Goal: Download file/media

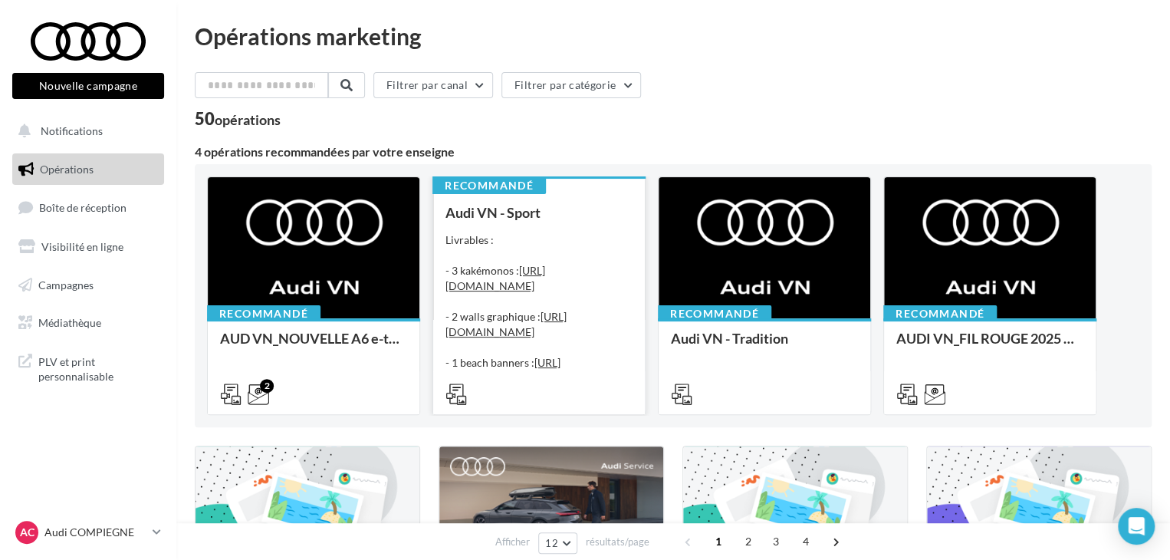
drag, startPoint x: 195, startPoint y: 113, endPoint x: 576, endPoint y: 177, distance: 387.1
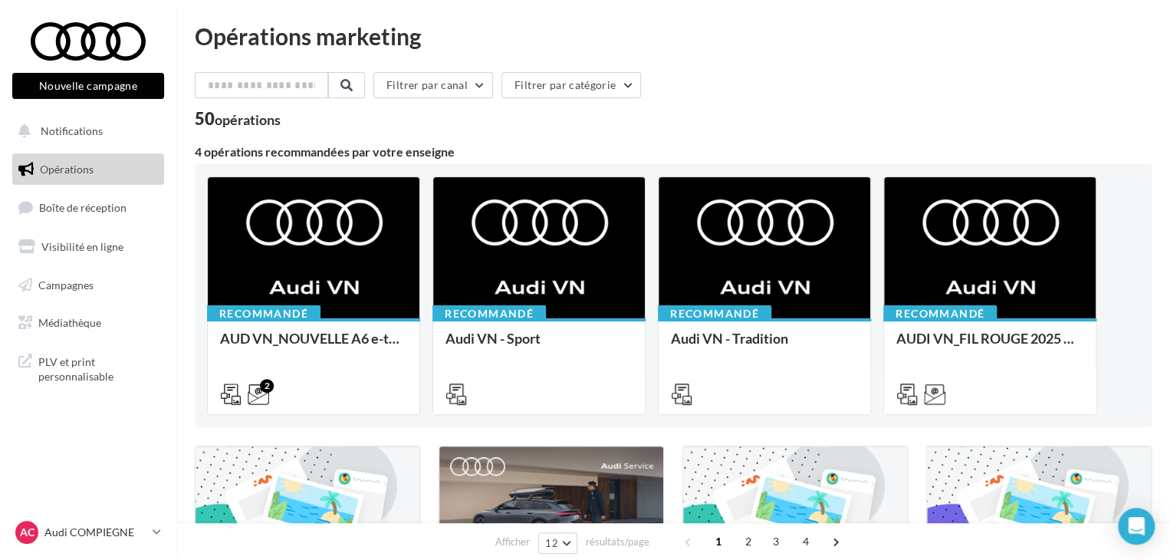
click at [589, 147] on div "4 opérations recommandées par votre enseigne" at bounding box center [673, 152] width 957 height 12
drag, startPoint x: 558, startPoint y: 148, endPoint x: 30, endPoint y: 34, distance: 540.2
click at [199, 34] on div "Opérations marketing" at bounding box center [673, 36] width 957 height 23
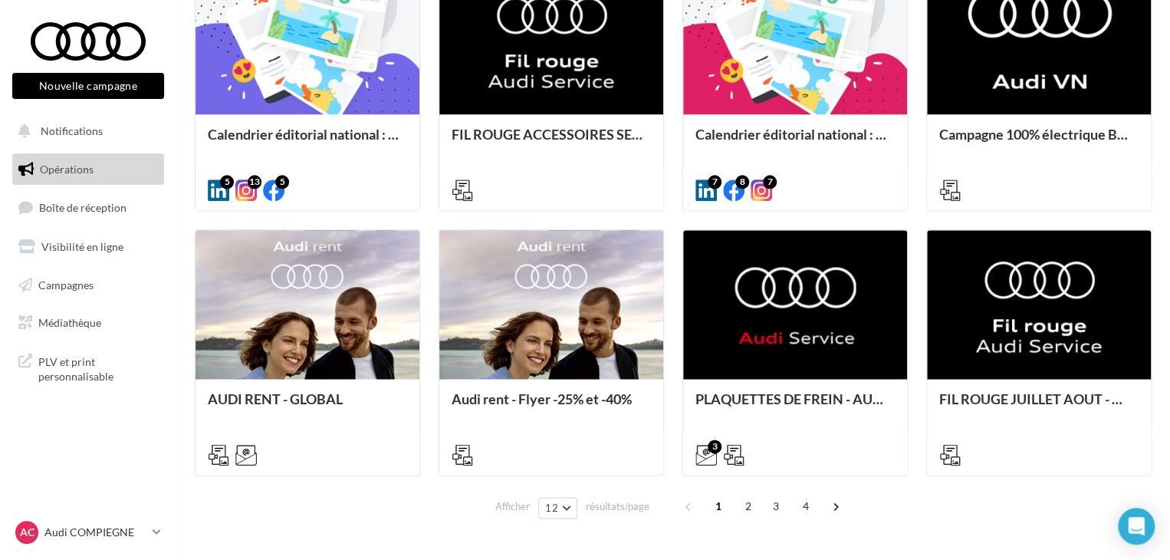
scroll to position [788, 0]
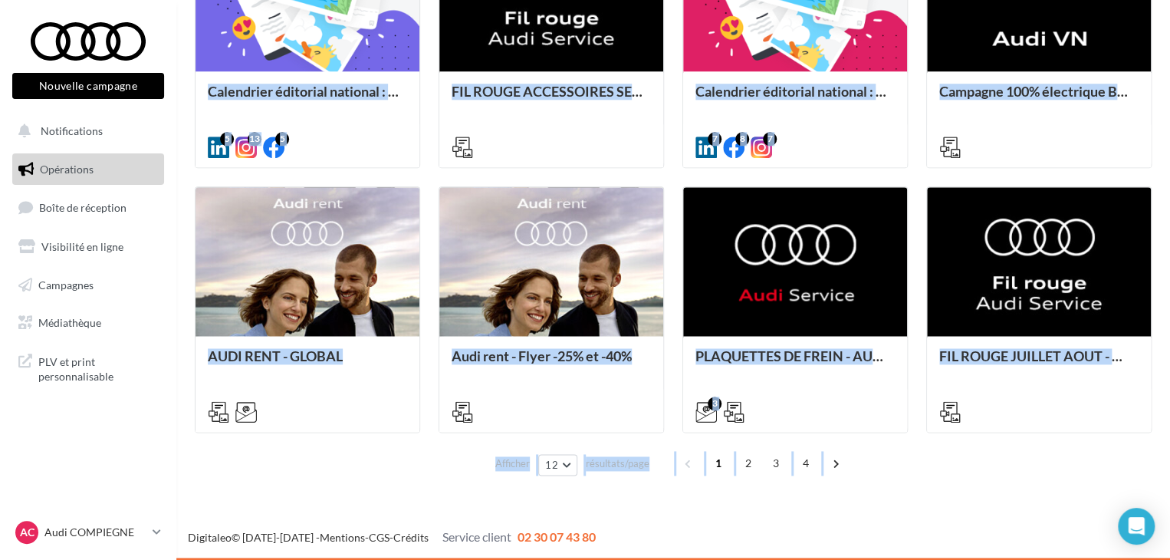
drag, startPoint x: 179, startPoint y: 25, endPoint x: 948, endPoint y: 497, distance: 903.3
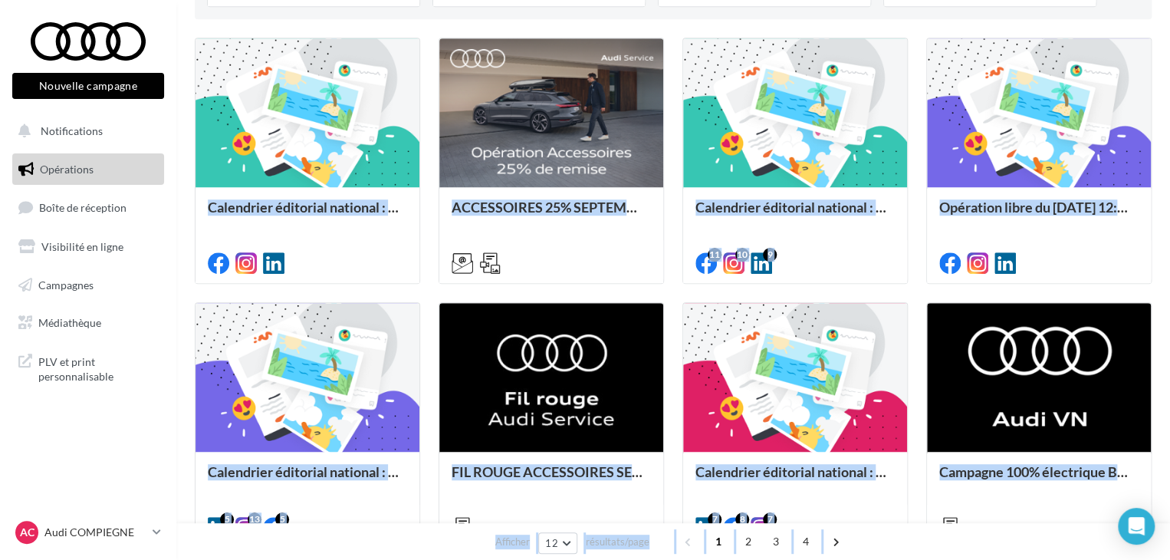
scroll to position [0, 0]
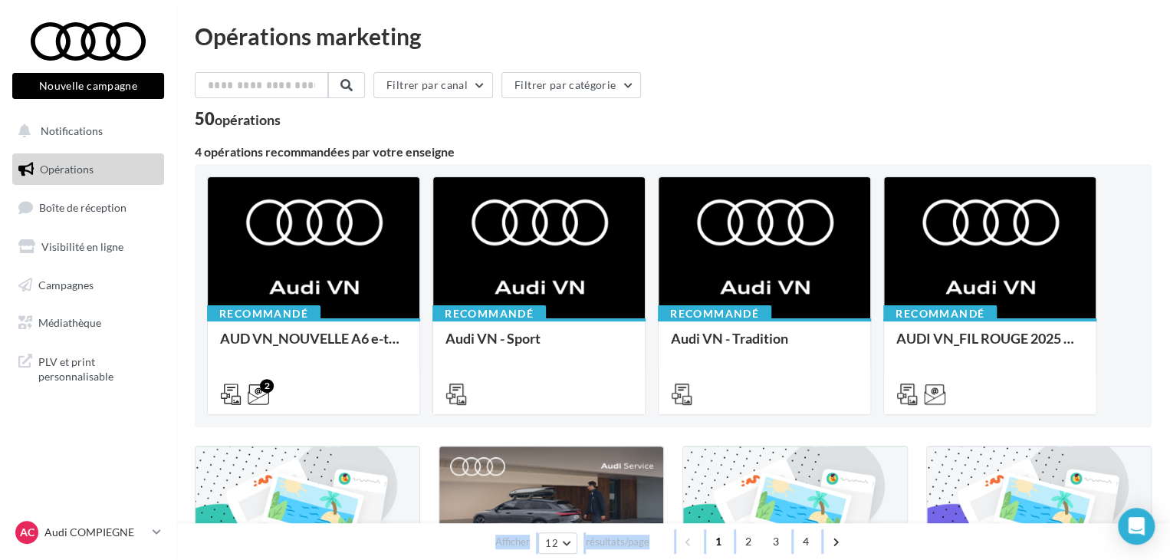
drag, startPoint x: 948, startPoint y: 497, endPoint x: -206, endPoint y: 94, distance: 1222.8
click at [0, 94] on html "Nouvelle campagne Nouvelle campagne Notifications Opérations Boîte de réception…" at bounding box center [585, 280] width 1170 height 560
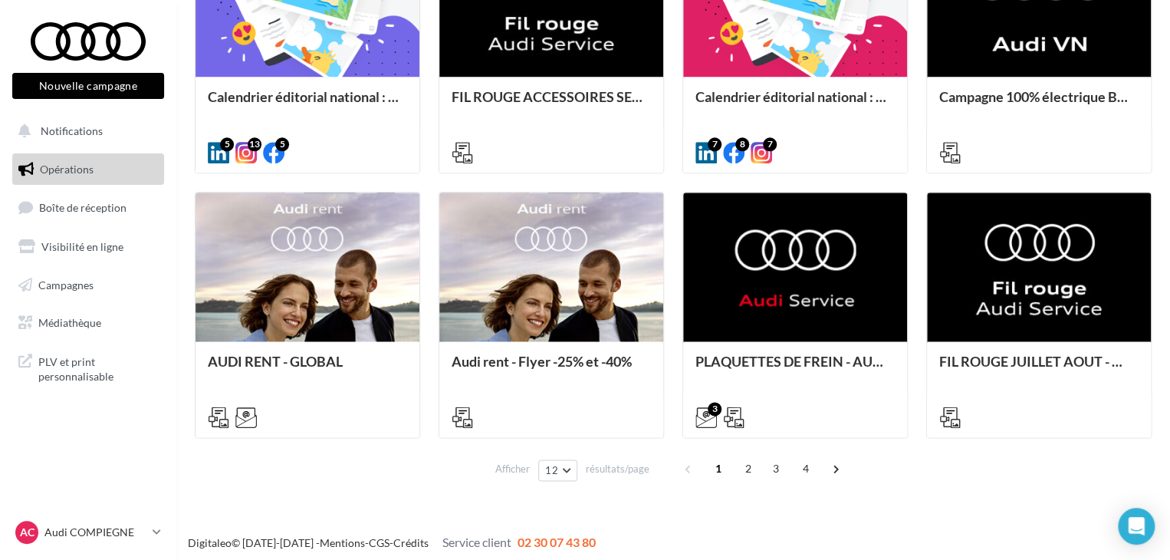
scroll to position [788, 0]
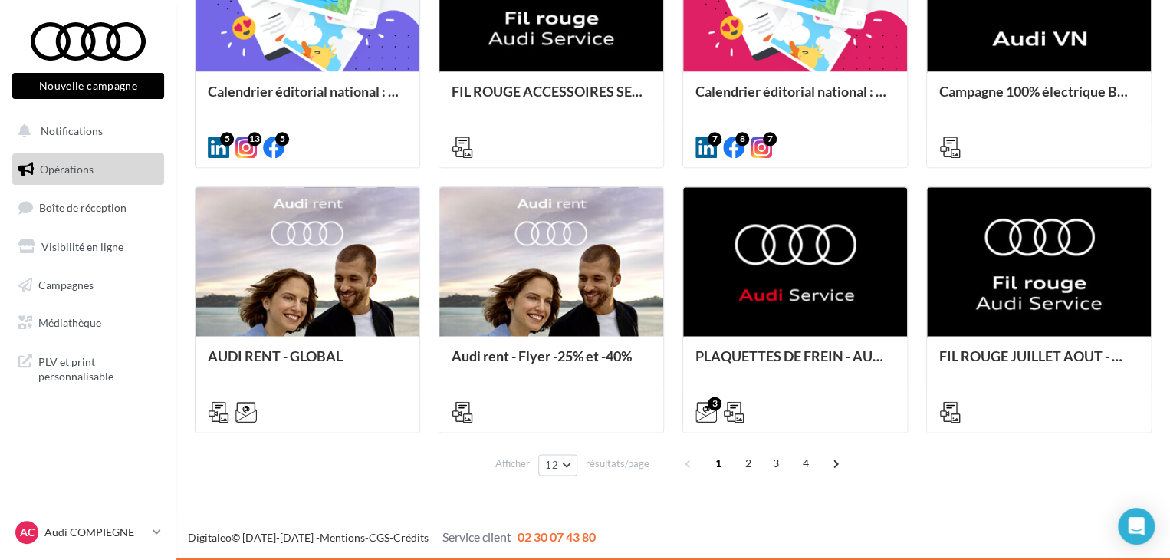
drag, startPoint x: 17, startPoint y: 15, endPoint x: 993, endPoint y: 531, distance: 1104.8
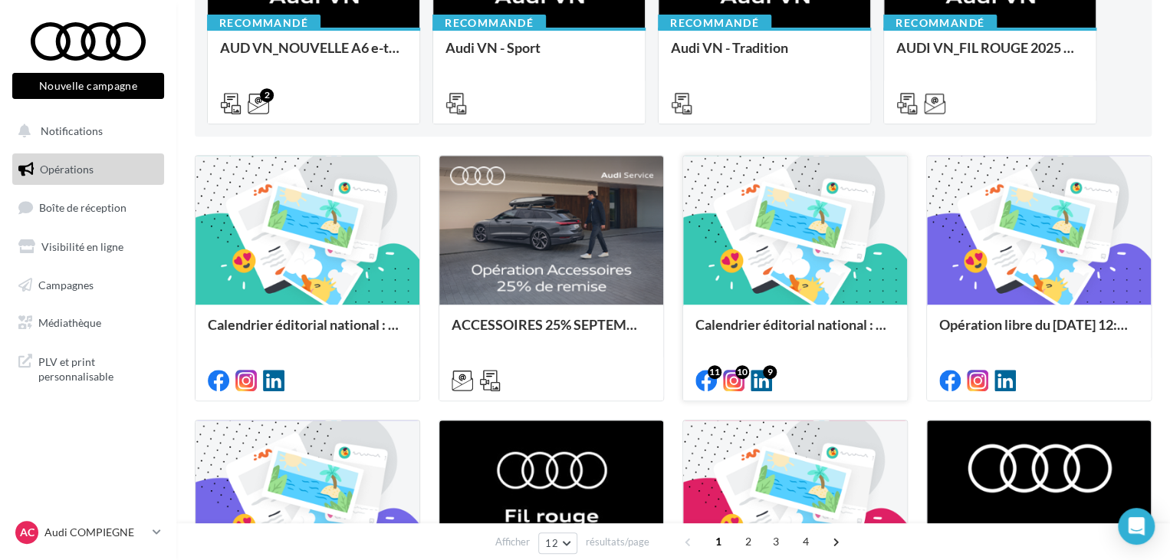
scroll to position [0, 0]
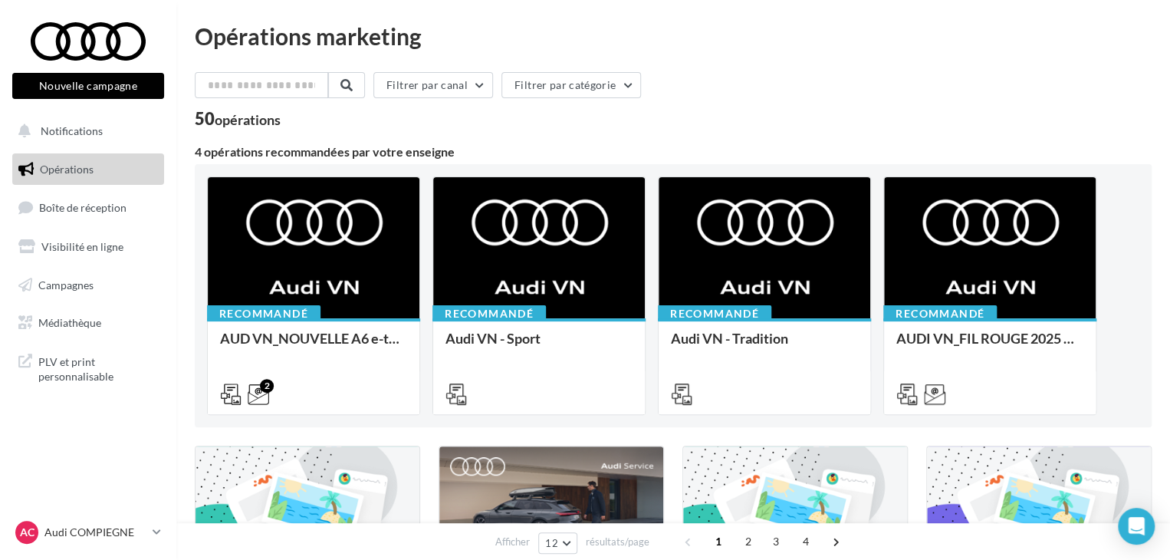
click at [881, 97] on div "Filtrer par canal Filtrer par catégorie" at bounding box center [673, 88] width 957 height 32
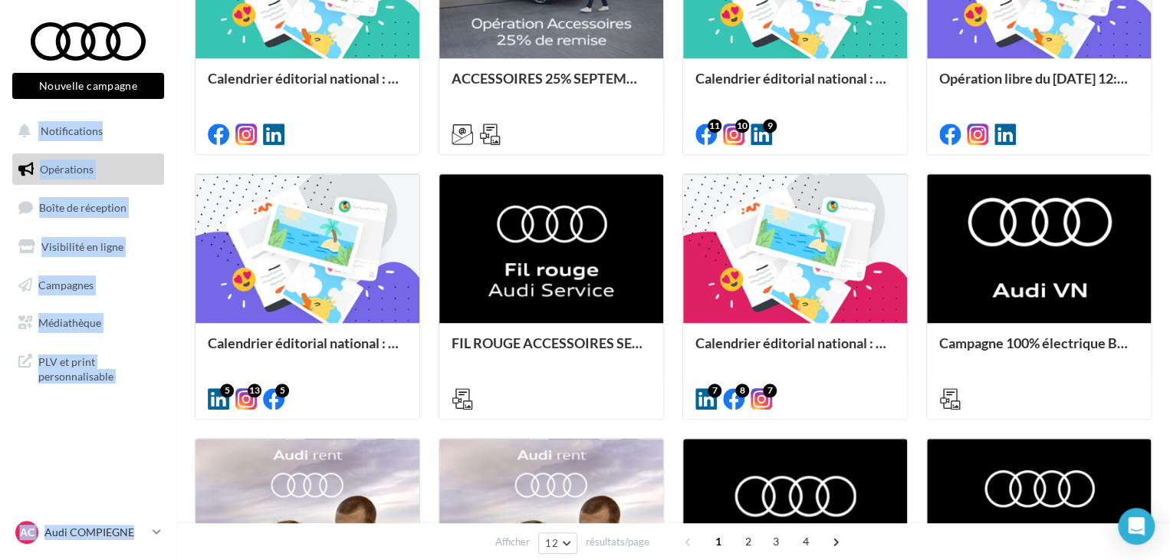
scroll to position [788, 0]
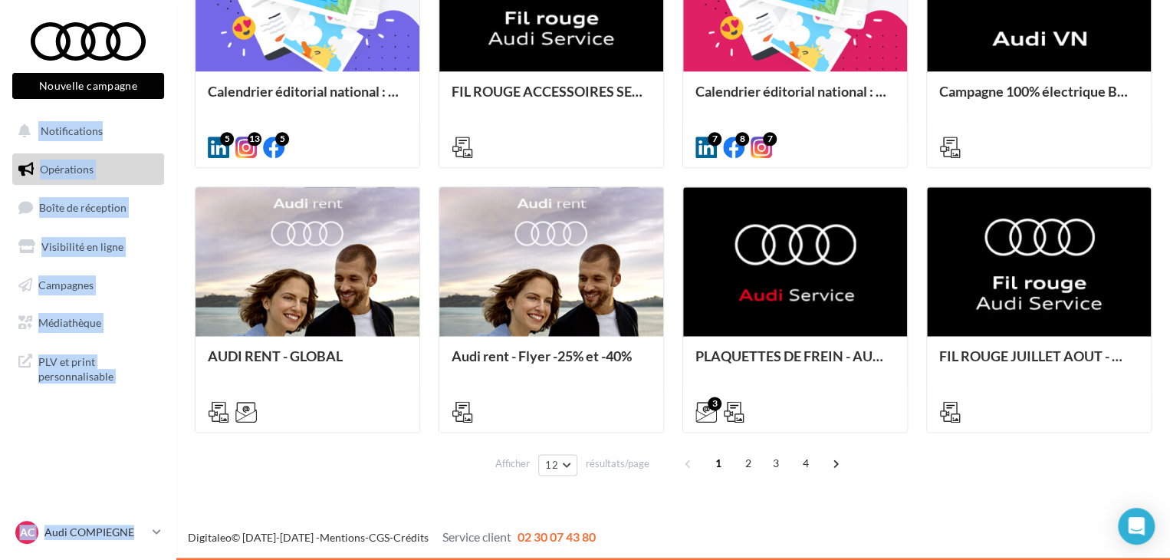
drag, startPoint x: 19, startPoint y: 11, endPoint x: 728, endPoint y: 532, distance: 879.6
click at [728, 532] on div "Digitaleo © [DATE]-[DATE] - Mentions - CGS - Crédits Service client 02 30 07 43…" at bounding box center [672, 537] width 993 height 18
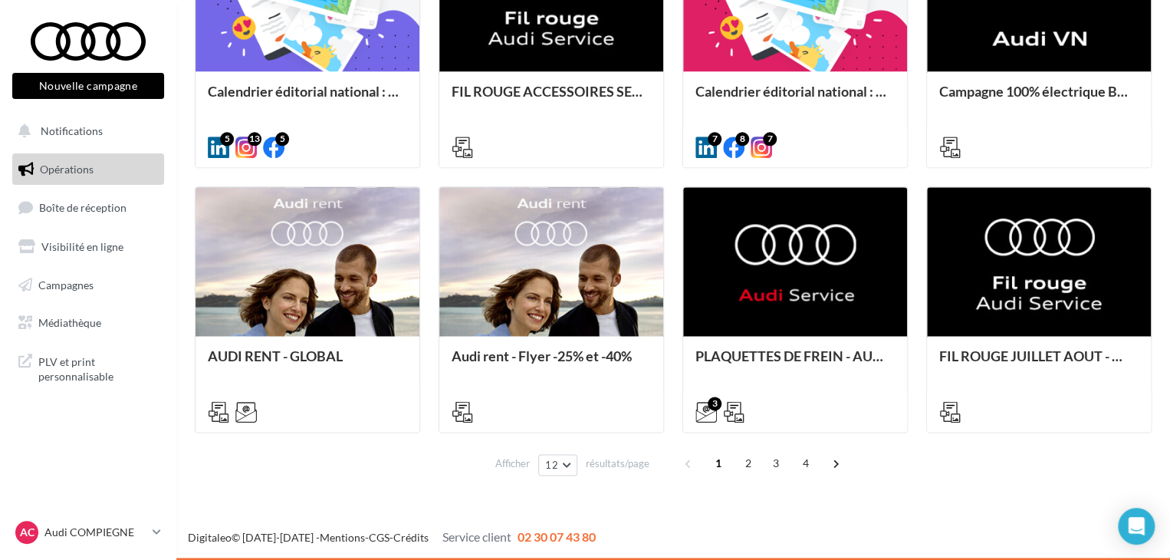
scroll to position [0, 0]
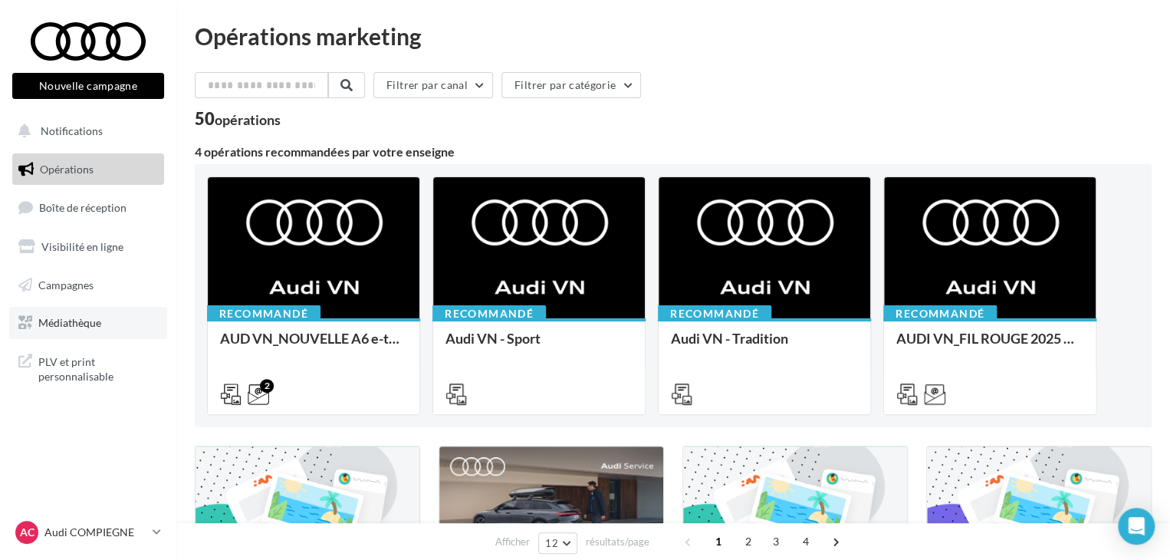
click at [108, 323] on link "Médiathèque" at bounding box center [88, 323] width 158 height 32
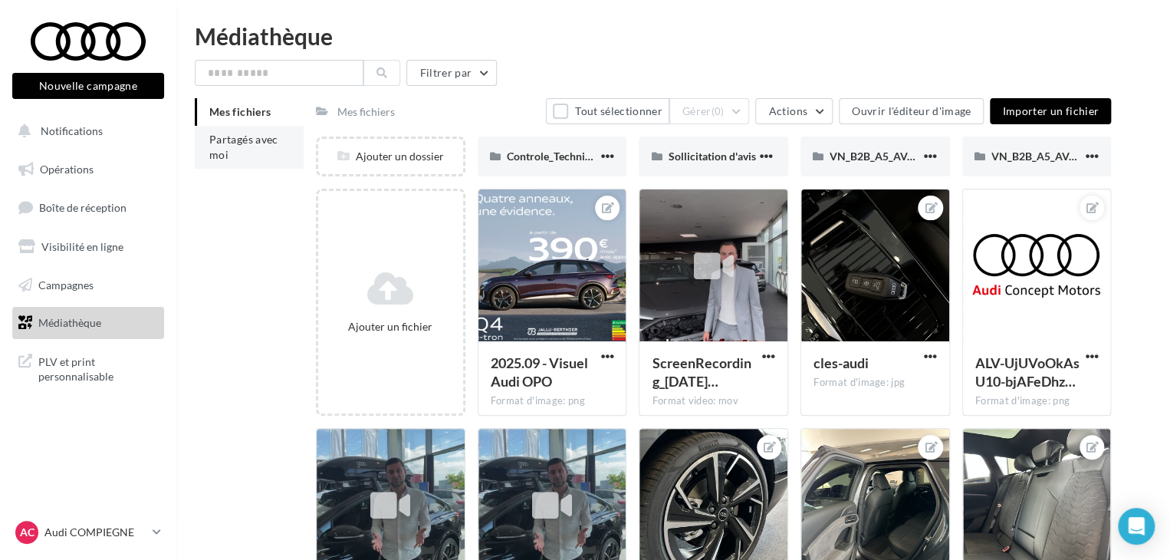
click at [238, 143] on span "Partagés avec moi" at bounding box center [243, 147] width 69 height 28
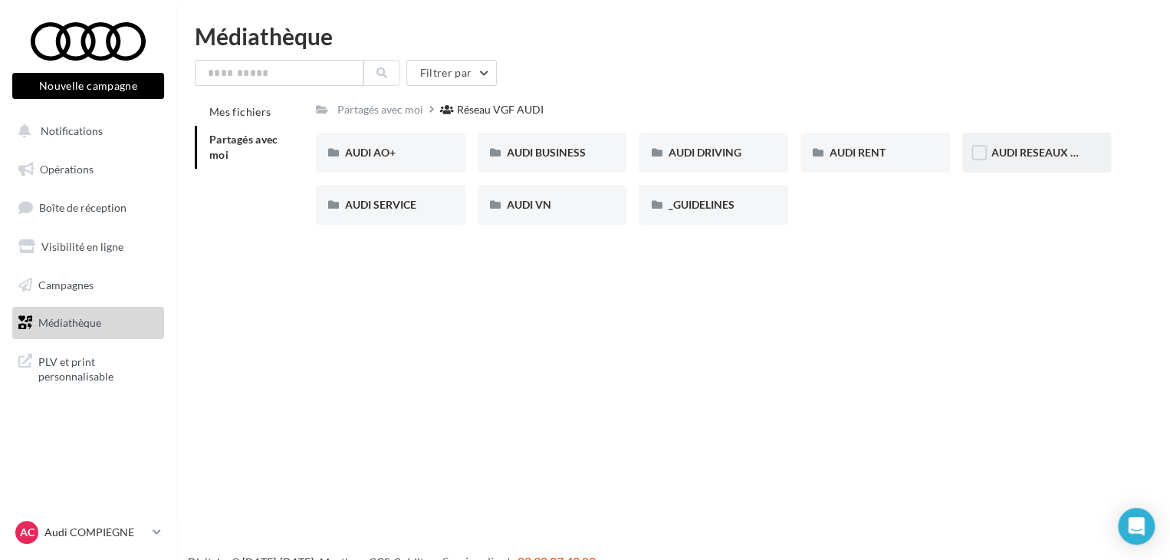
click at [1013, 162] on div "AUDI RESEAUX SOCIAUX" at bounding box center [1036, 153] width 149 height 40
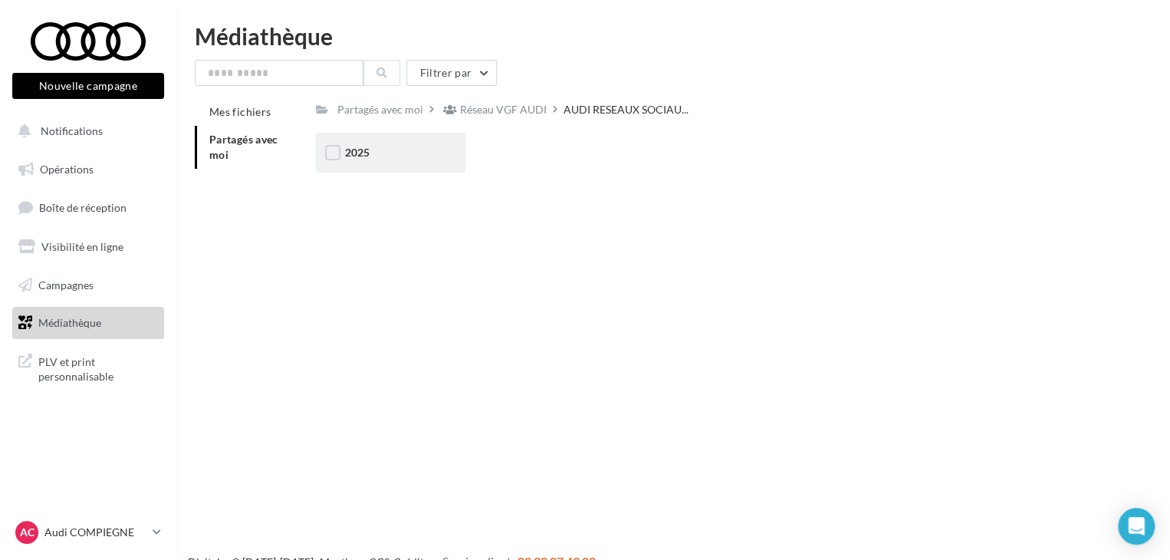
click at [423, 163] on div "2025" at bounding box center [390, 153] width 149 height 40
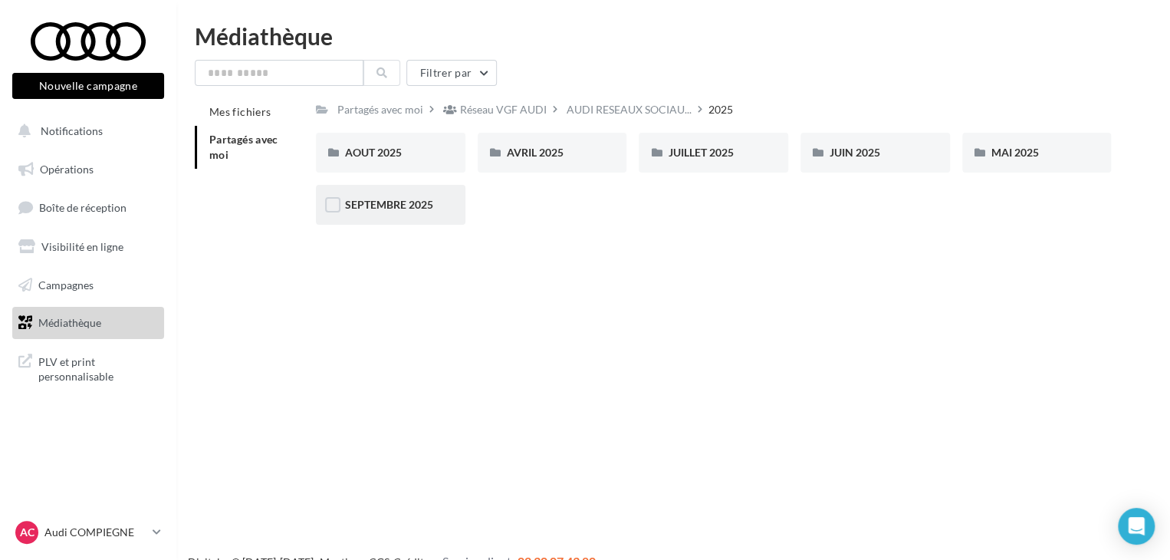
click at [397, 208] on span "SEPTEMBRE 2025" at bounding box center [389, 204] width 88 height 13
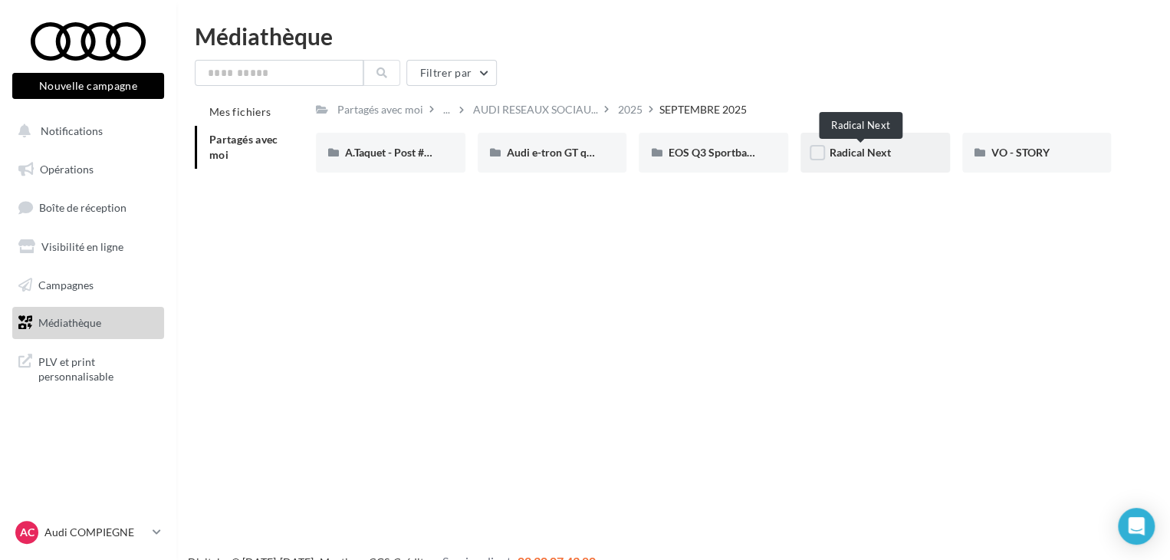
click at [862, 156] on span "Radical Next" at bounding box center [859, 152] width 61 height 13
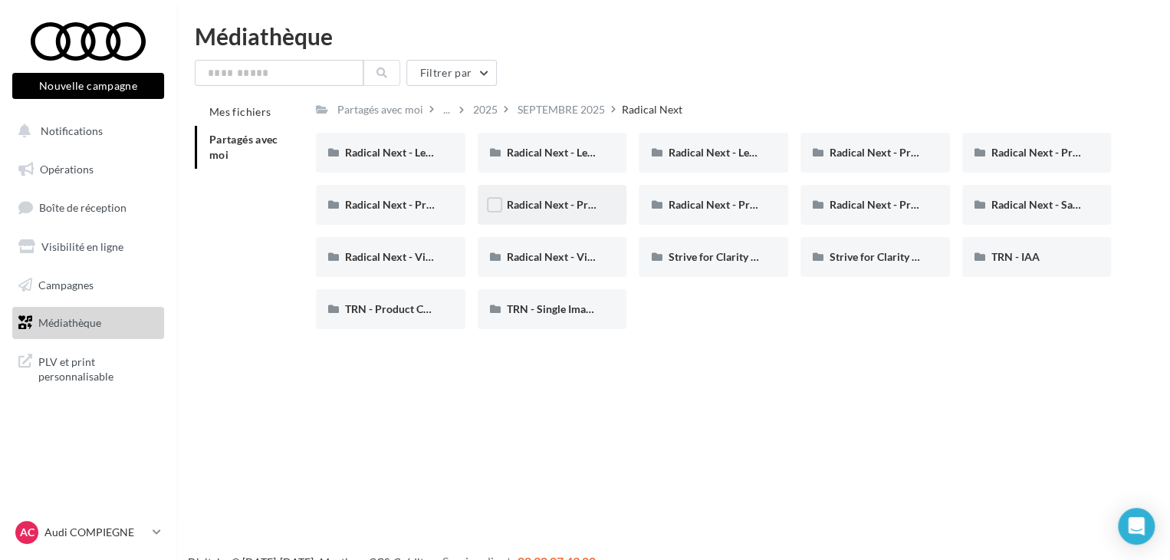
click at [563, 225] on div "Radical Next - Product interior (IG)" at bounding box center [552, 205] width 149 height 40
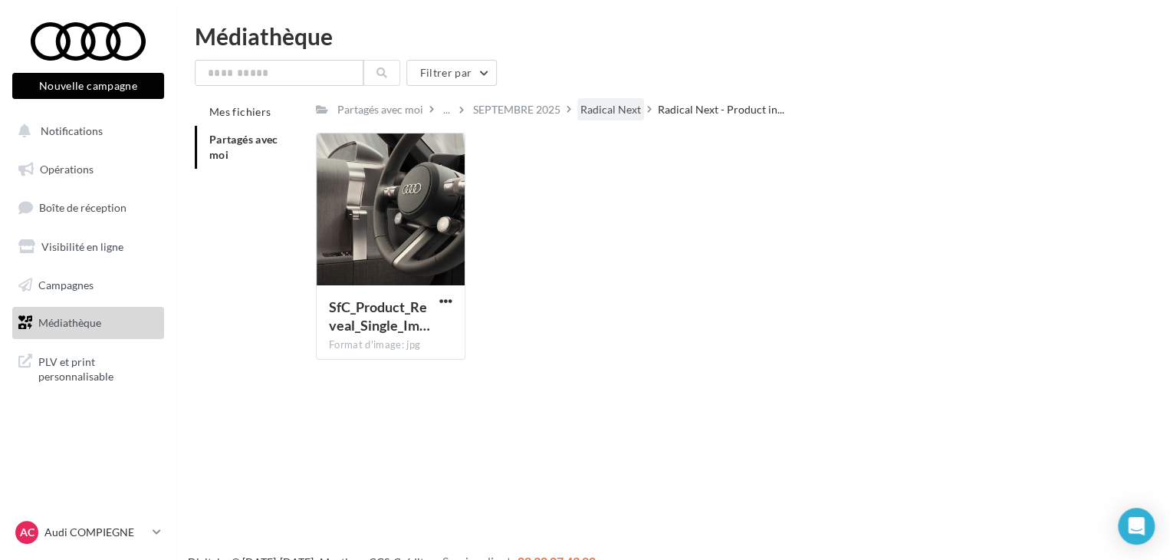
click at [619, 111] on div "Radical Next" at bounding box center [610, 109] width 61 height 15
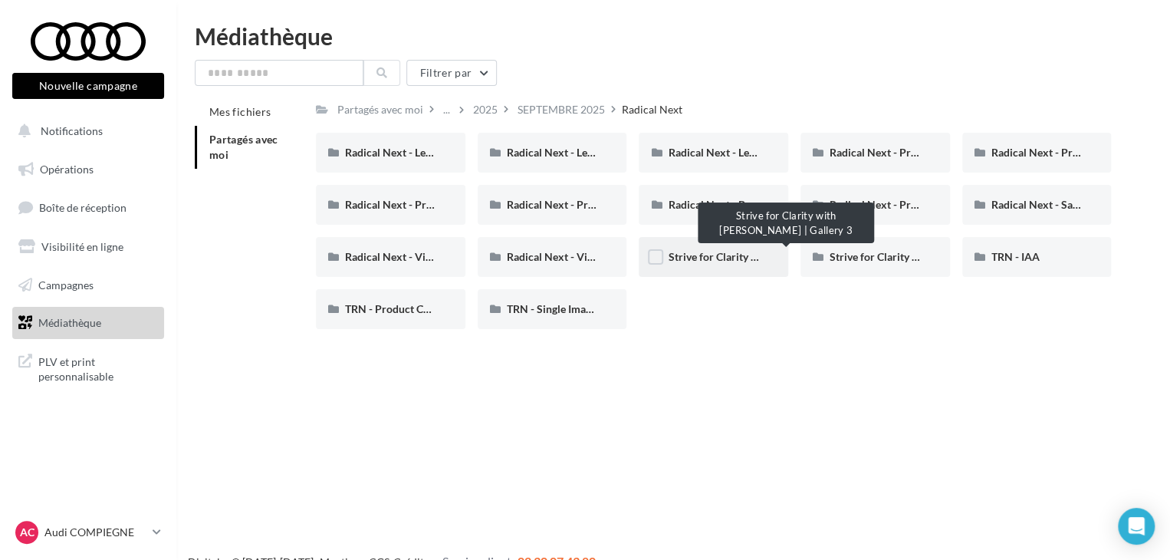
click at [694, 261] on span "Strive for Clarity with [PERSON_NAME] | Gallery 3" at bounding box center [789, 256] width 242 height 13
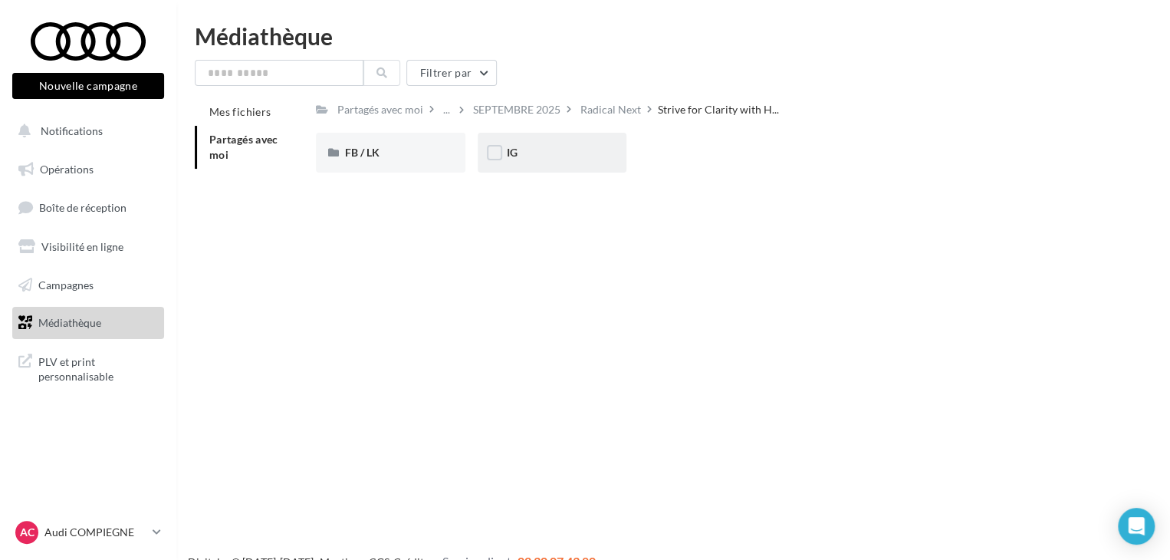
click at [522, 151] on div "IG" at bounding box center [552, 152] width 91 height 15
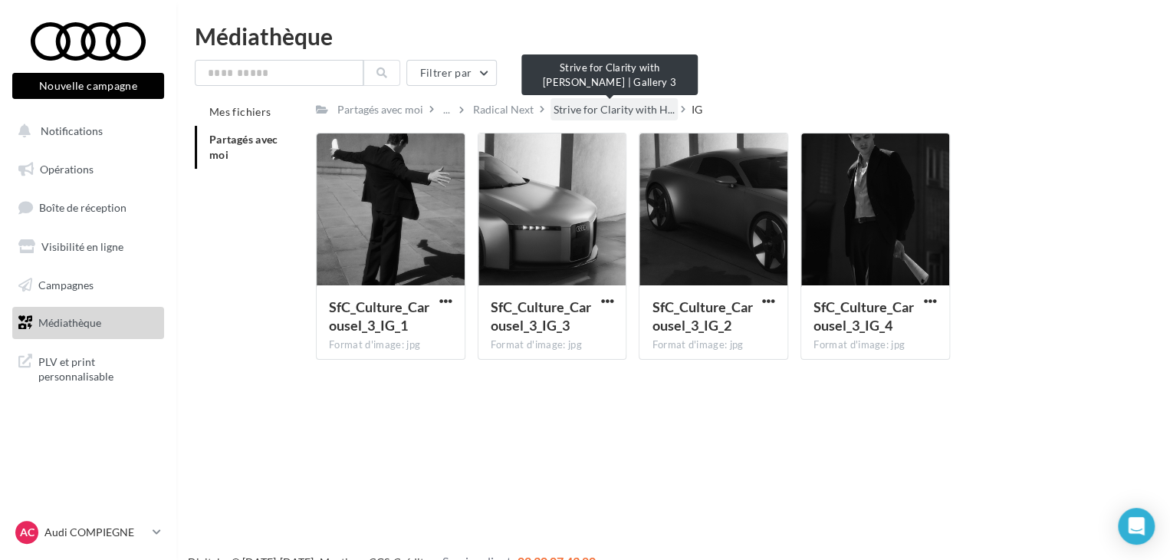
click at [625, 103] on span "Strive for Clarity with H..." at bounding box center [613, 109] width 121 height 15
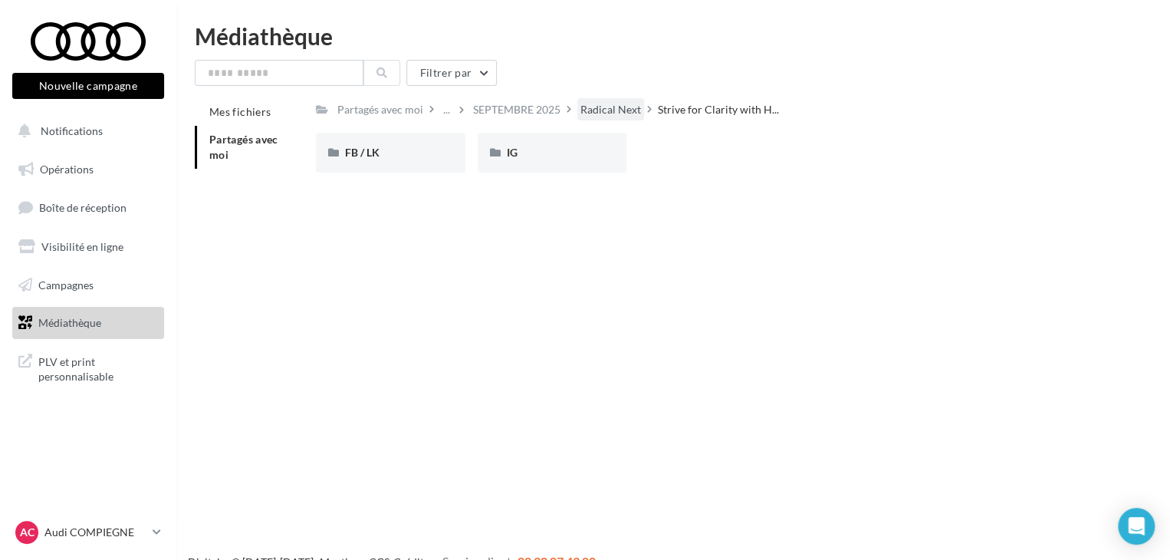
click at [606, 107] on div "Radical Next" at bounding box center [610, 109] width 61 height 15
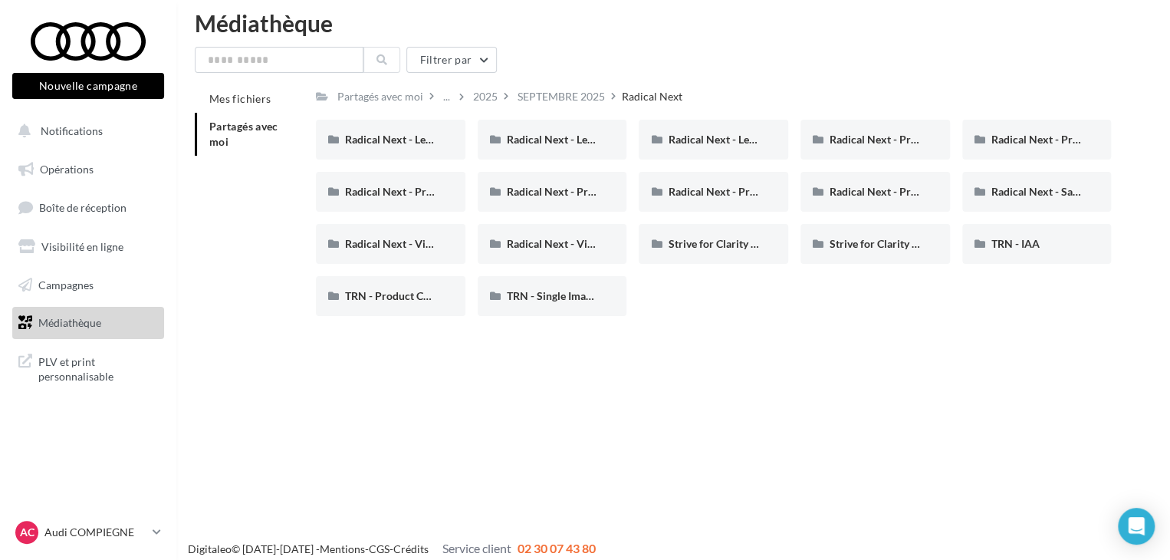
scroll to position [25, 0]
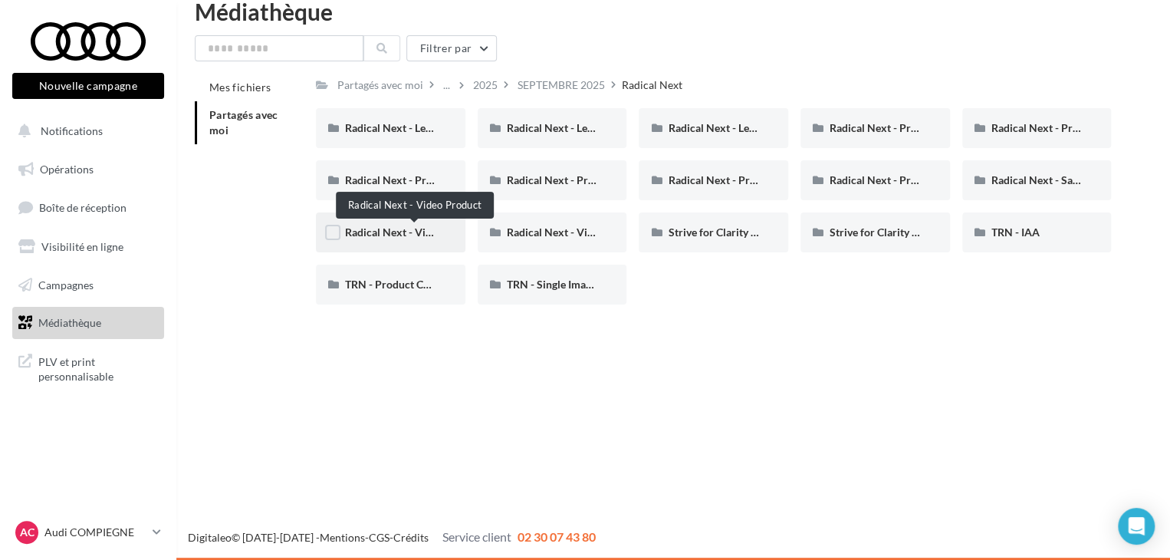
click at [412, 235] on span "Radical Next - Video Product" at bounding box center [415, 231] width 140 height 13
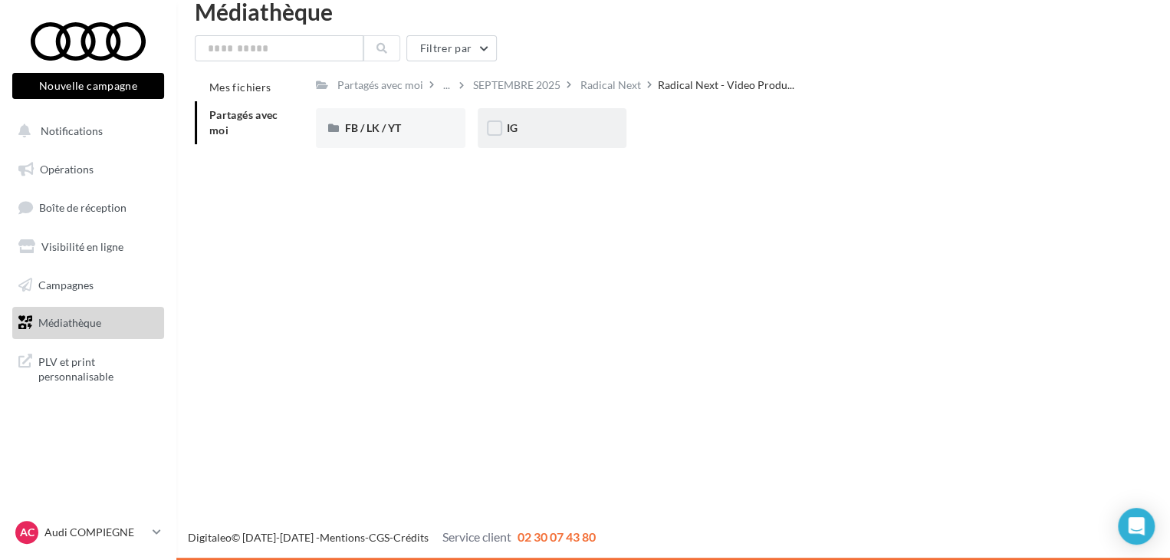
click at [518, 123] on div "IG" at bounding box center [552, 127] width 91 height 15
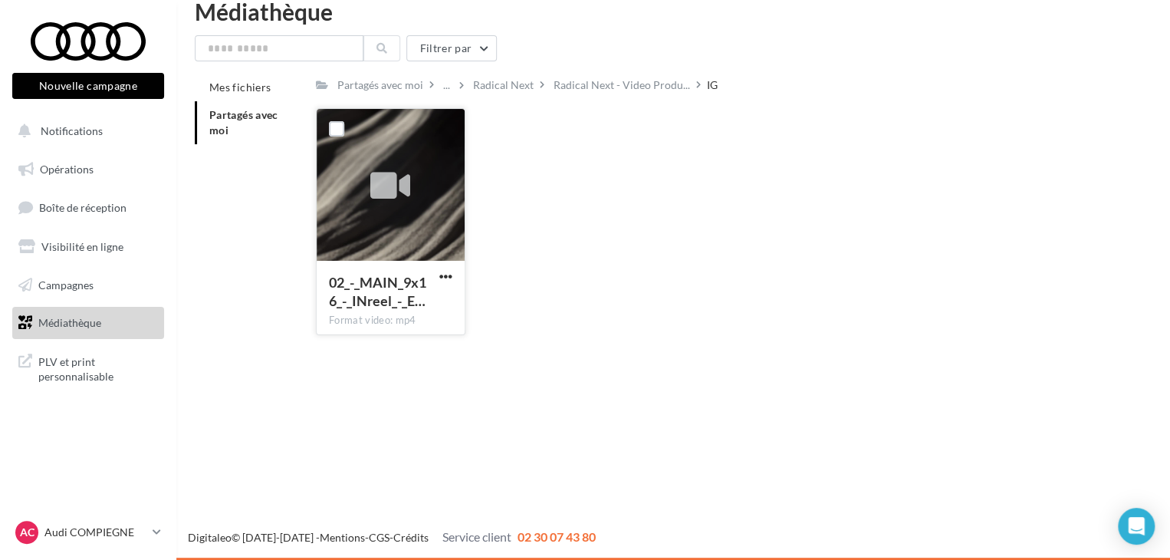
click at [409, 169] on icon at bounding box center [390, 186] width 40 height 35
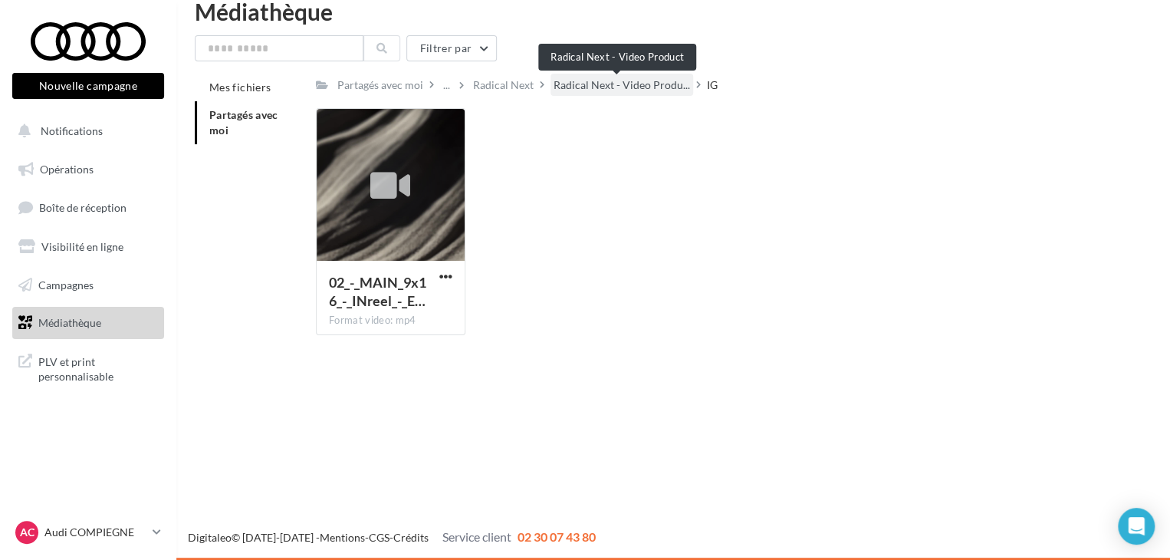
click at [579, 87] on span "Radical Next - Video Produ..." at bounding box center [621, 84] width 136 height 15
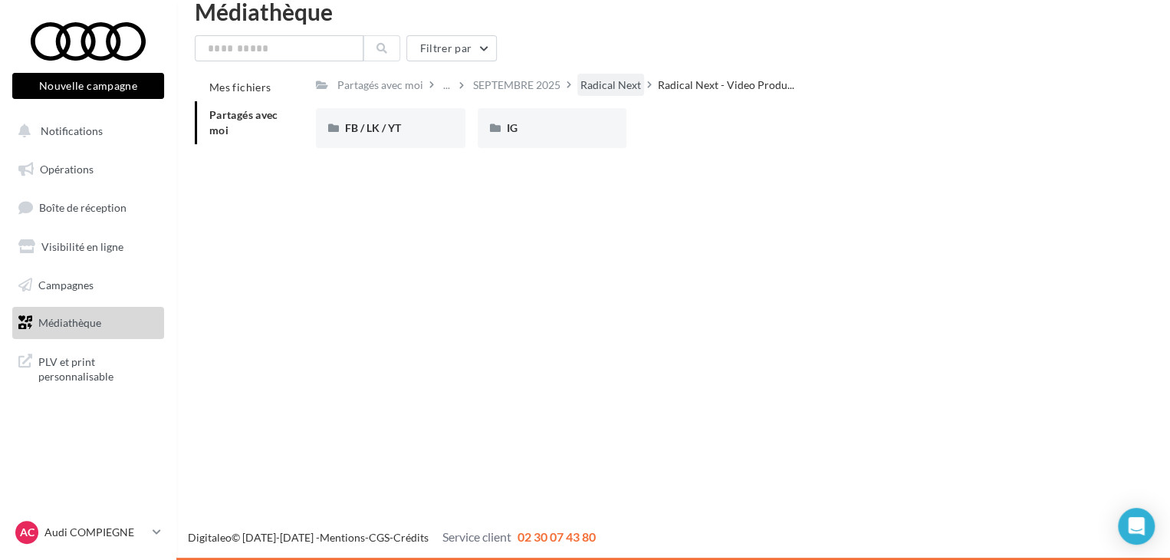
click at [606, 86] on div "Radical Next" at bounding box center [610, 84] width 61 height 15
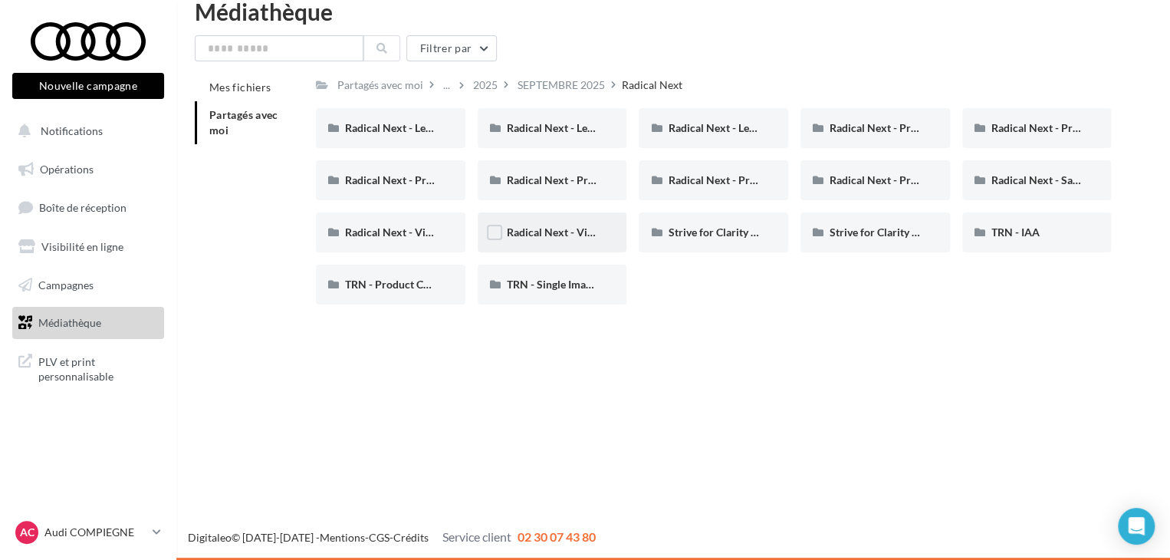
click at [550, 225] on div "Radical Next - Video Product "Cut Down"" at bounding box center [552, 232] width 91 height 15
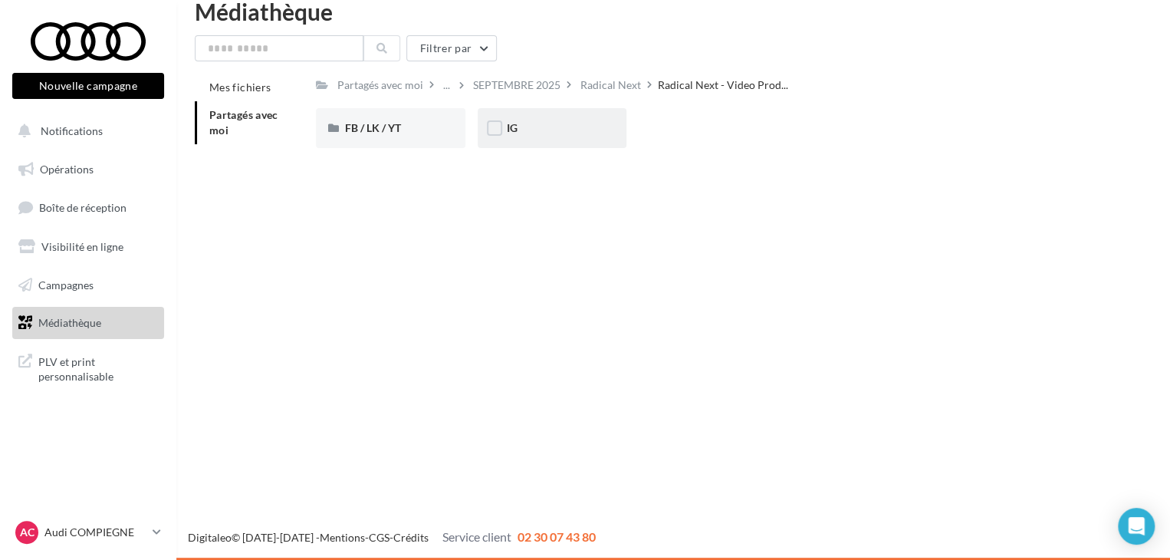
click at [555, 139] on div "IG" at bounding box center [552, 128] width 149 height 40
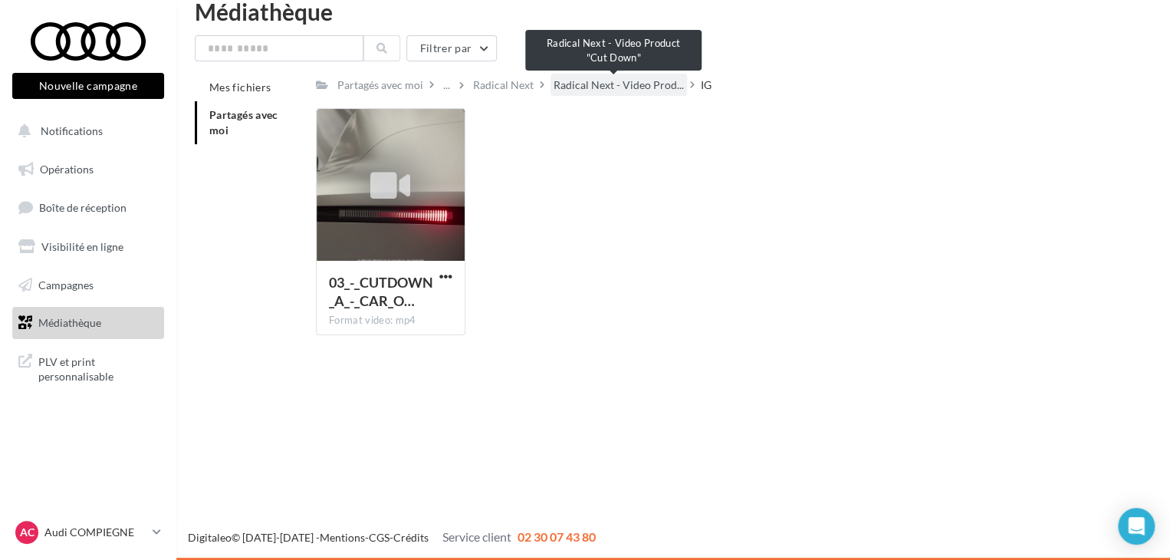
click at [583, 88] on span "Radical Next - Video Prod..." at bounding box center [618, 84] width 130 height 15
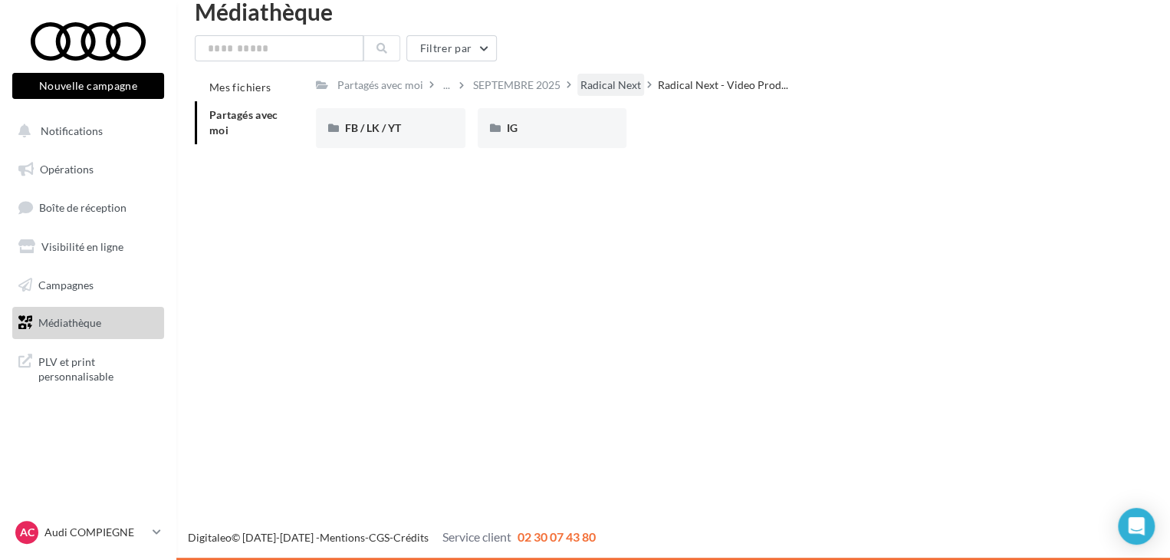
click at [632, 90] on div "Radical Next" at bounding box center [610, 84] width 61 height 15
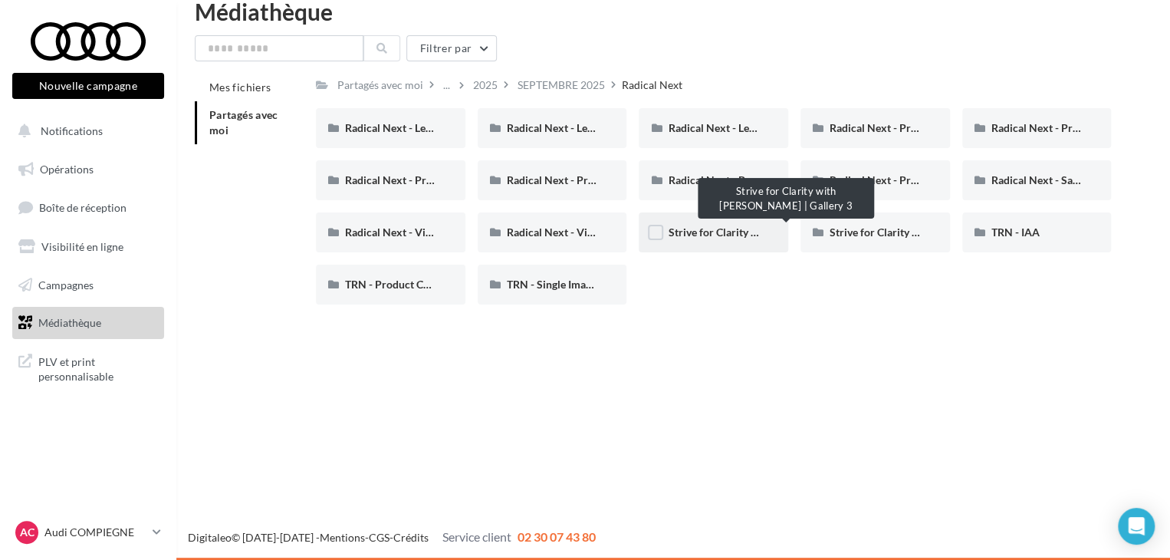
click at [692, 237] on span "Strive for Clarity with [PERSON_NAME] | Gallery 3" at bounding box center [789, 231] width 242 height 13
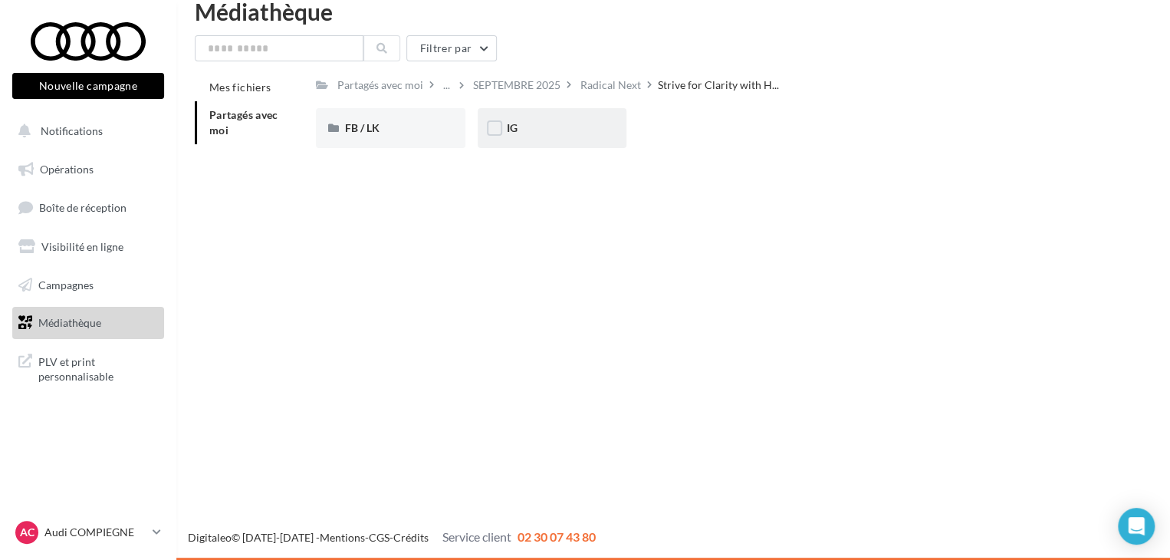
click at [567, 110] on div "IG" at bounding box center [552, 128] width 149 height 40
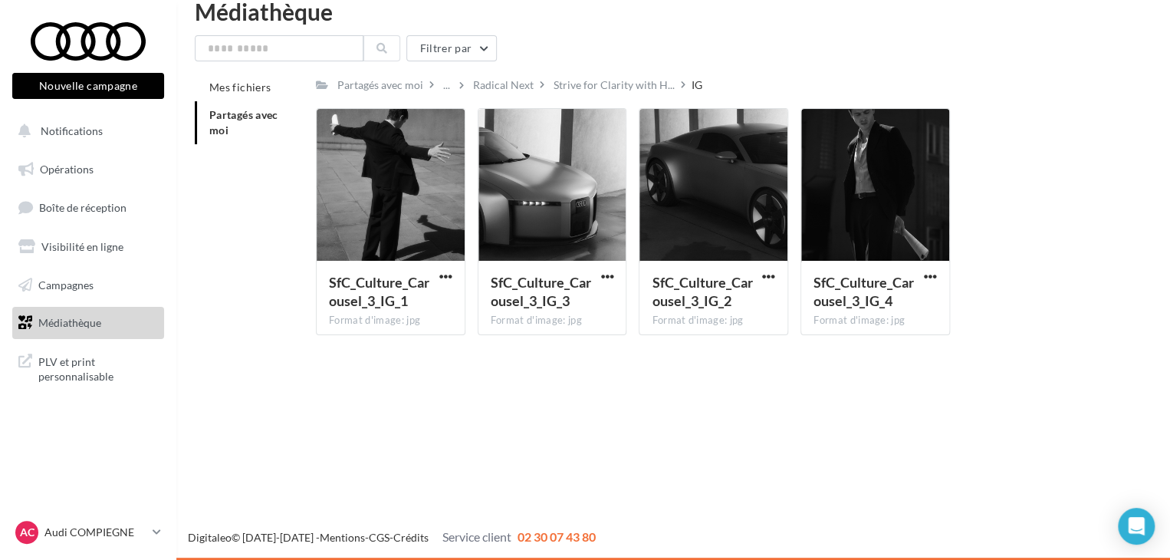
click at [638, 69] on div "Filtrer par Mes fichiers Partagés avec moi Partagés avec moi ... Radical Next S…" at bounding box center [673, 191] width 957 height 312
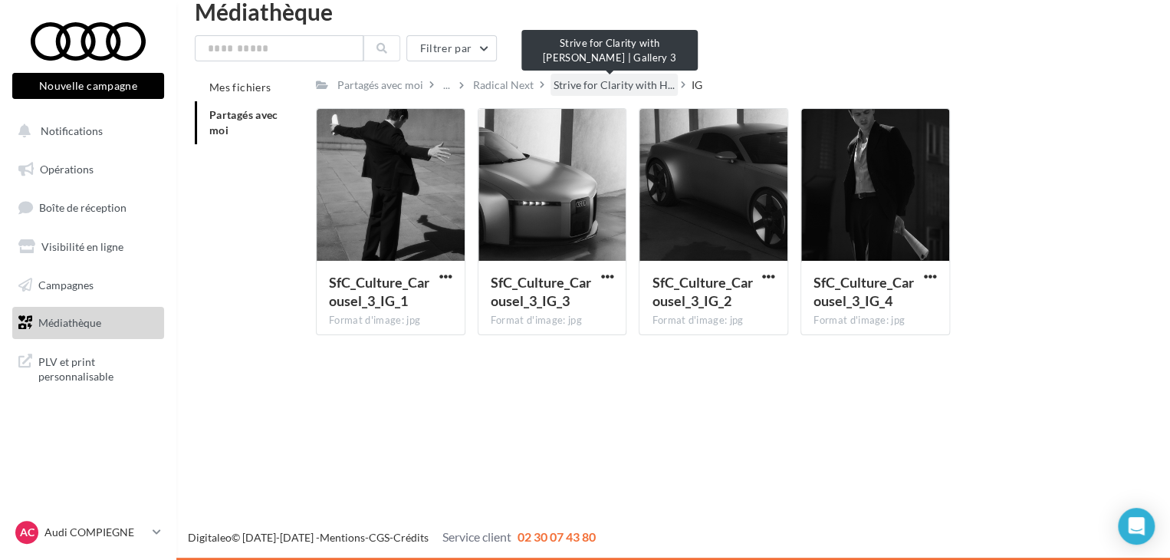
click at [635, 82] on span "Strive for Clarity with H..." at bounding box center [613, 84] width 121 height 15
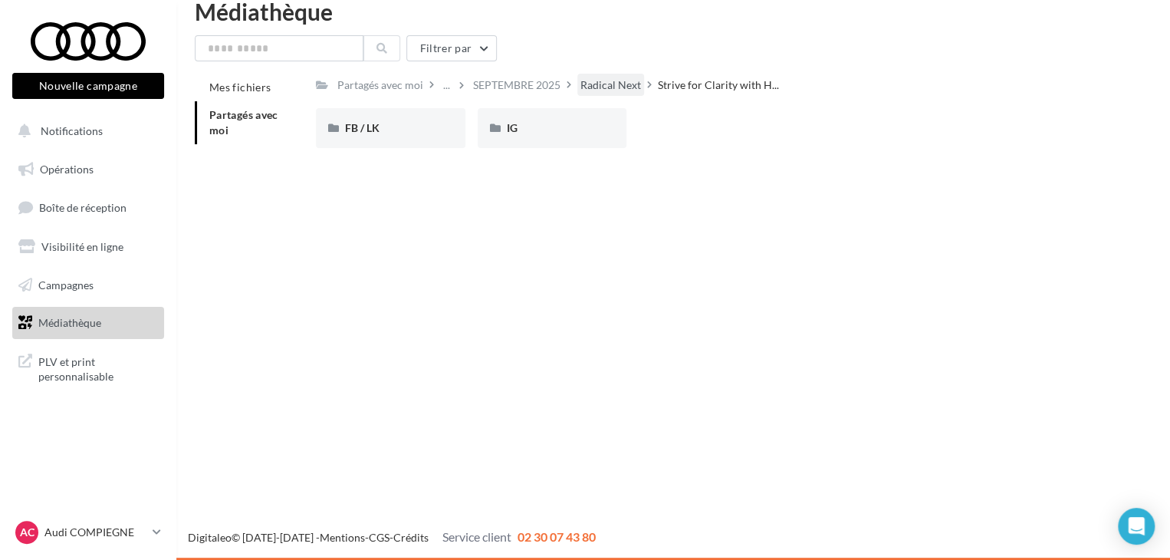
click at [593, 78] on div "Radical Next" at bounding box center [610, 84] width 61 height 15
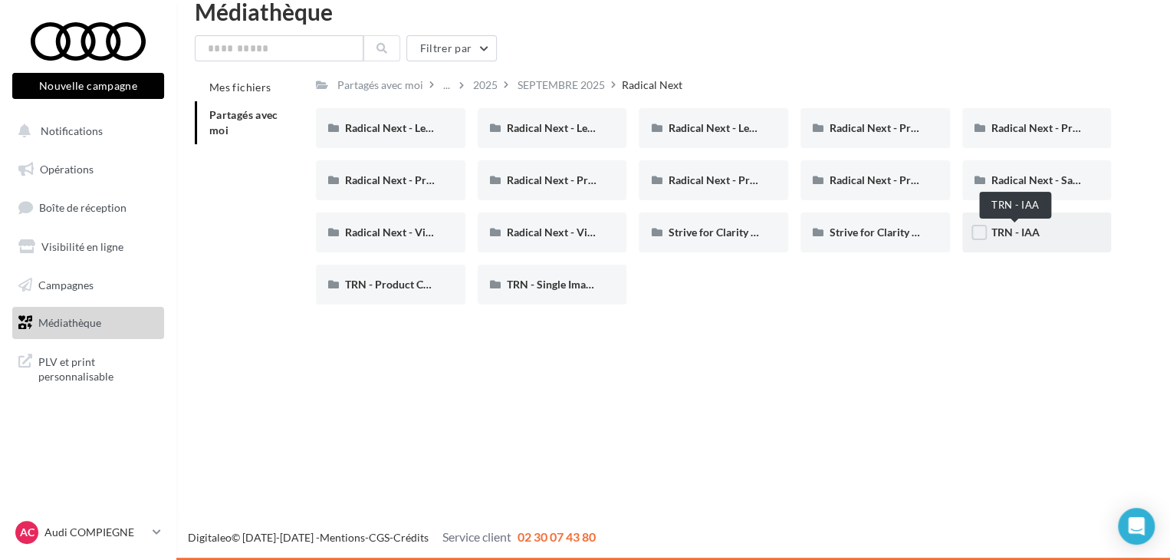
click at [1015, 235] on span "TRN - IAA" at bounding box center [1015, 231] width 48 height 13
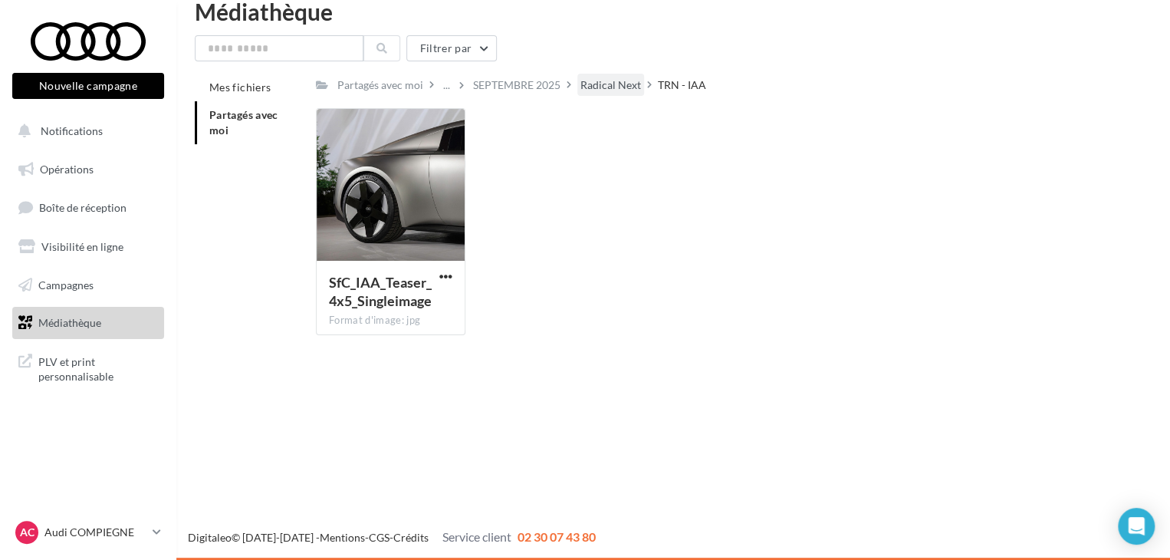
click at [602, 90] on div "Radical Next" at bounding box center [610, 84] width 61 height 15
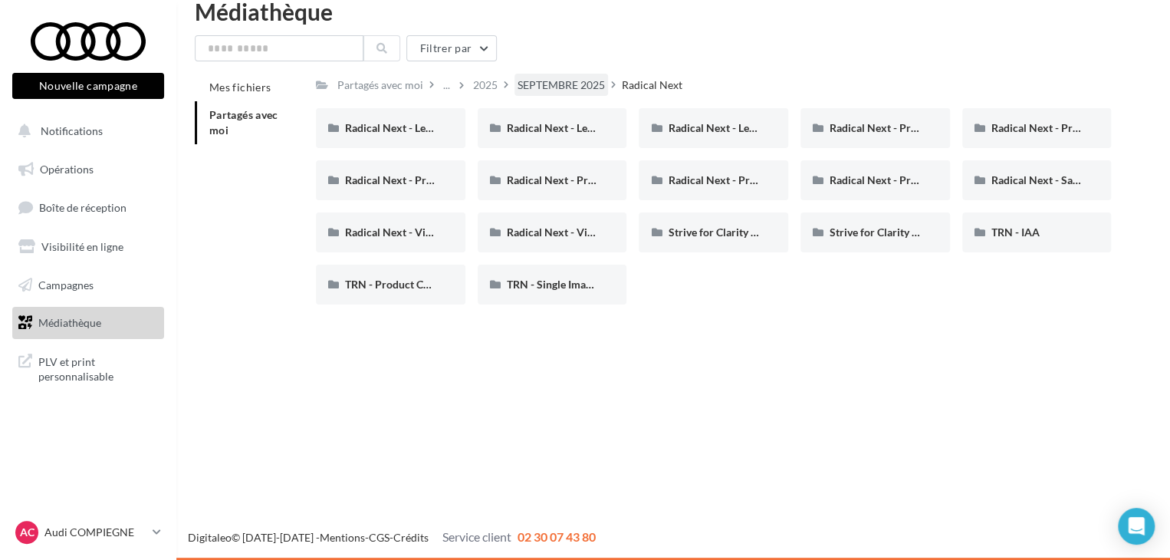
click at [568, 93] on div "SEPTEMBRE 2025" at bounding box center [560, 84] width 87 height 15
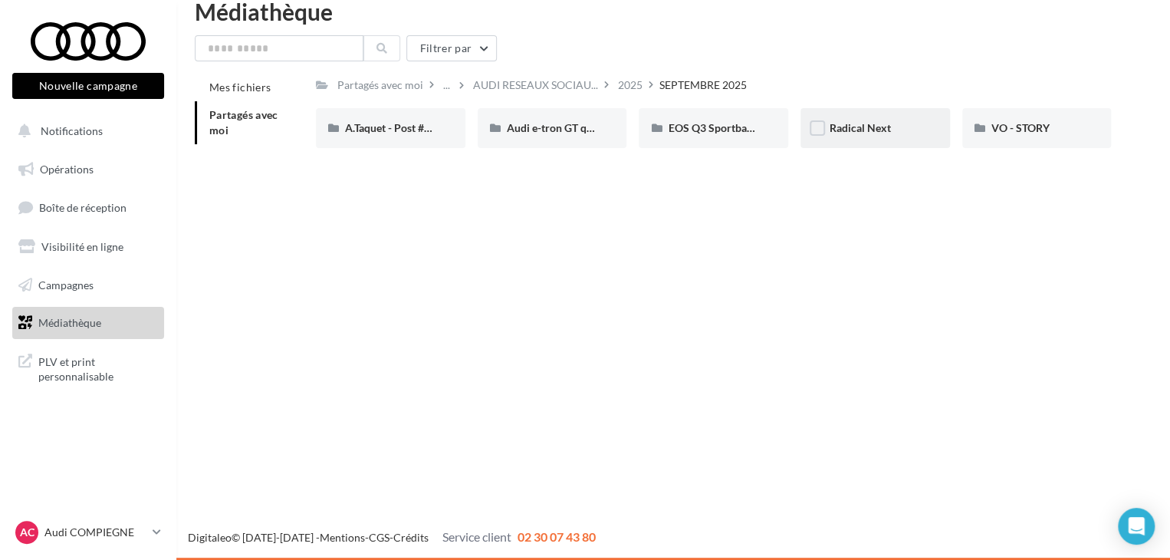
drag, startPoint x: 895, startPoint y: 126, endPoint x: 880, endPoint y: 126, distance: 14.6
click at [880, 126] on span "Radical Next" at bounding box center [859, 127] width 61 height 13
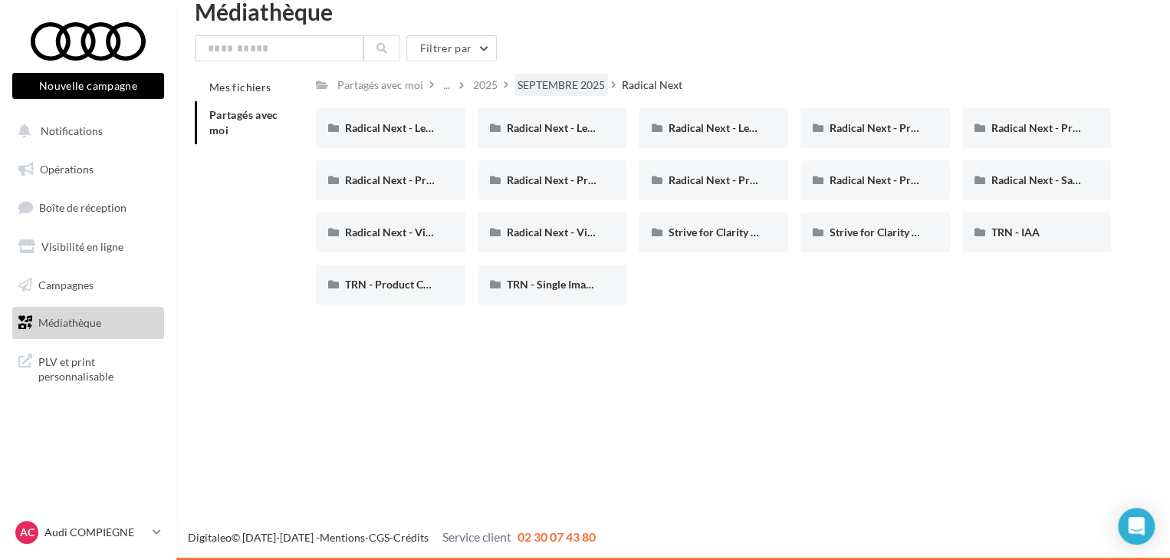
click at [561, 83] on div "SEPTEMBRE 2025" at bounding box center [560, 84] width 87 height 15
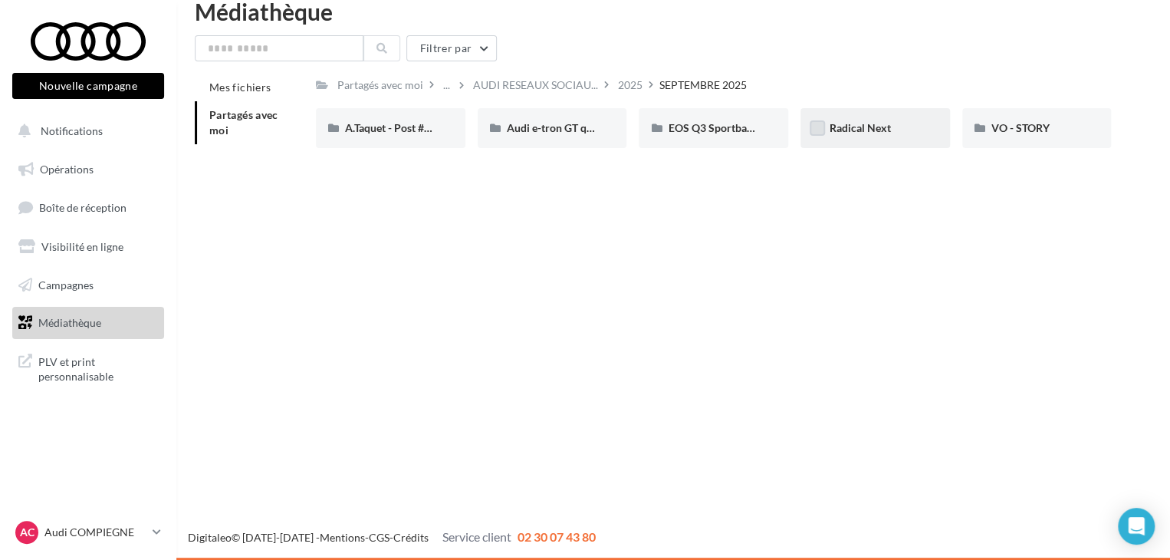
click at [816, 127] on label at bounding box center [816, 127] width 15 height 15
click at [822, 130] on icon at bounding box center [817, 128] width 11 height 11
click at [822, 130] on label at bounding box center [816, 127] width 15 height 15
click at [844, 127] on span "Radical Next" at bounding box center [859, 127] width 61 height 13
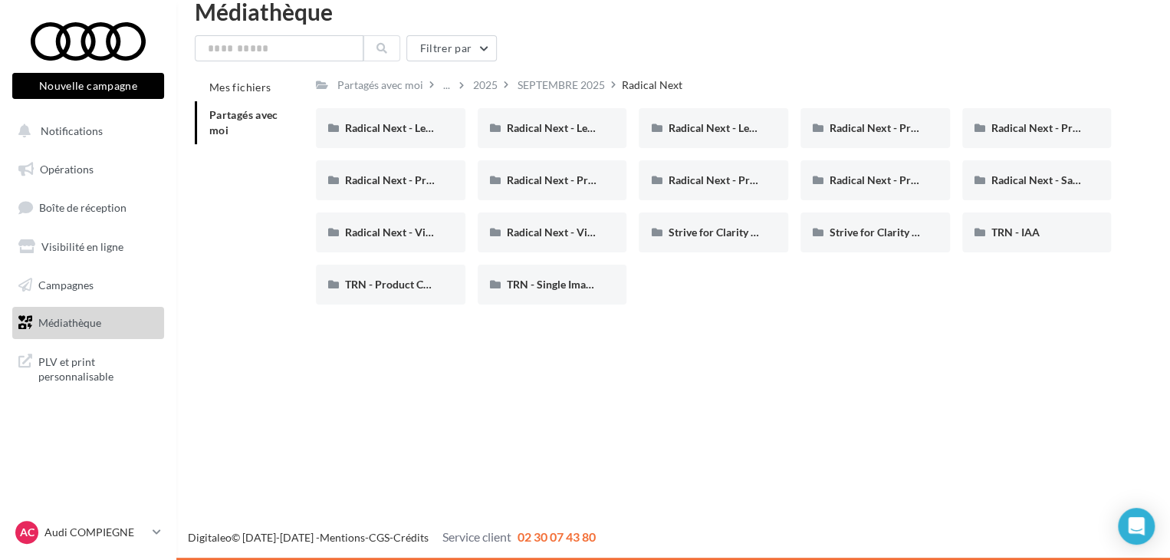
drag, startPoint x: 1115, startPoint y: 303, endPoint x: 261, endPoint y: 140, distance: 870.1
click at [261, 140] on div "Mes fichiers Partagés avec moi Partagés avec moi ... 2025 [DATE] Radical Next R…" at bounding box center [679, 195] width 969 height 243
click at [484, 205] on div "Radical Next - Legacy Radical Next - Legacy Radical Next - Legacy Avus (IG) Rad…" at bounding box center [719, 212] width 807 height 208
click at [335, 131] on label at bounding box center [332, 127] width 15 height 15
click at [331, 175] on label at bounding box center [332, 179] width 15 height 15
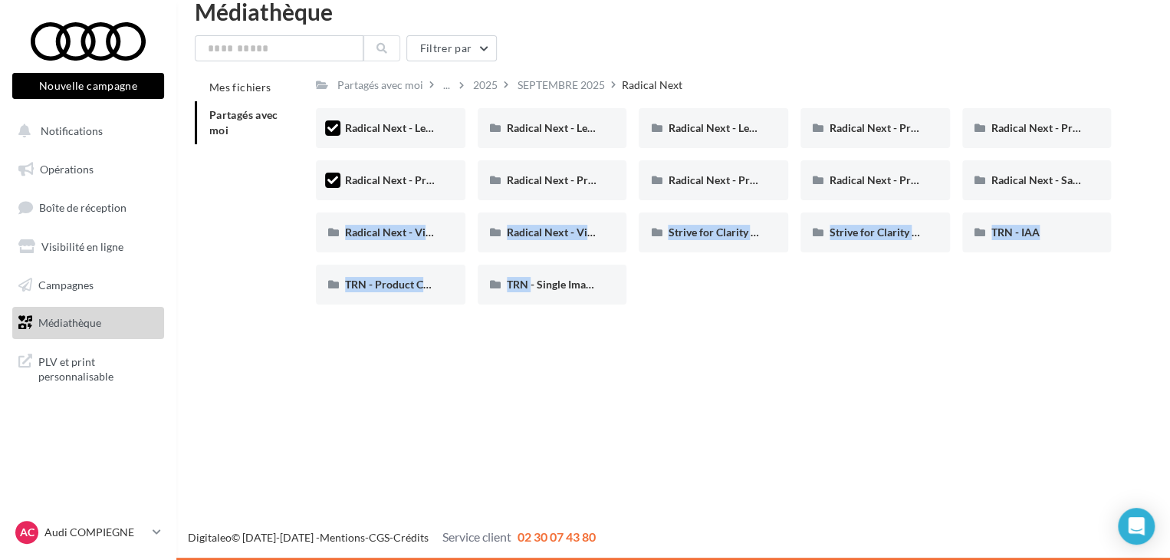
drag, startPoint x: 327, startPoint y: 232, endPoint x: 520, endPoint y: 310, distance: 208.4
click at [520, 310] on div "Radical Next - Legacy 2 Radical Next - Legacy Radical Next - Legacy Avus (IG) R…" at bounding box center [719, 212] width 807 height 208
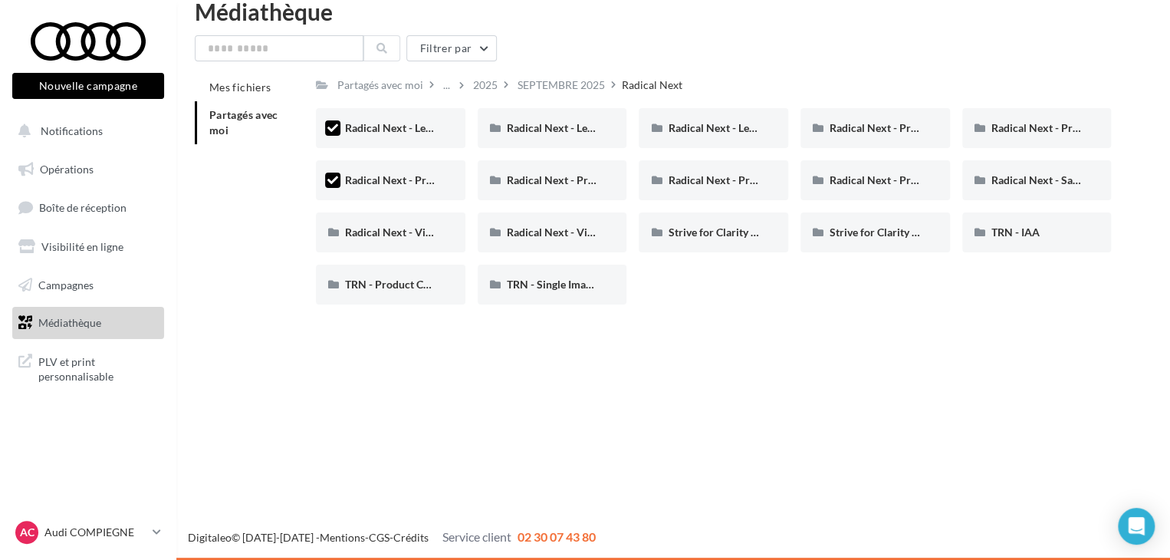
click at [575, 337] on div "Nouvelle campagne Nouvelle campagne Notifications Opérations Boîte de réception…" at bounding box center [585, 280] width 1170 height 560
click at [337, 179] on icon at bounding box center [332, 180] width 11 height 11
click at [335, 118] on div "Radical Next - Legacy" at bounding box center [390, 128] width 149 height 40
click at [384, 131] on span "Radical Next - Legacy" at bounding box center [396, 127] width 102 height 13
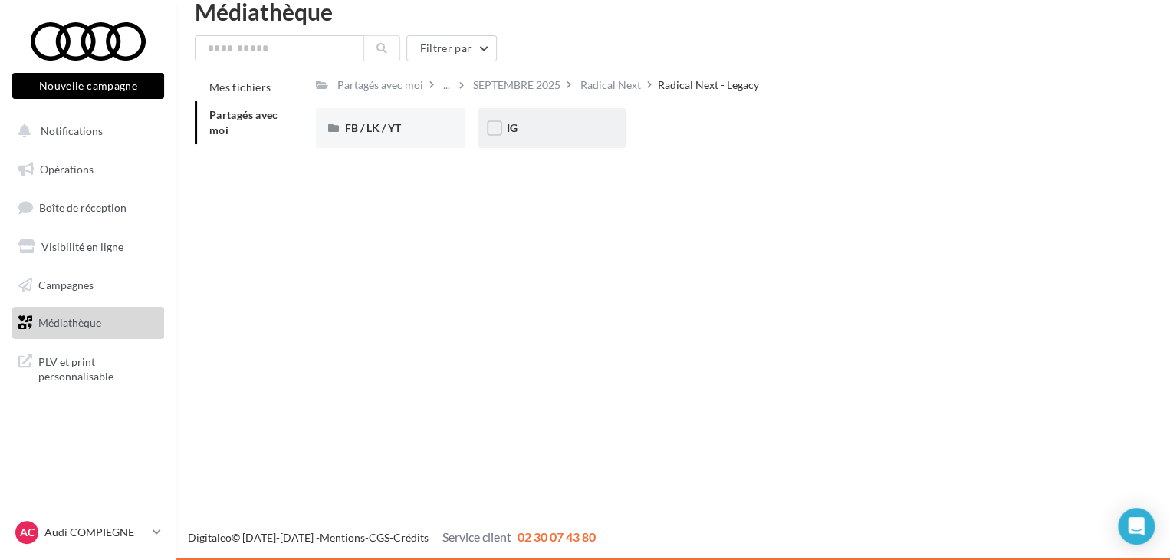
click at [562, 129] on div "IG" at bounding box center [552, 127] width 91 height 15
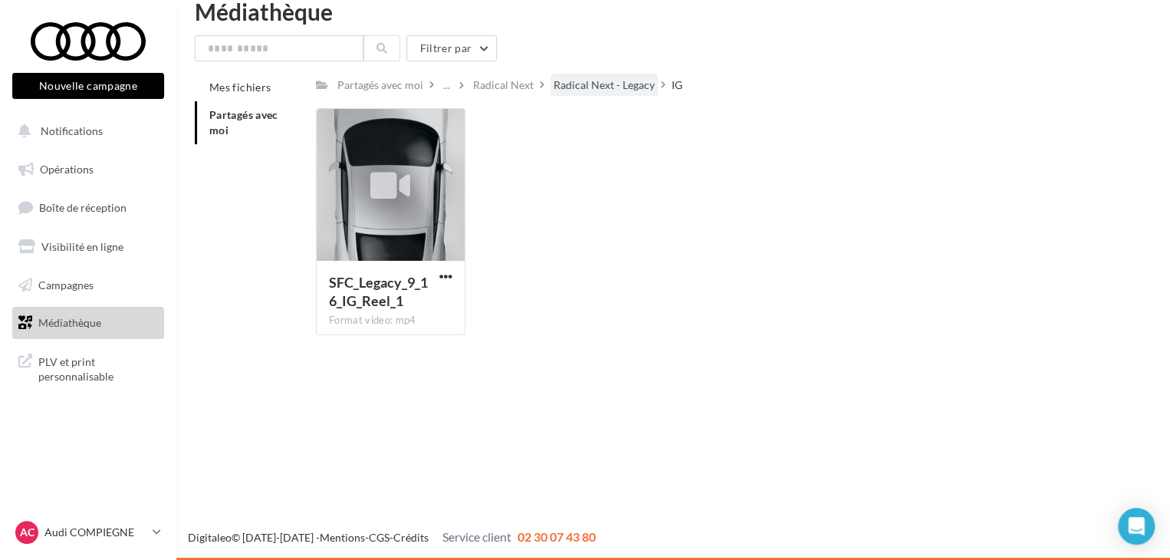
click at [570, 89] on div "Radical Next - Legacy" at bounding box center [603, 84] width 101 height 15
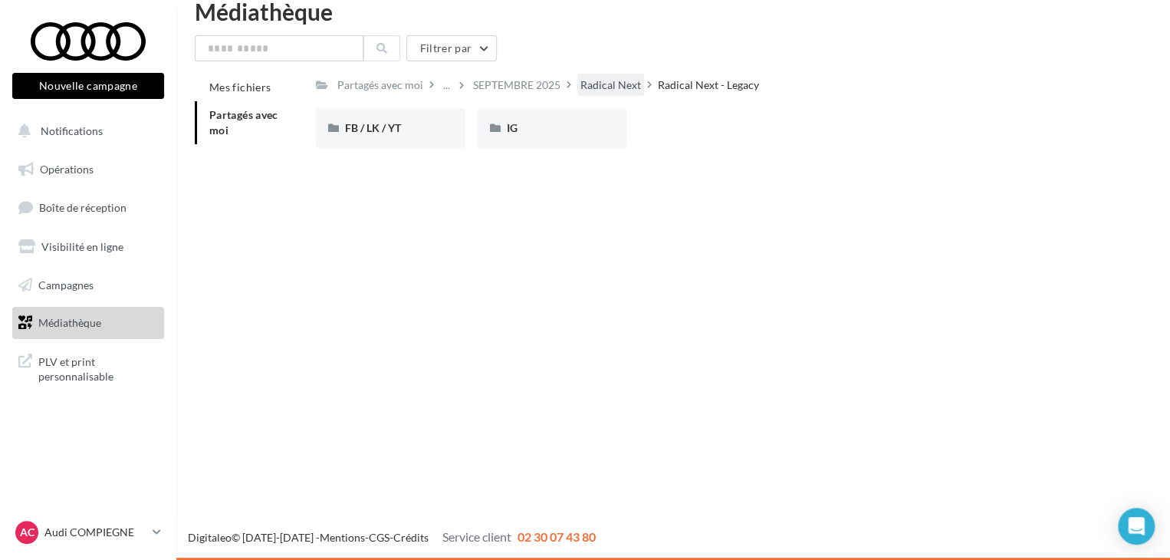
click at [608, 81] on div "Radical Next" at bounding box center [610, 84] width 61 height 15
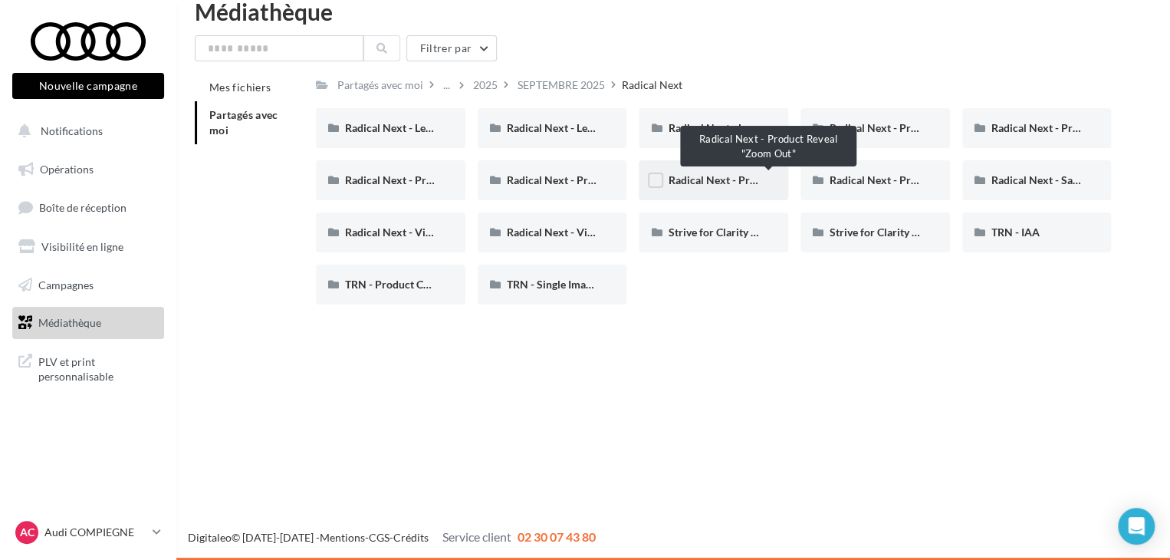
click at [705, 185] on span "Radical Next - Product Reveal "Zoom Out"" at bounding box center [769, 179] width 203 height 13
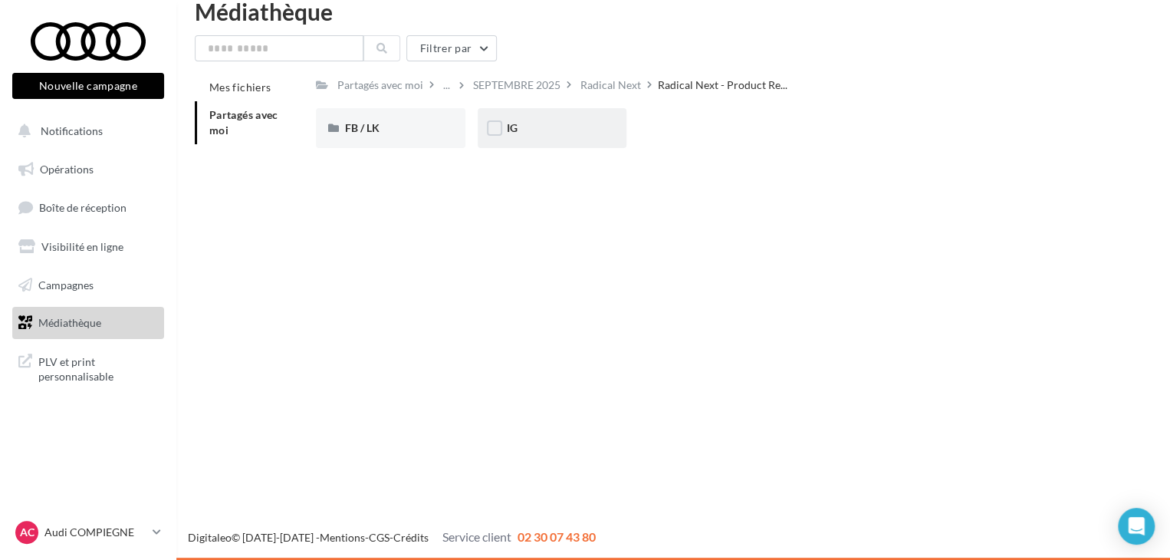
click at [520, 140] on div "IG" at bounding box center [552, 128] width 149 height 40
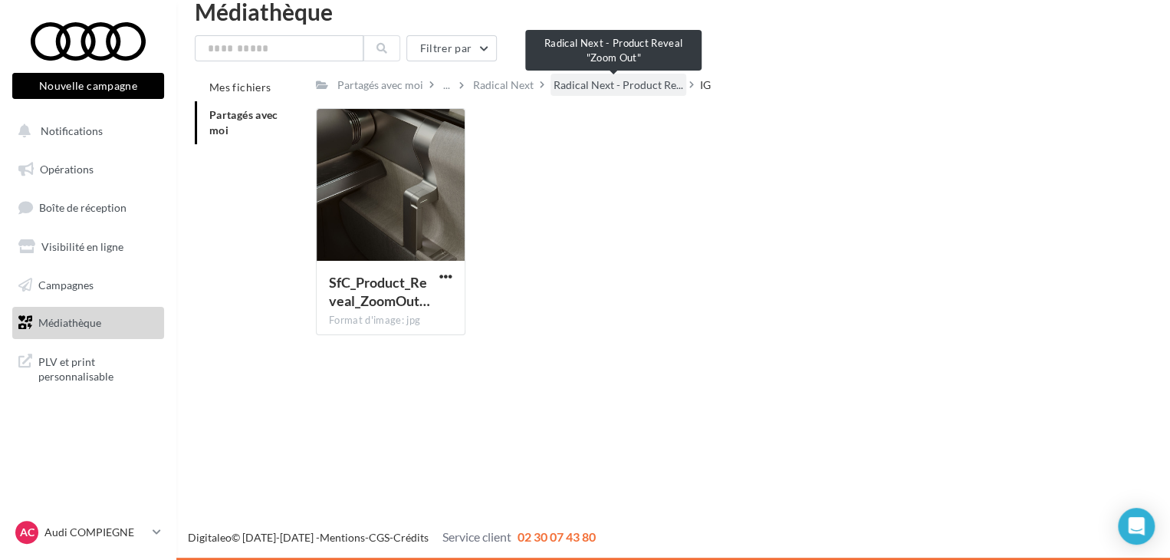
click at [591, 90] on span "Radical Next - Product Re..." at bounding box center [618, 84] width 130 height 15
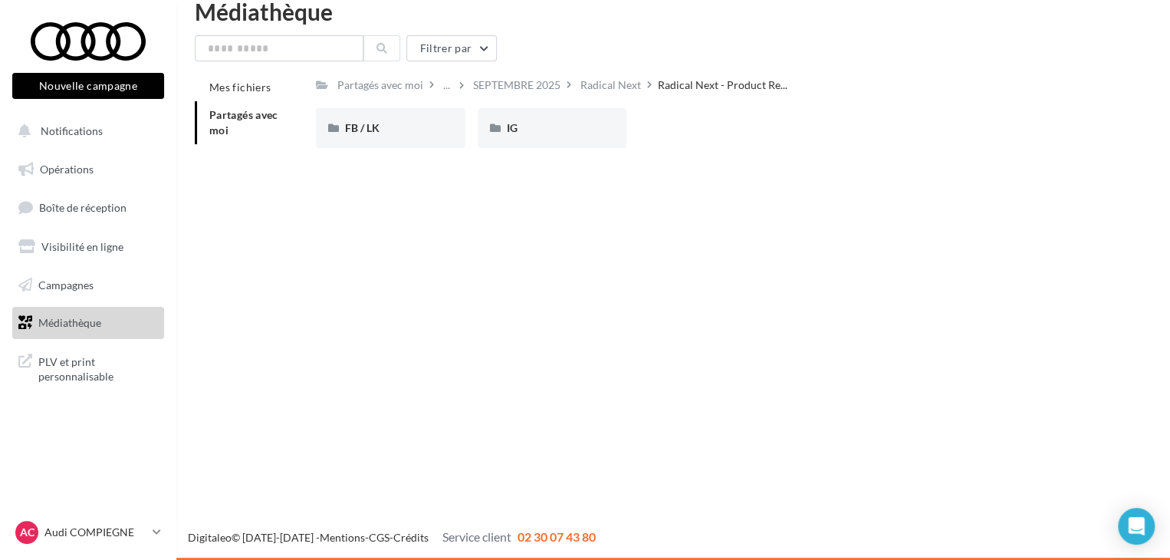
click at [591, 90] on div "Radical Next" at bounding box center [610, 84] width 61 height 15
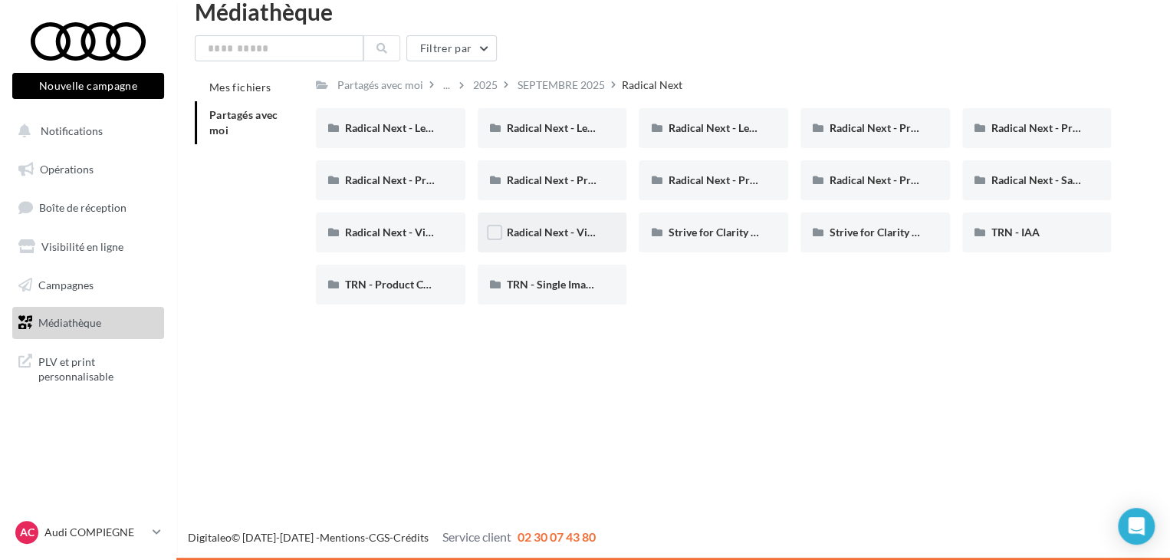
click at [545, 222] on div "Radical Next - Video Product "Cut Down"" at bounding box center [552, 232] width 149 height 40
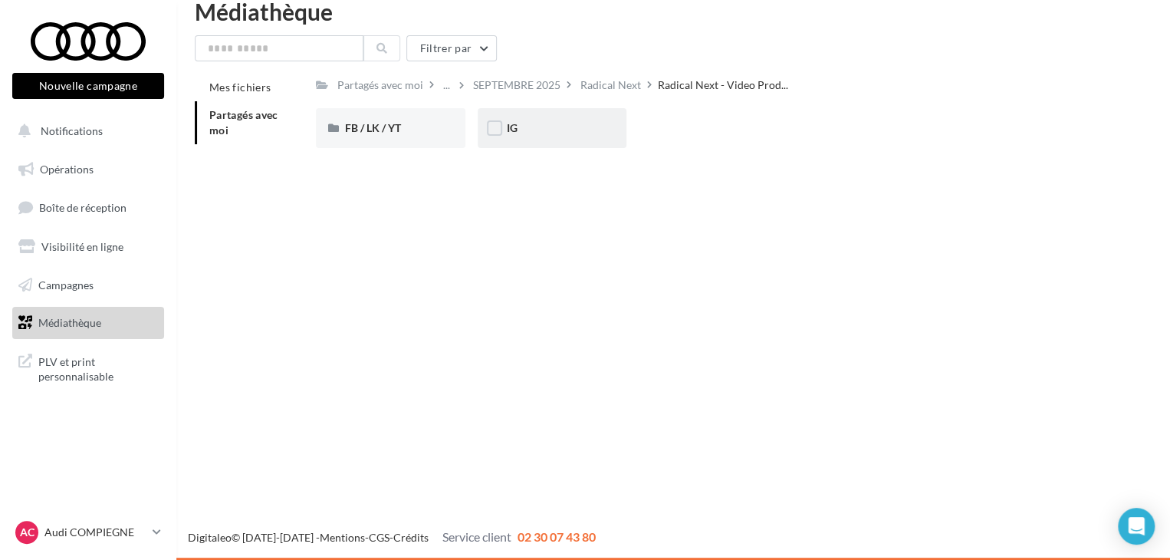
click at [530, 142] on div "IG" at bounding box center [552, 128] width 149 height 40
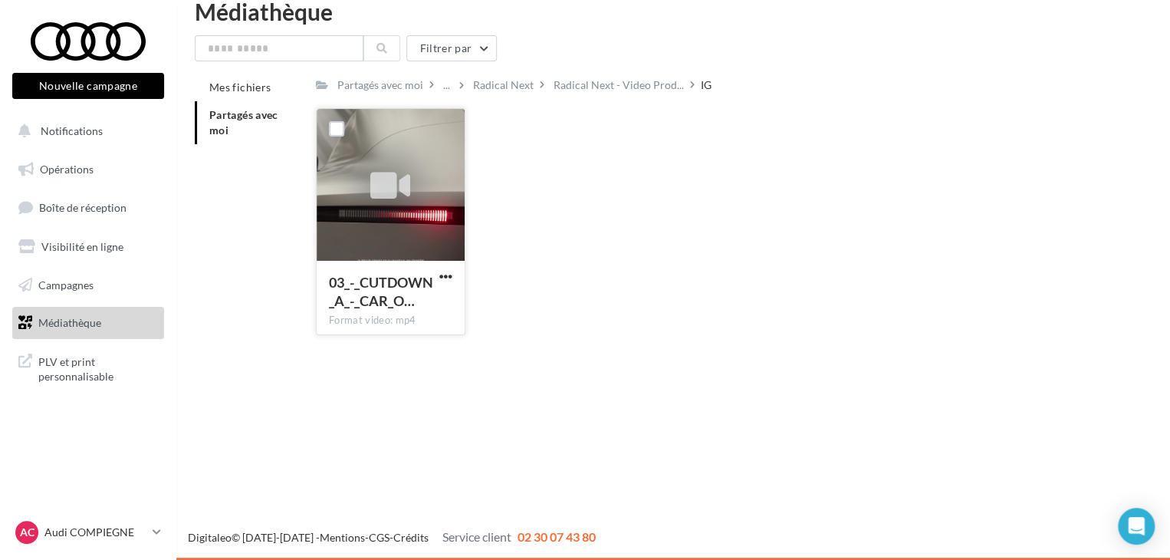
click at [454, 271] on button "button" at bounding box center [445, 277] width 19 height 15
click at [407, 298] on button "Télécharger" at bounding box center [378, 307] width 153 height 40
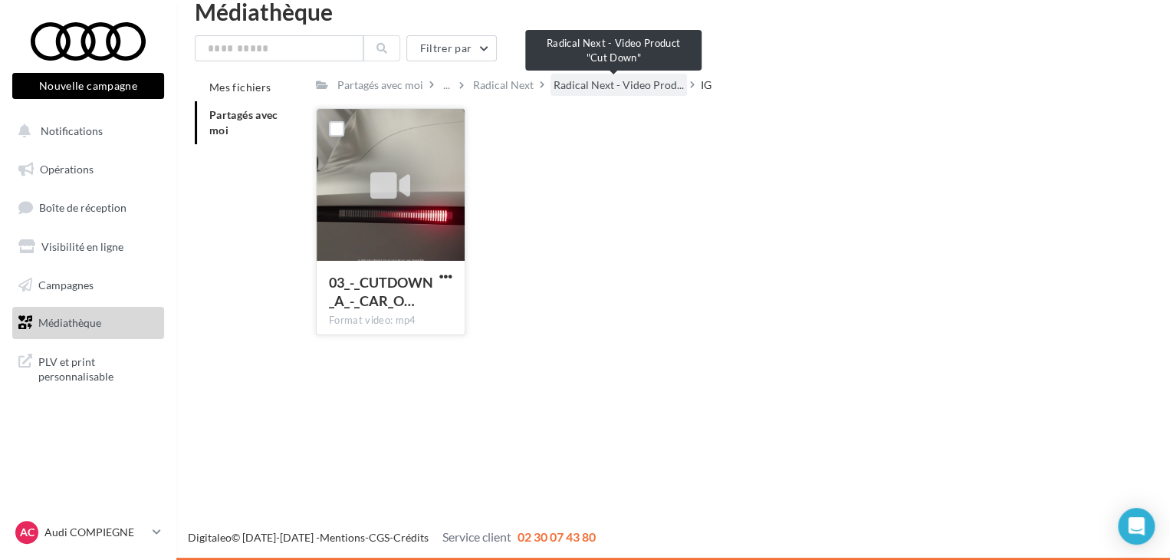
click at [564, 86] on span "Radical Next - Video Prod..." at bounding box center [618, 84] width 130 height 15
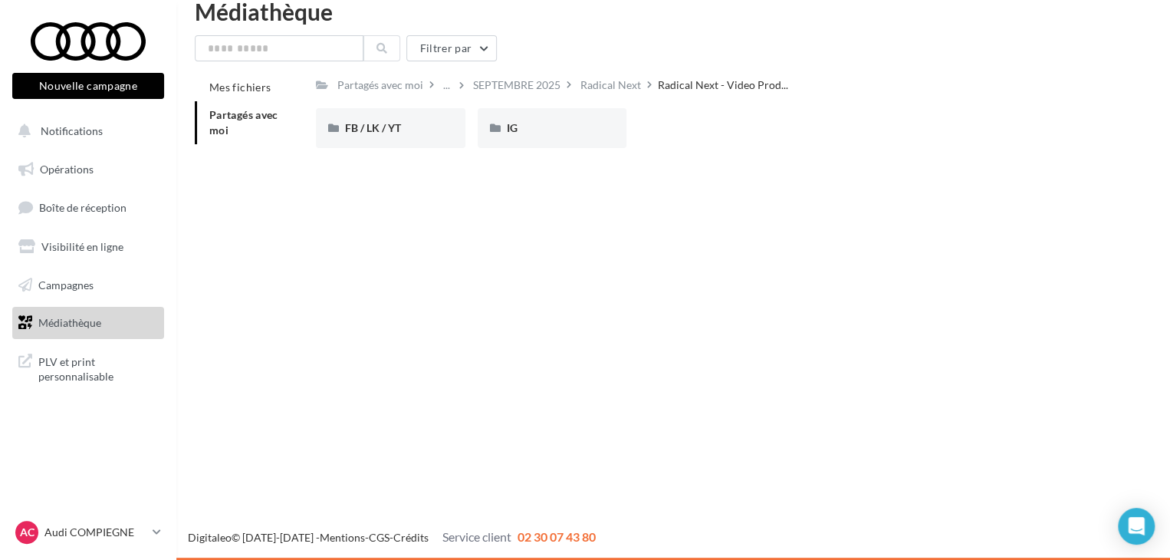
click at [613, 87] on div "Radical Next" at bounding box center [610, 84] width 61 height 15
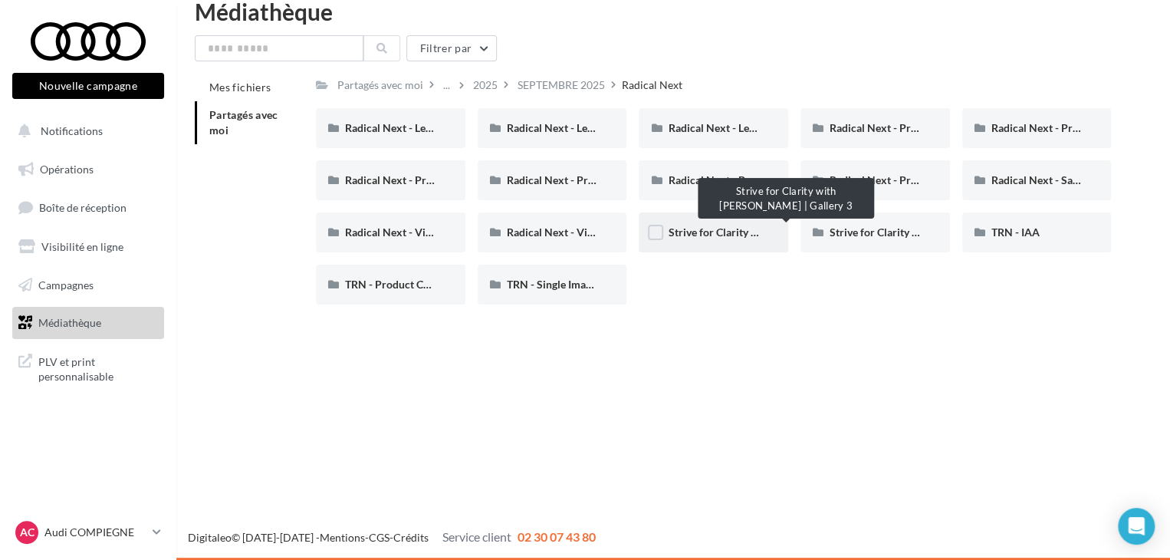
click at [694, 228] on span "Strive for Clarity with [PERSON_NAME] | Gallery 3" at bounding box center [789, 231] width 242 height 13
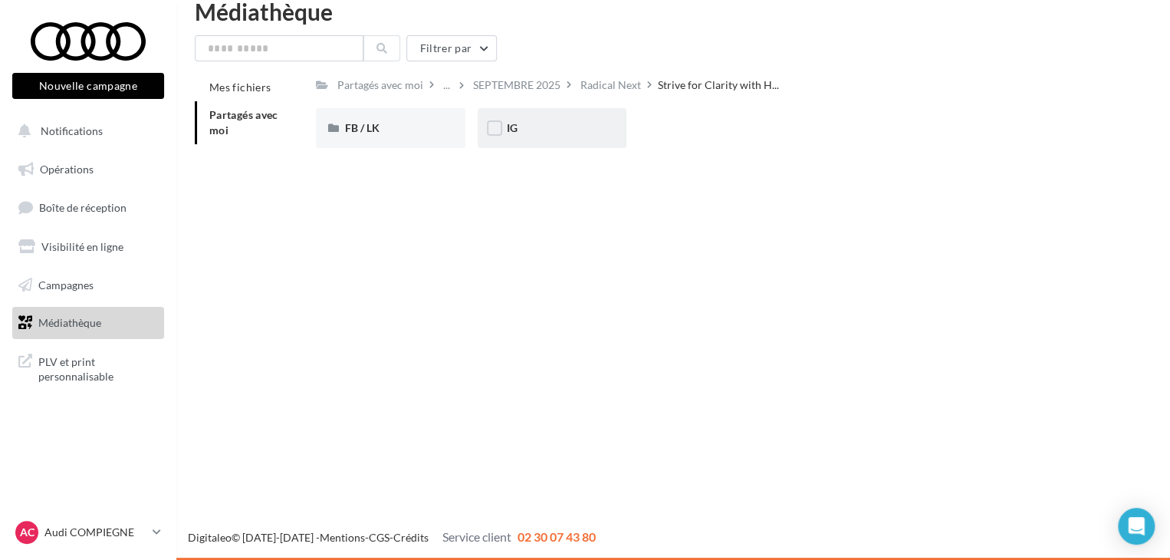
click at [531, 140] on div "IG" at bounding box center [552, 128] width 149 height 40
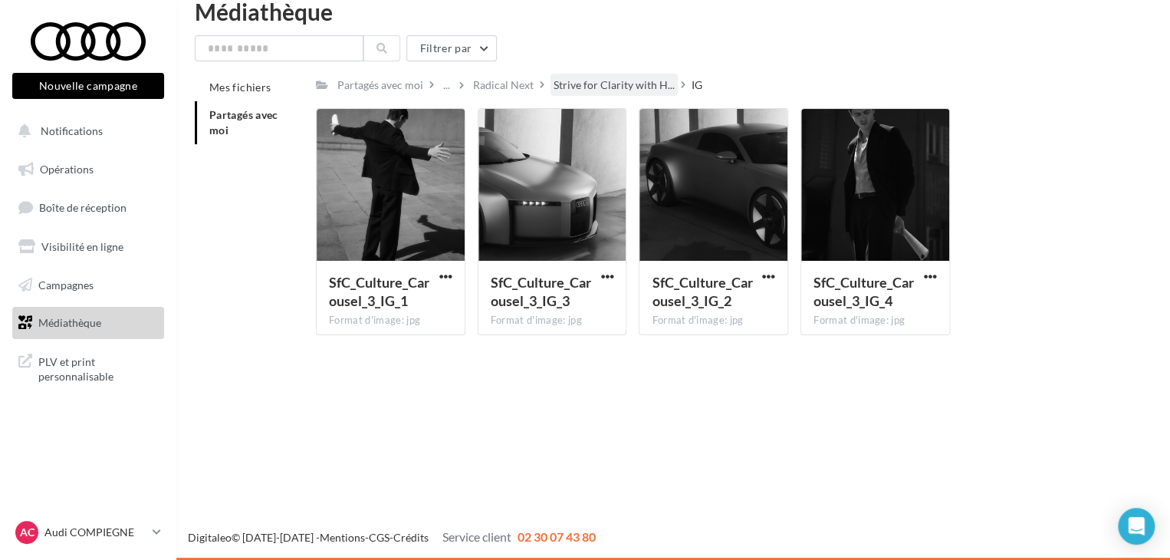
click at [642, 76] on div "Strive for Clarity with H..." at bounding box center [613, 85] width 127 height 22
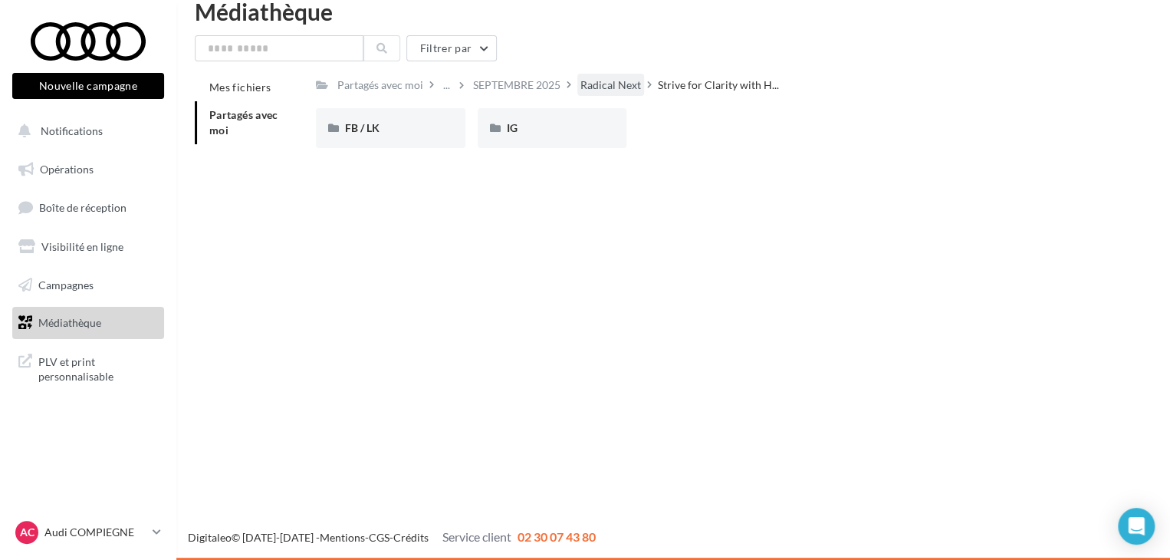
click at [612, 90] on div "Radical Next" at bounding box center [610, 84] width 61 height 15
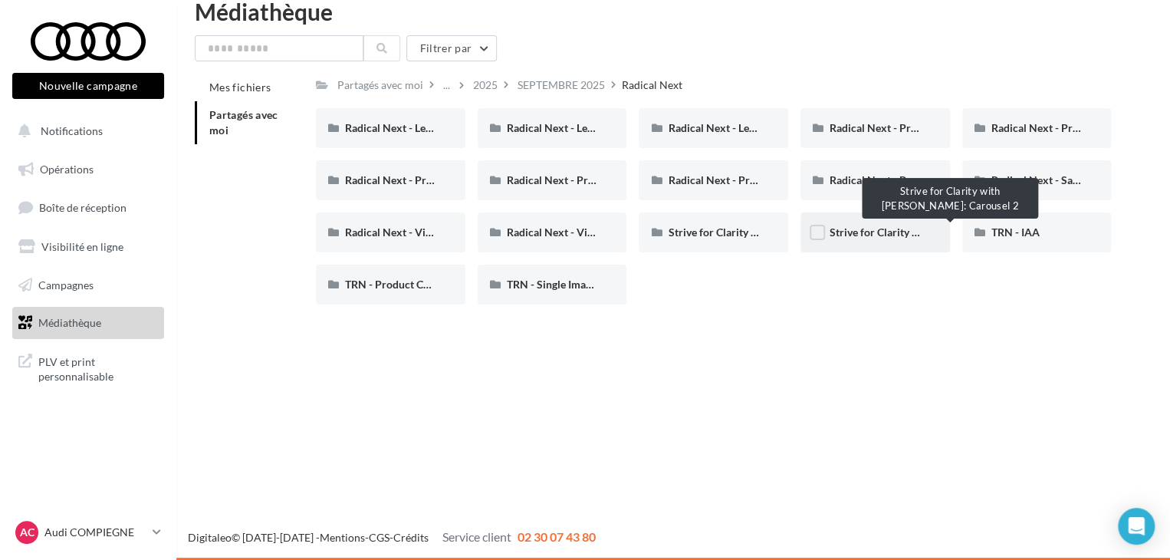
click at [880, 234] on span "Strive for Clarity with [PERSON_NAME]: Carousel 2" at bounding box center [953, 231] width 248 height 13
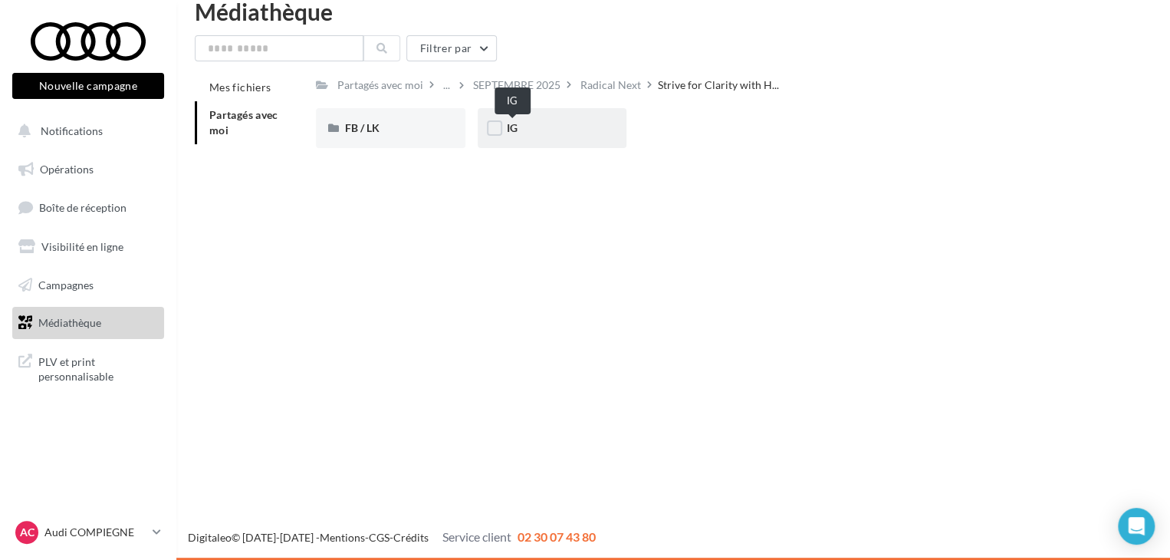
click at [515, 123] on span "IG" at bounding box center [512, 127] width 11 height 13
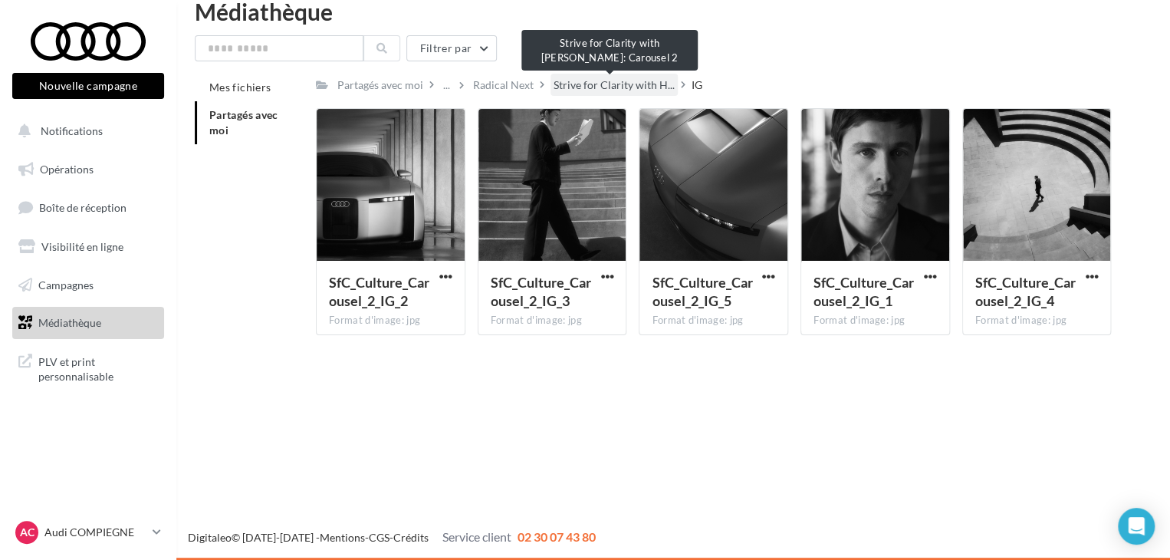
click at [650, 84] on span "Strive for Clarity with H..." at bounding box center [613, 84] width 121 height 15
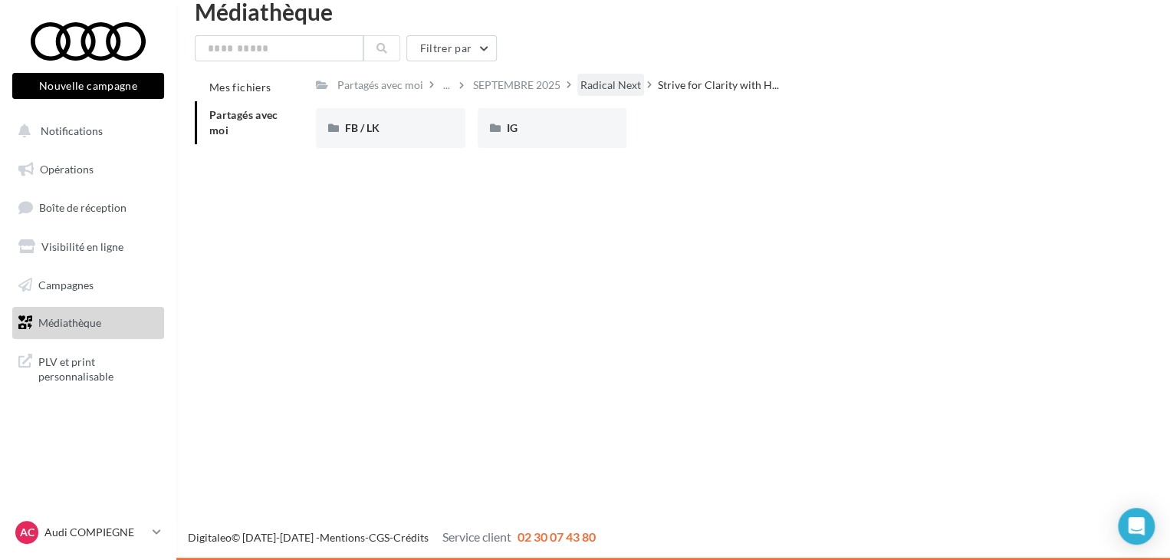
click at [586, 85] on div "Radical Next" at bounding box center [610, 84] width 61 height 15
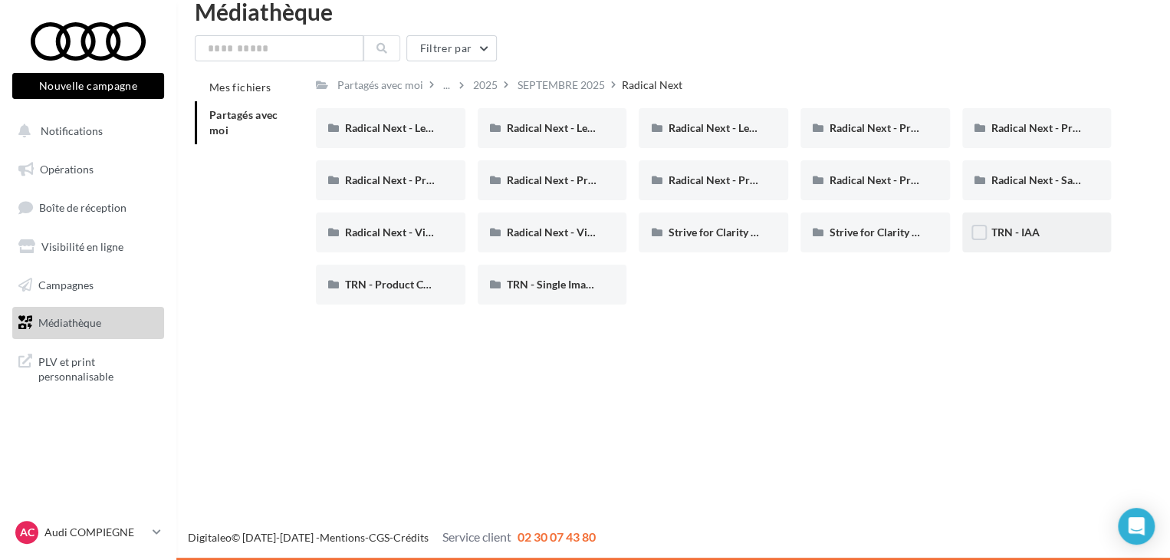
click at [1013, 243] on div "TRN - IAA" at bounding box center [1036, 232] width 149 height 40
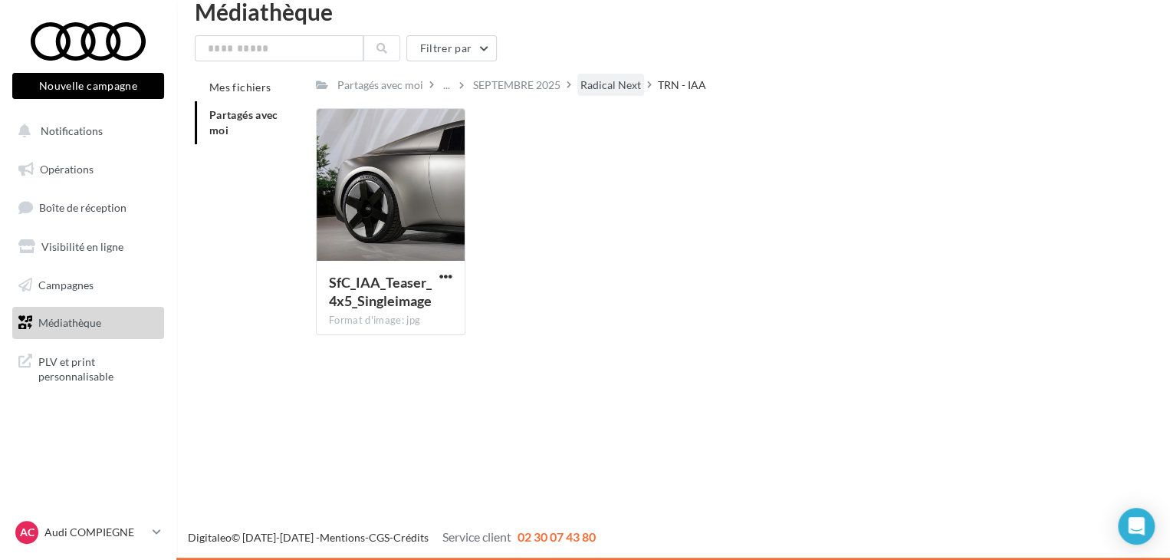
click at [595, 87] on div "Radical Next" at bounding box center [610, 84] width 61 height 15
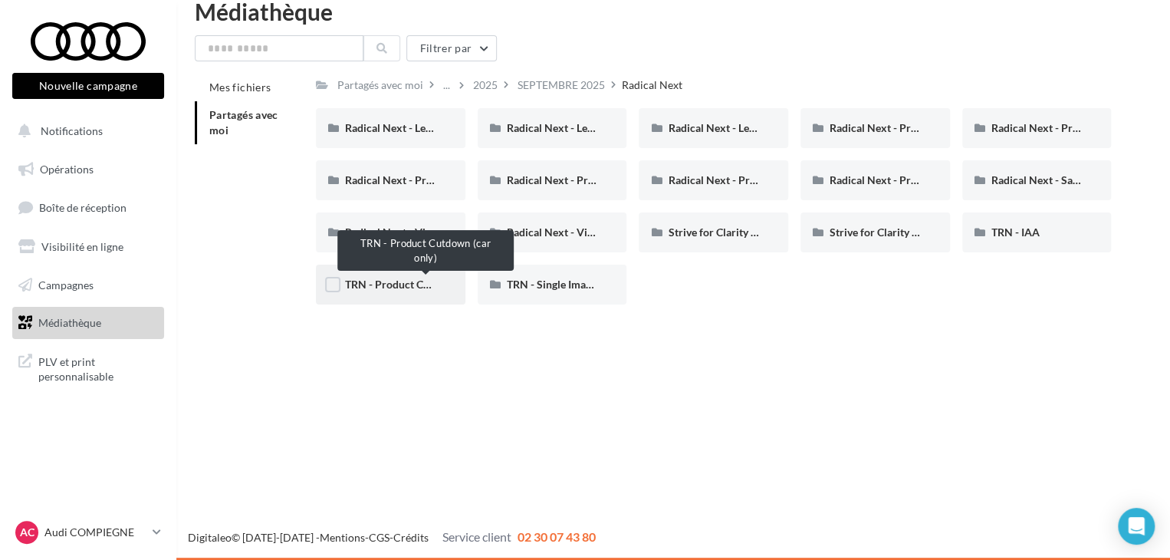
click at [406, 287] on span "TRN - Product Cutdown (car only)" at bounding box center [426, 283] width 162 height 13
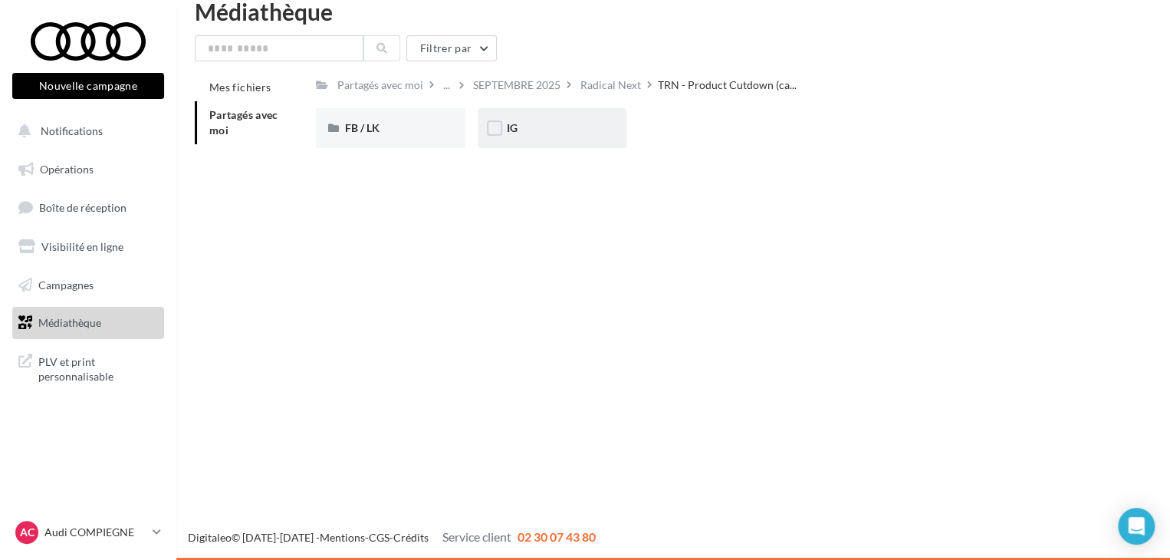
click at [543, 126] on div "IG" at bounding box center [552, 127] width 91 height 15
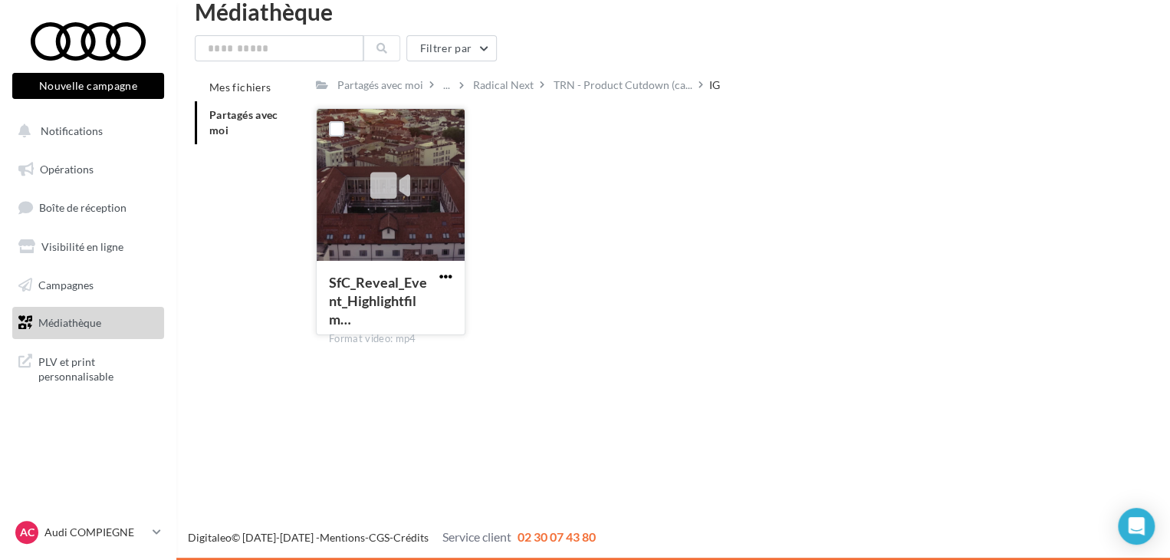
click at [448, 270] on span "button" at bounding box center [445, 276] width 13 height 13
click at [388, 314] on button "Télécharger" at bounding box center [378, 307] width 153 height 40
click at [499, 86] on div "Radical Next" at bounding box center [503, 84] width 61 height 15
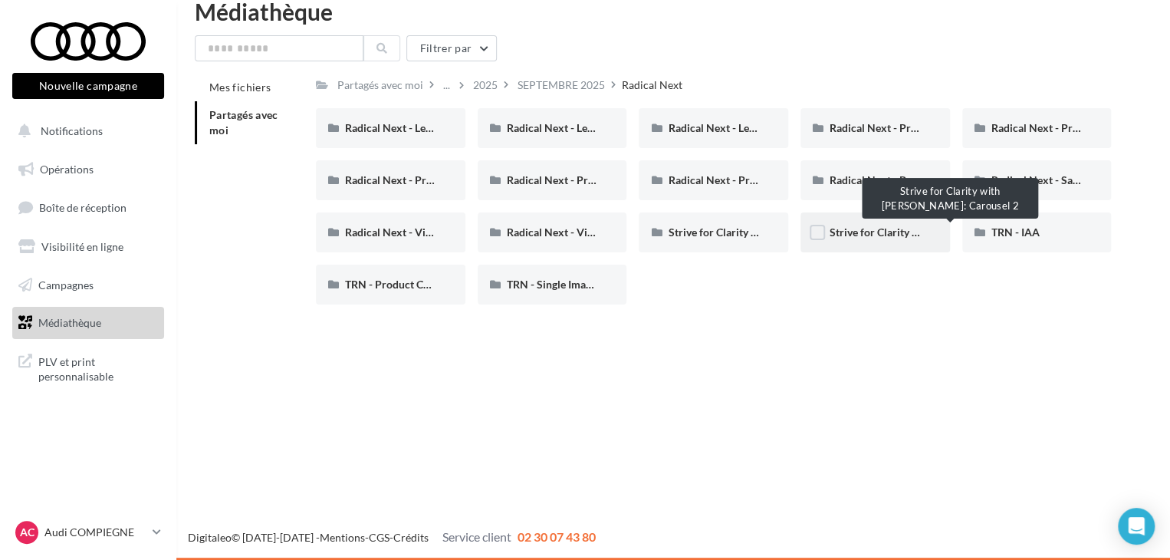
click at [884, 226] on span "Strive for Clarity with [PERSON_NAME]: Carousel 2" at bounding box center [953, 231] width 248 height 13
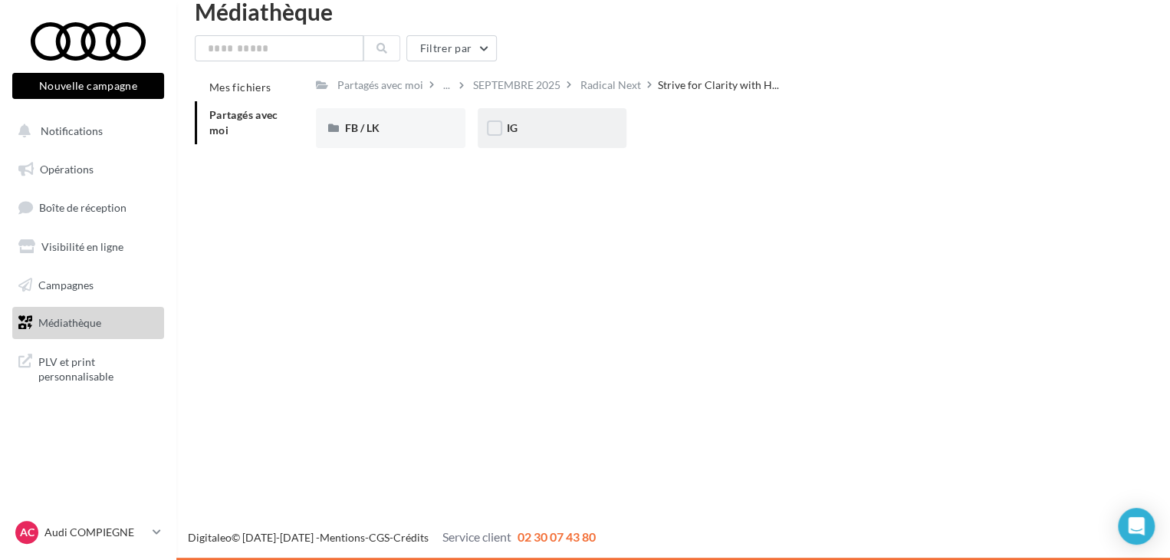
click at [530, 122] on div "IG" at bounding box center [552, 127] width 91 height 15
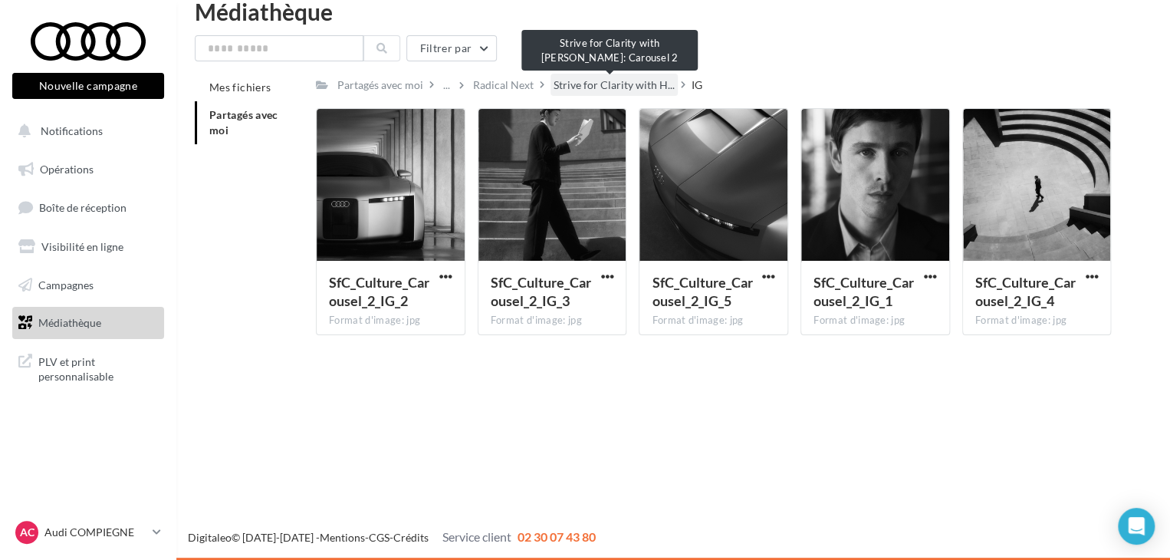
click at [629, 90] on span "Strive for Clarity with H..." at bounding box center [613, 84] width 121 height 15
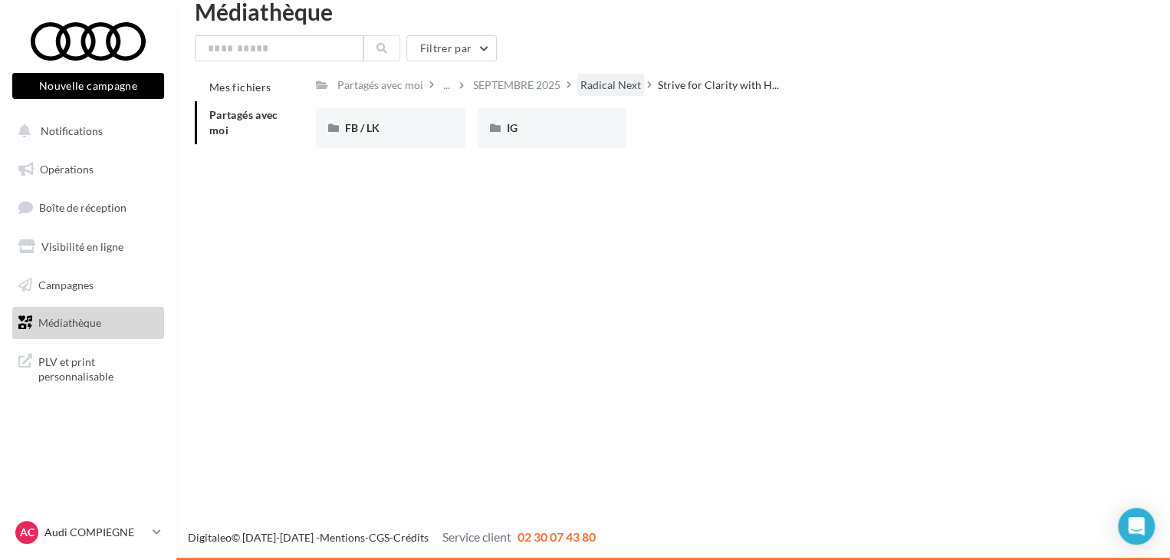
click at [616, 87] on div "Radical Next" at bounding box center [610, 84] width 61 height 15
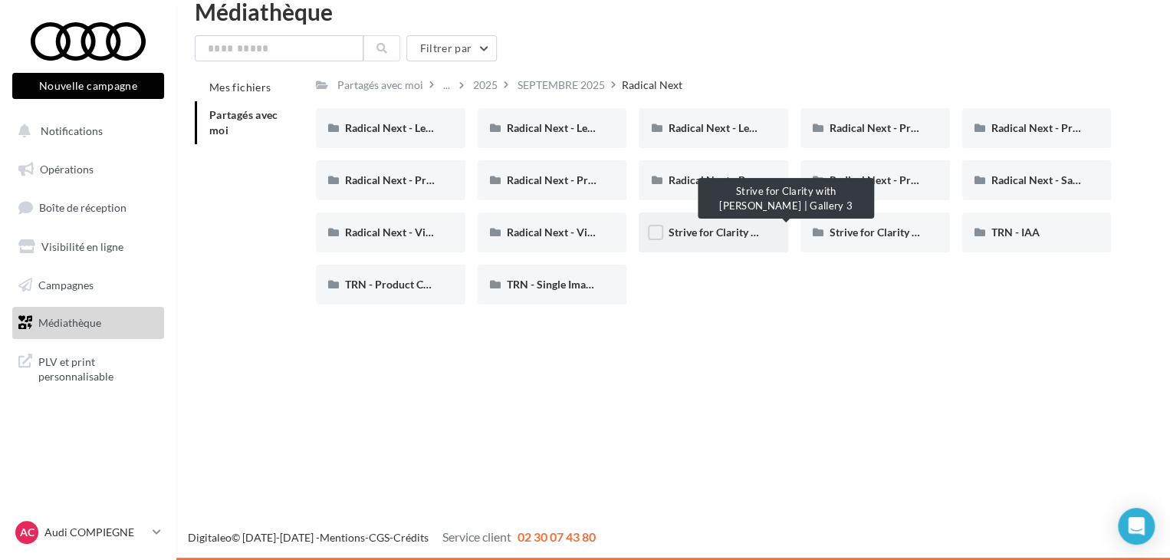
click at [678, 227] on span "Strive for Clarity with [PERSON_NAME] | Gallery 3" at bounding box center [789, 231] width 242 height 13
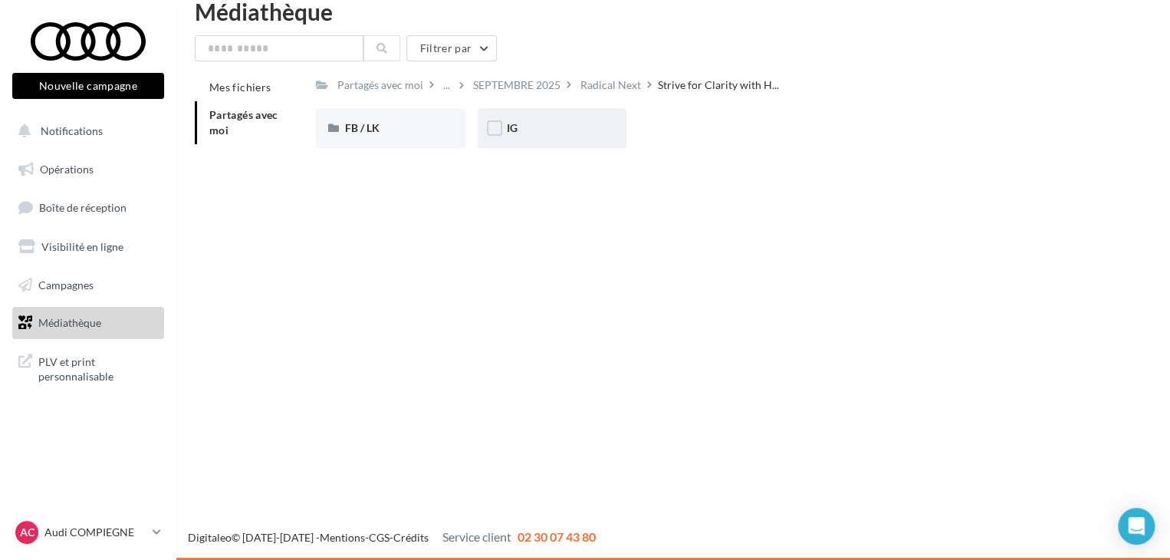
click at [574, 126] on div "IG" at bounding box center [552, 127] width 91 height 15
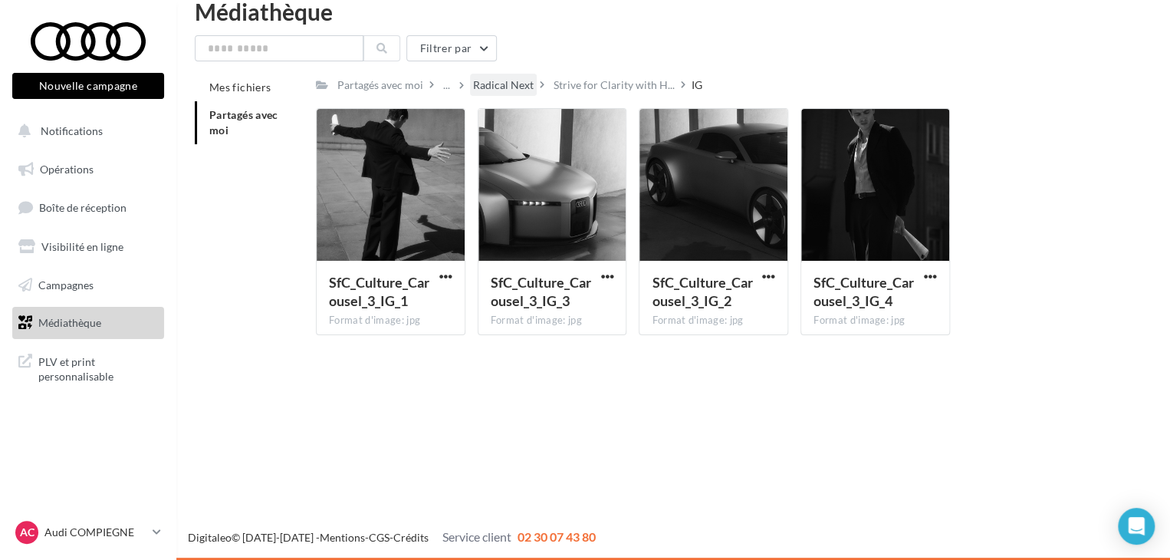
click at [498, 80] on div "Radical Next" at bounding box center [503, 84] width 61 height 15
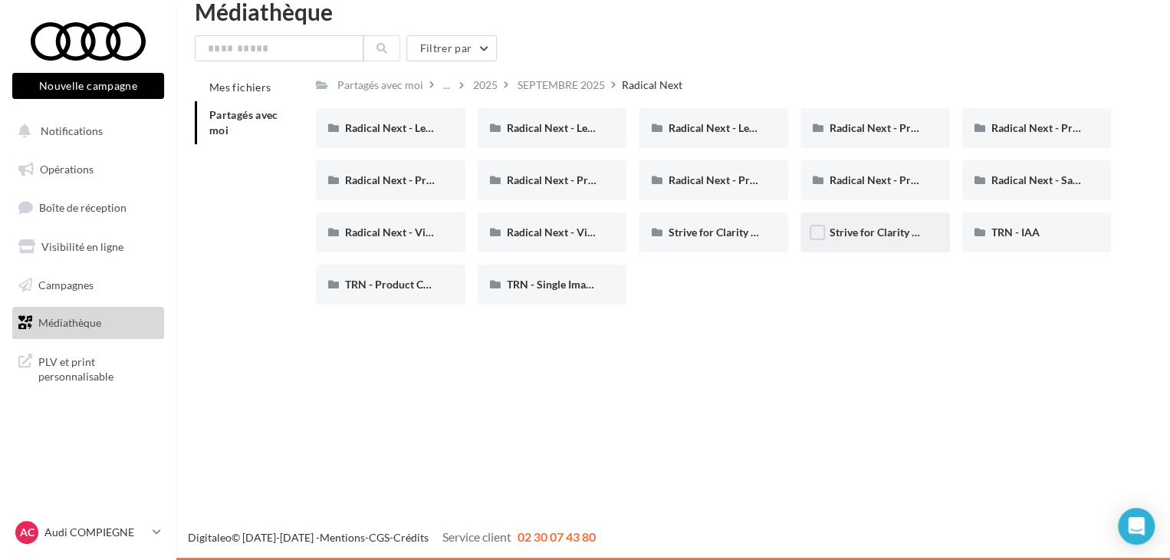
click at [898, 237] on span "Strive for Clarity with [PERSON_NAME]: Carousel 2" at bounding box center [953, 231] width 248 height 13
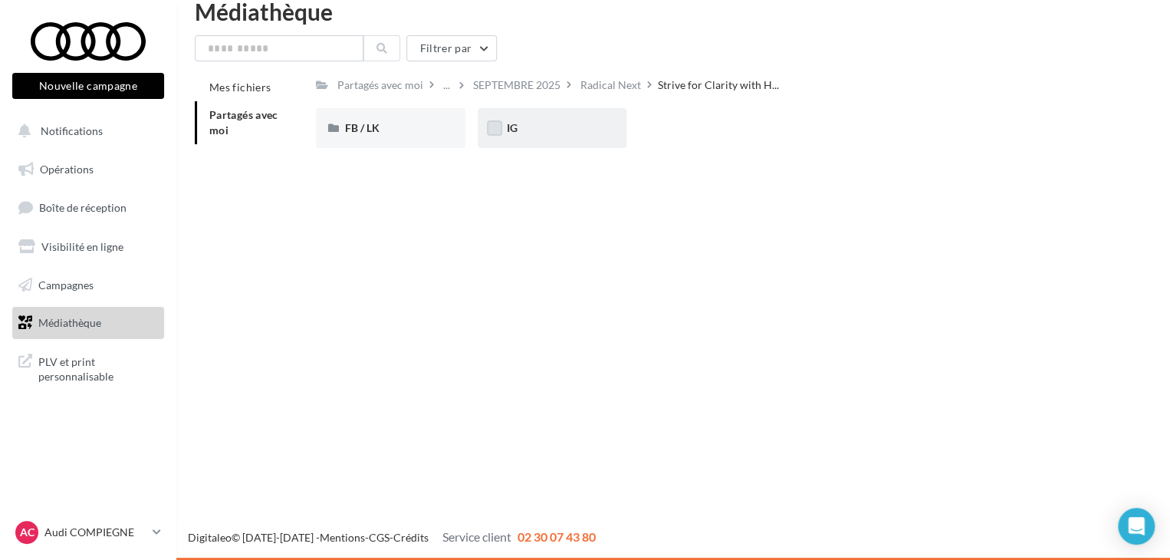
click at [501, 131] on label at bounding box center [494, 127] width 15 height 15
click at [496, 123] on icon at bounding box center [494, 128] width 11 height 11
click at [535, 127] on div "IG" at bounding box center [552, 127] width 91 height 15
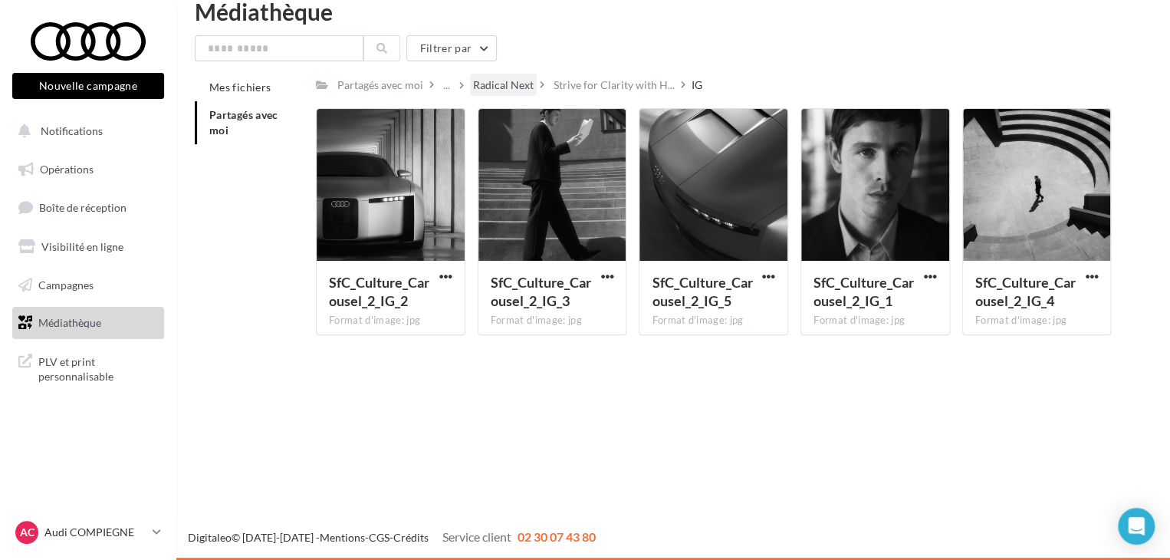
click at [509, 83] on div "Radical Next" at bounding box center [503, 84] width 61 height 15
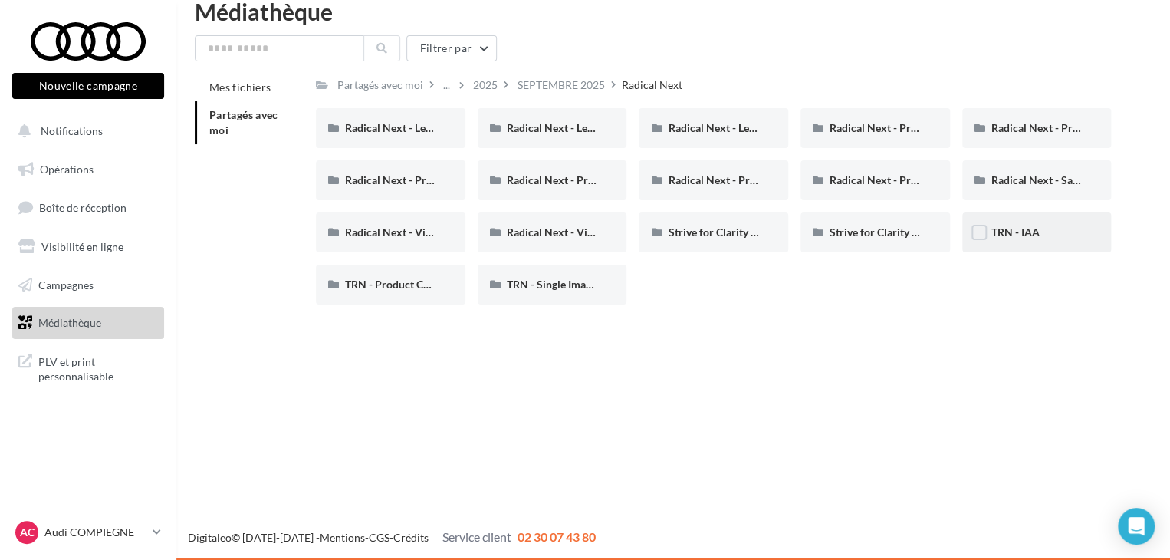
click at [1016, 221] on div "TRN - IAA" at bounding box center [1036, 232] width 149 height 40
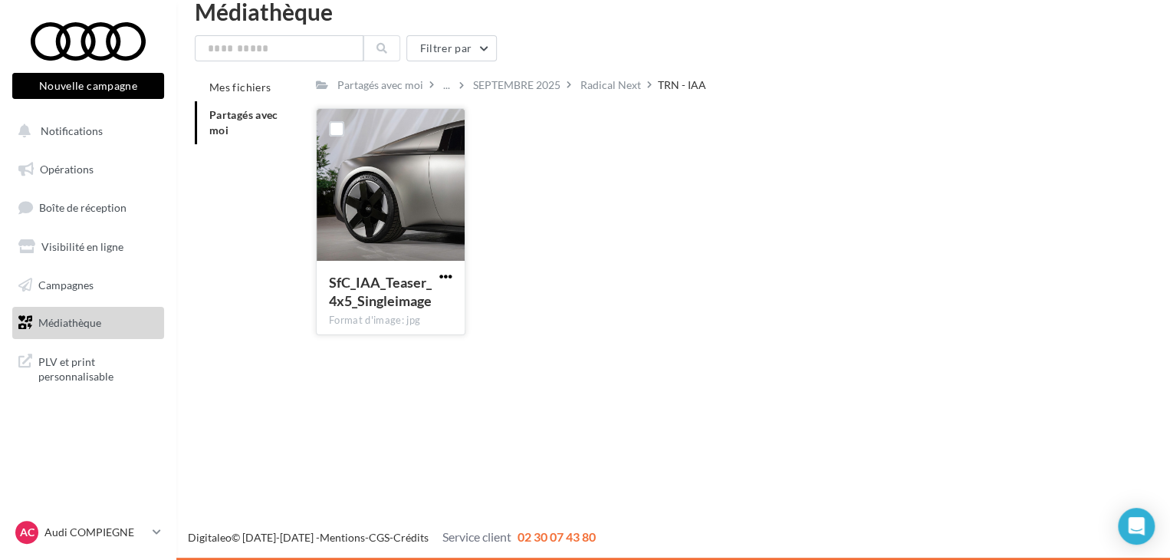
click at [448, 275] on span "button" at bounding box center [445, 276] width 13 height 13
click at [418, 309] on button "Télécharger" at bounding box center [378, 307] width 153 height 40
click at [602, 91] on div "Radical Next" at bounding box center [610, 84] width 61 height 15
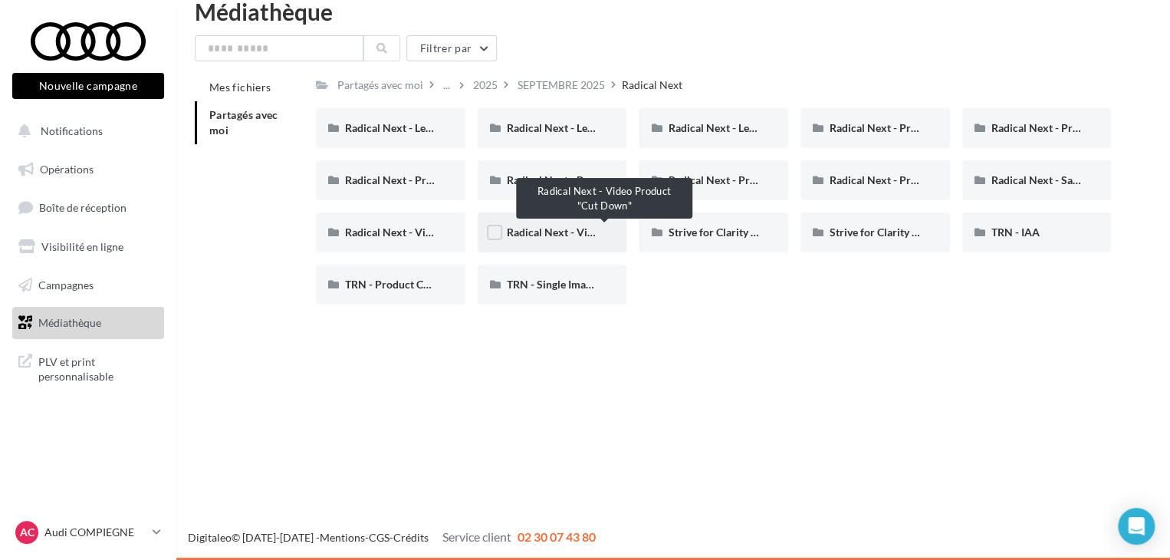
click at [563, 235] on span "Radical Next - Video Product "Cut Down"" at bounding box center [606, 231] width 198 height 13
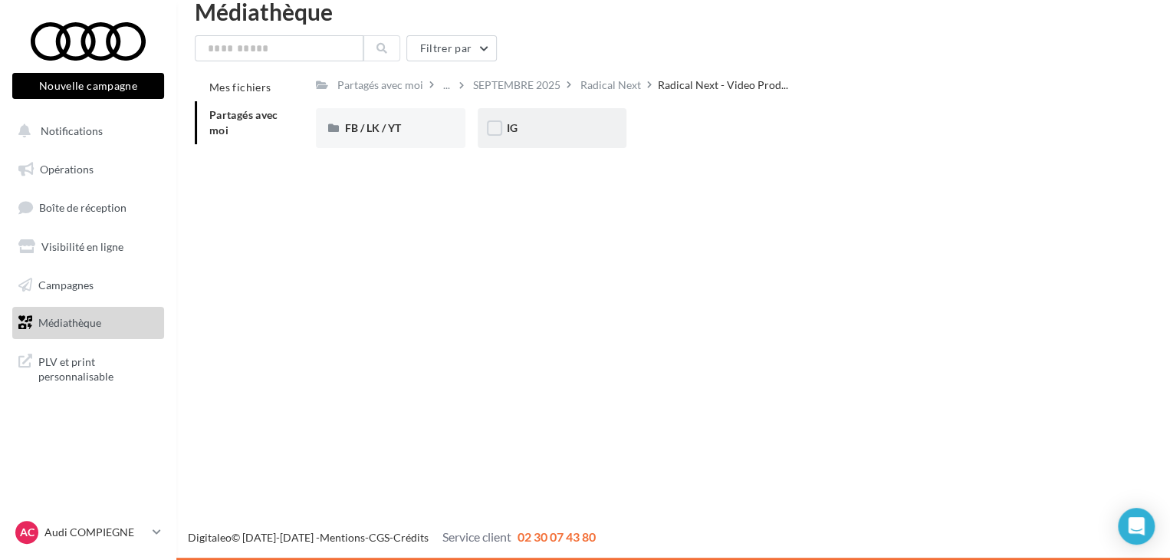
click at [546, 130] on div "IG" at bounding box center [552, 127] width 91 height 15
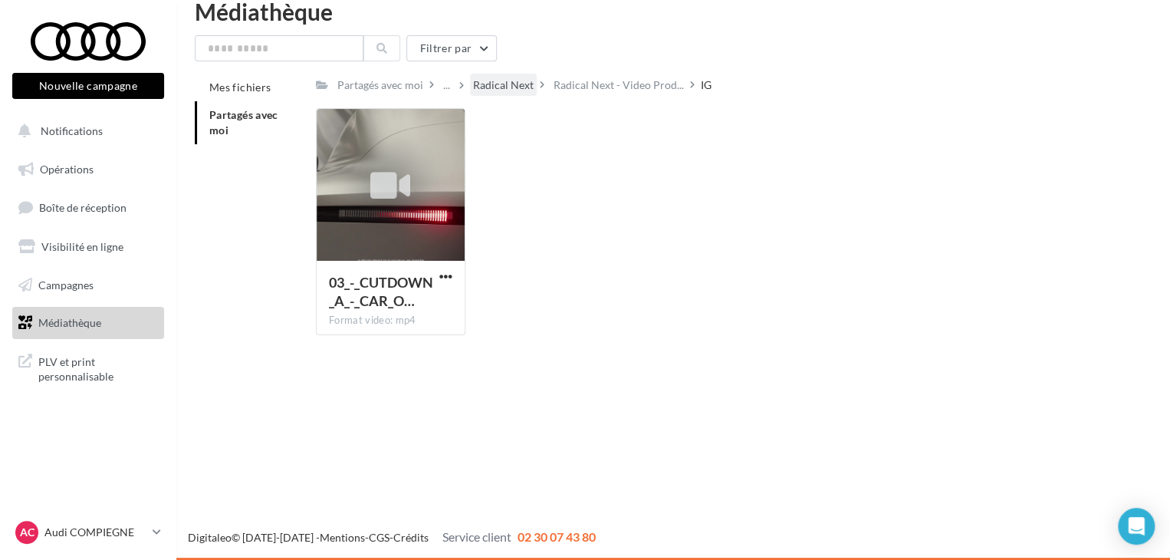
click at [494, 80] on div "Radical Next" at bounding box center [503, 84] width 61 height 15
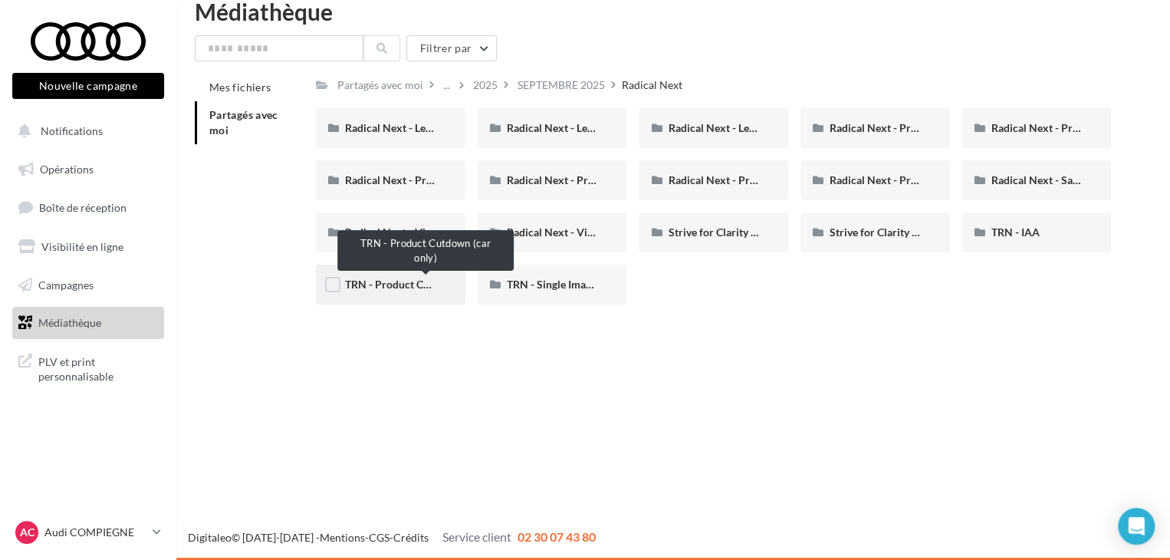
click at [415, 289] on span "TRN - Product Cutdown (car only)" at bounding box center [426, 283] width 162 height 13
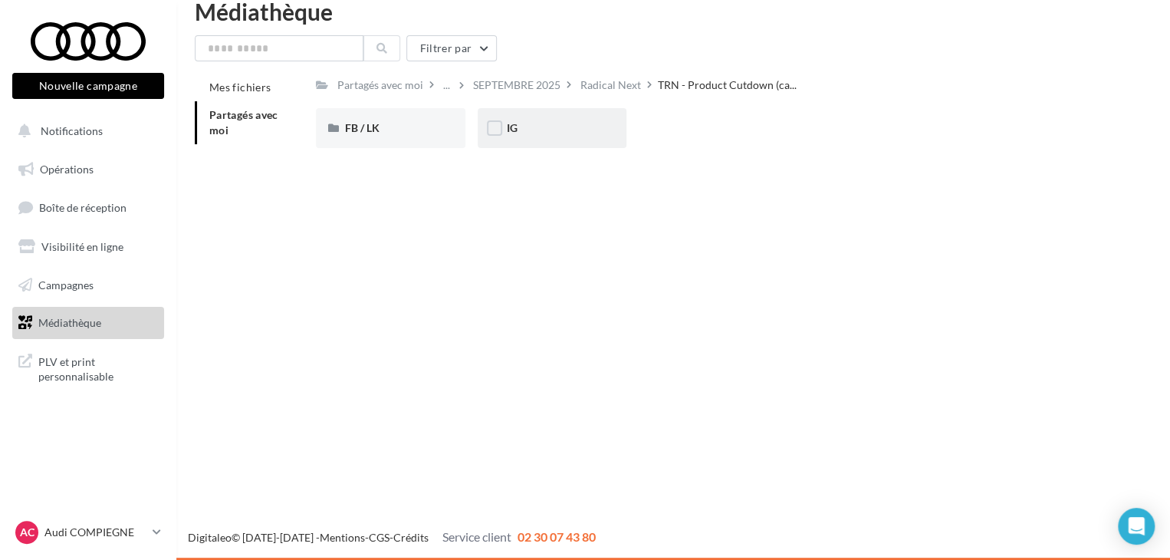
click at [549, 141] on div "IG" at bounding box center [552, 128] width 149 height 40
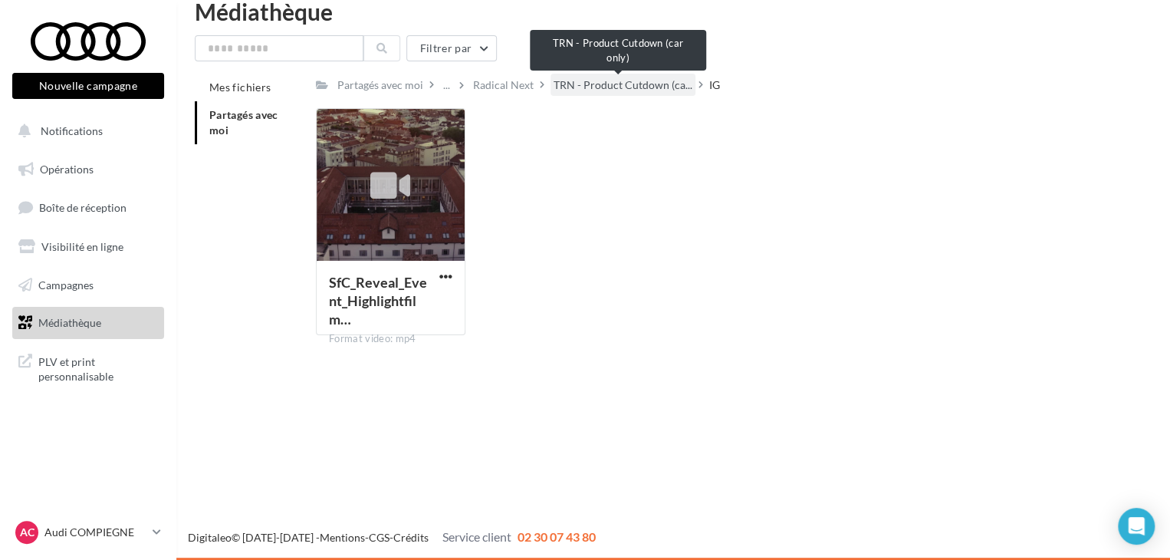
click at [599, 82] on span "TRN - Product Cutdown (ca..." at bounding box center [622, 84] width 139 height 15
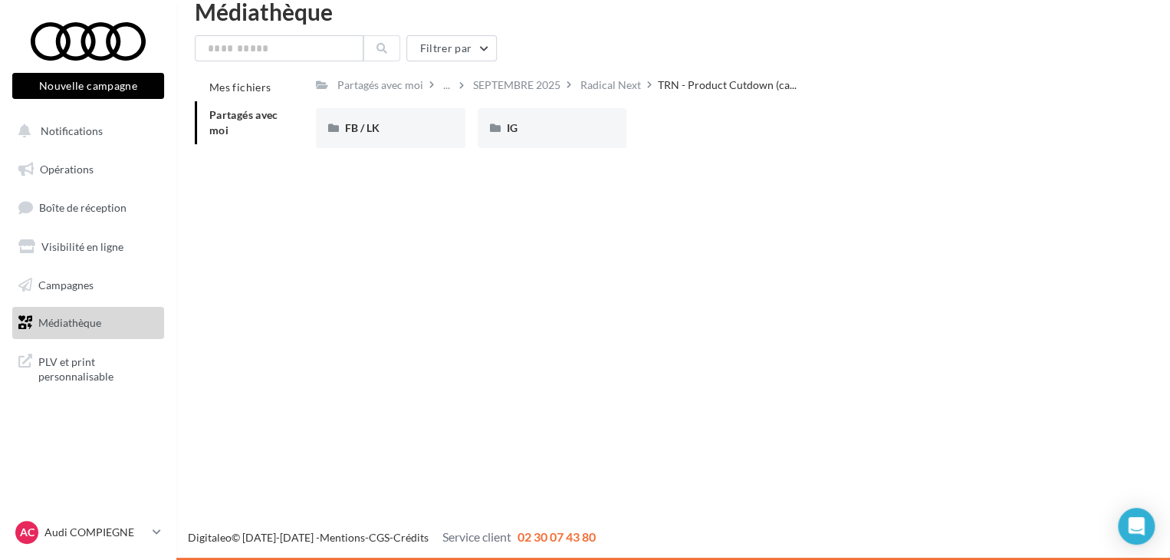
click at [649, 83] on icon at bounding box center [649, 84] width 5 height 11
click at [616, 83] on div "Radical Next" at bounding box center [610, 84] width 61 height 15
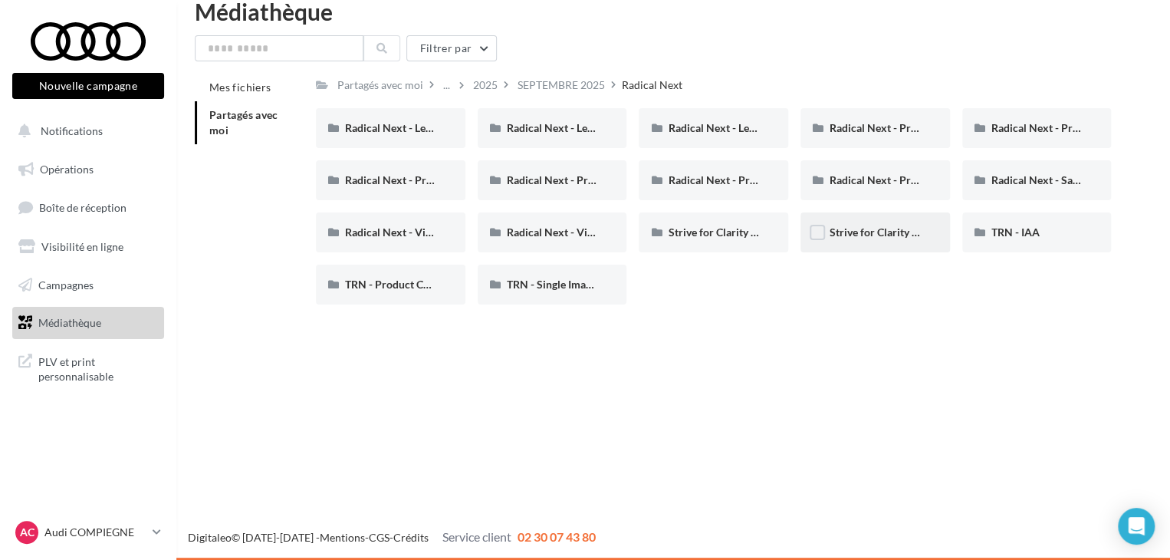
click at [855, 238] on span "Strive for Clarity with [PERSON_NAME]: Carousel 2" at bounding box center [953, 231] width 248 height 13
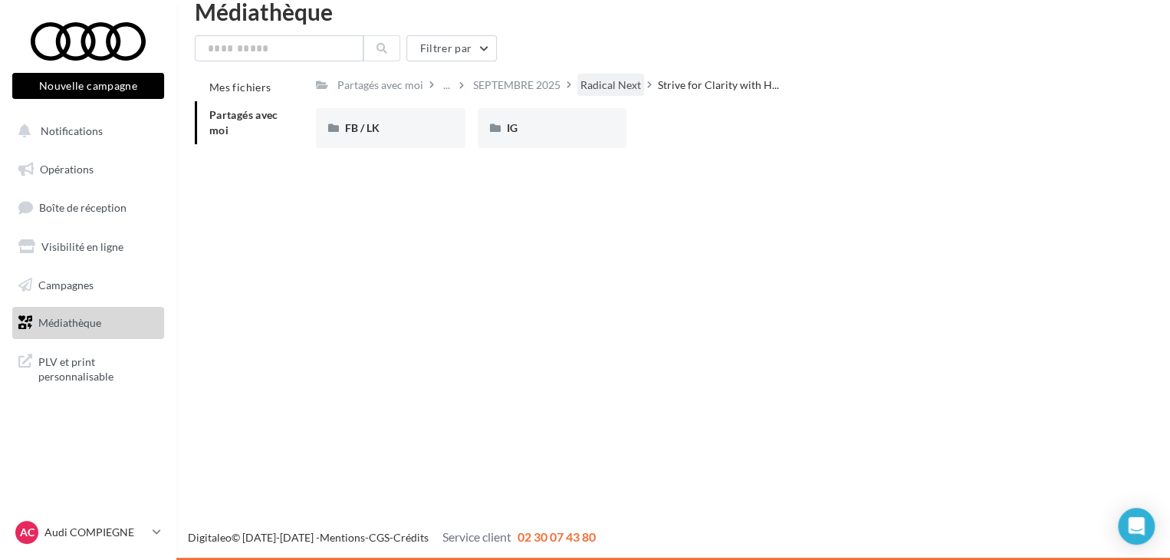
click at [612, 78] on div "Radical Next" at bounding box center [610, 84] width 61 height 15
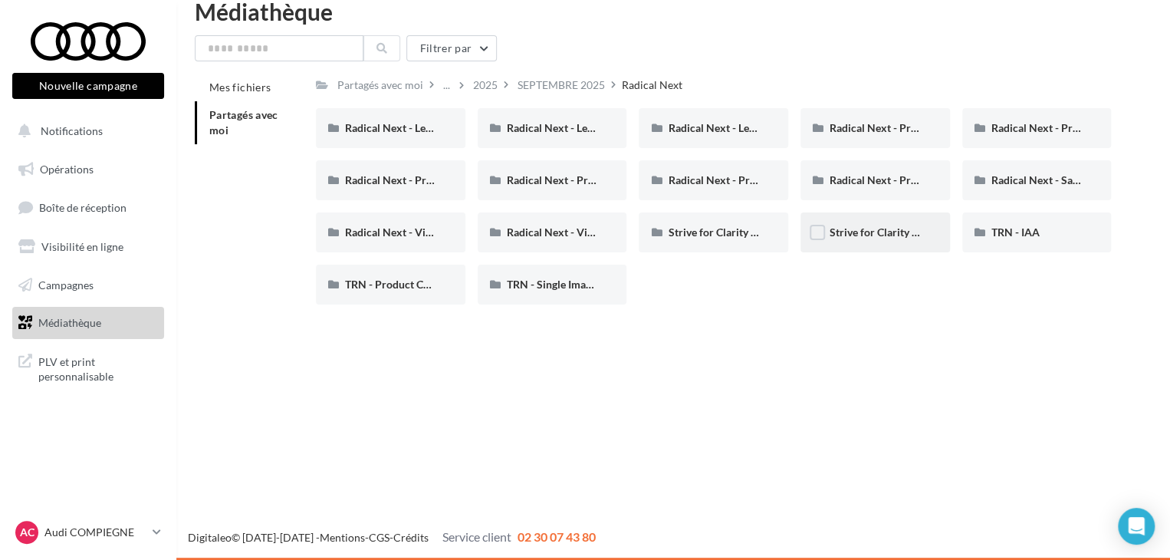
click at [851, 243] on div "Strive for Clarity with [PERSON_NAME]: Carousel 2" at bounding box center [874, 232] width 149 height 40
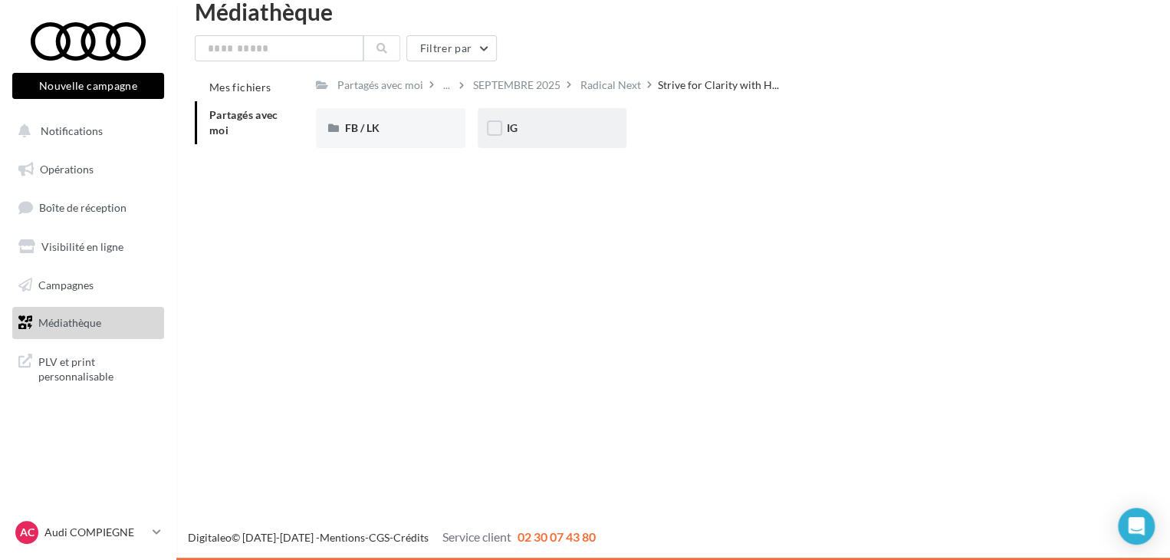
click at [535, 115] on div "IG" at bounding box center [552, 128] width 149 height 40
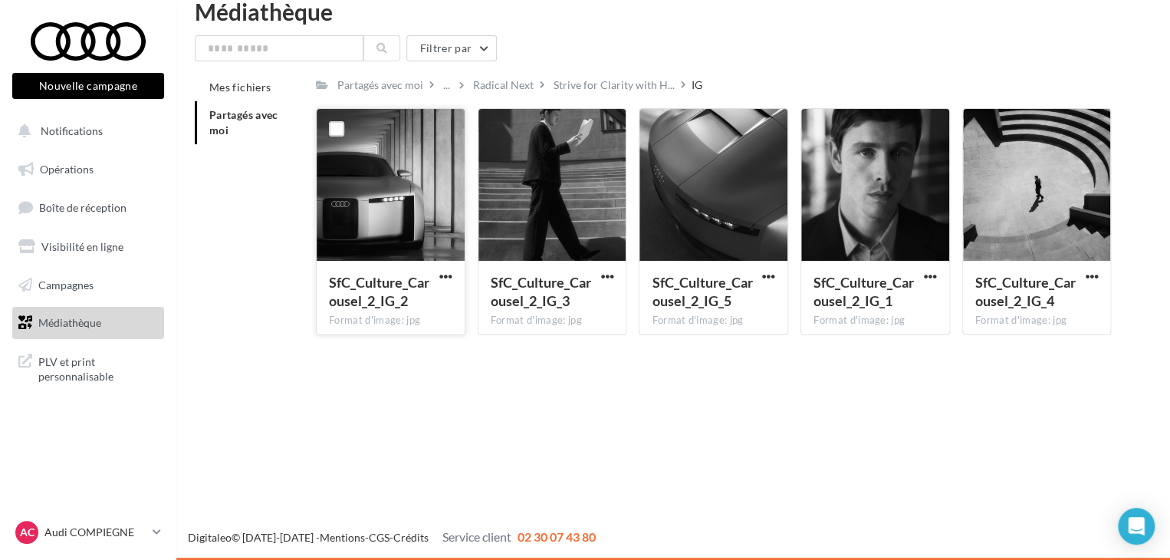
click at [444, 266] on div "SfC_Culture_Carousel_2_IG_2 Format d'image: jpg" at bounding box center [391, 297] width 148 height 72
click at [445, 274] on span "button" at bounding box center [445, 276] width 13 height 13
click at [430, 295] on button "Télécharger" at bounding box center [378, 307] width 153 height 40
click at [606, 275] on span "button" at bounding box center [606, 276] width 13 height 13
click at [575, 301] on button "Télécharger" at bounding box center [539, 307] width 153 height 40
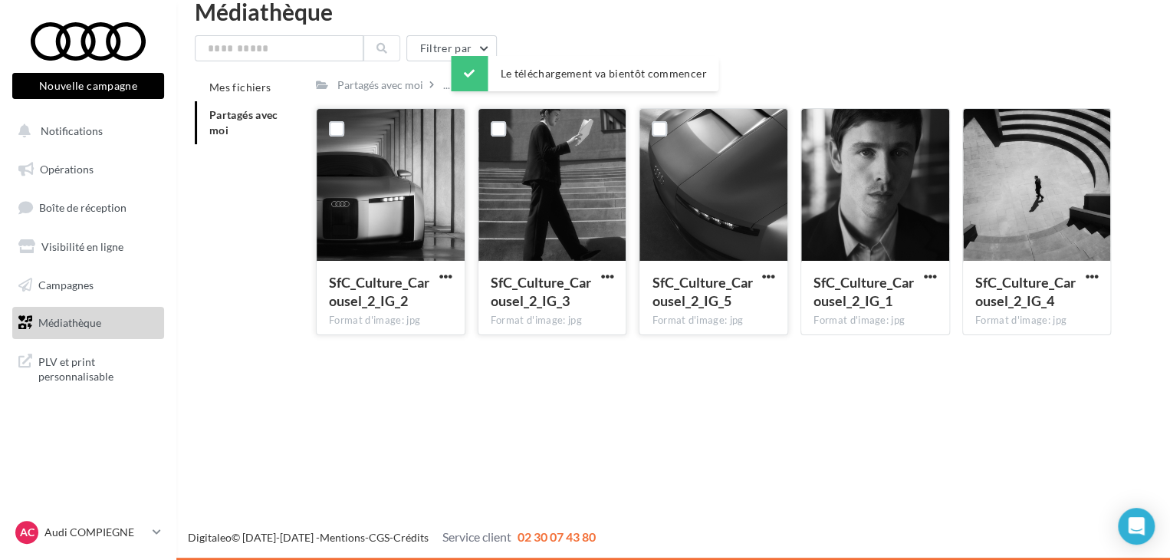
click at [776, 280] on button "button" at bounding box center [768, 277] width 19 height 15
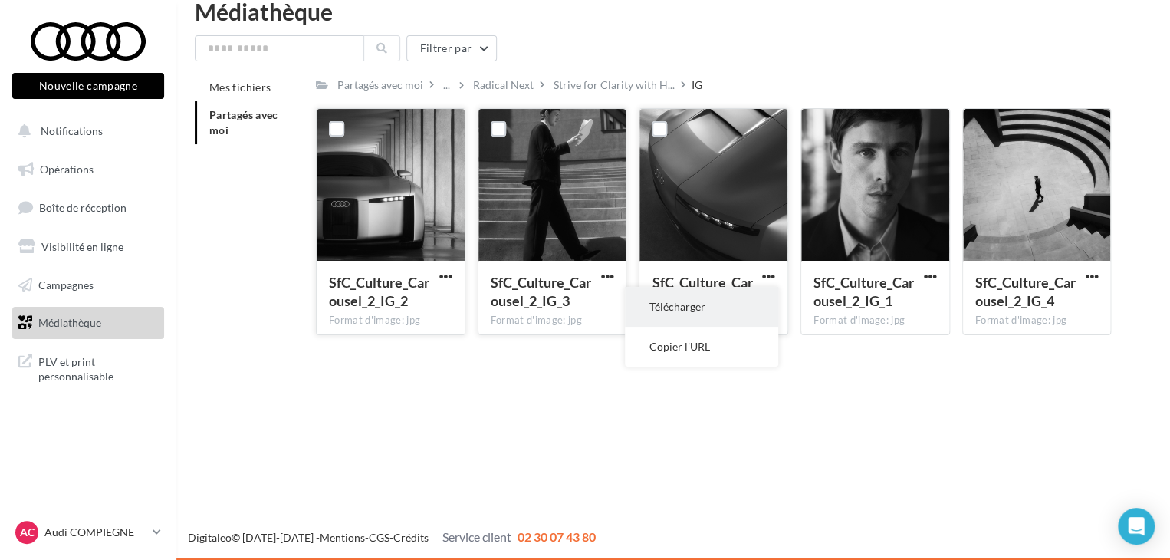
click at [738, 299] on button "Télécharger" at bounding box center [701, 307] width 153 height 40
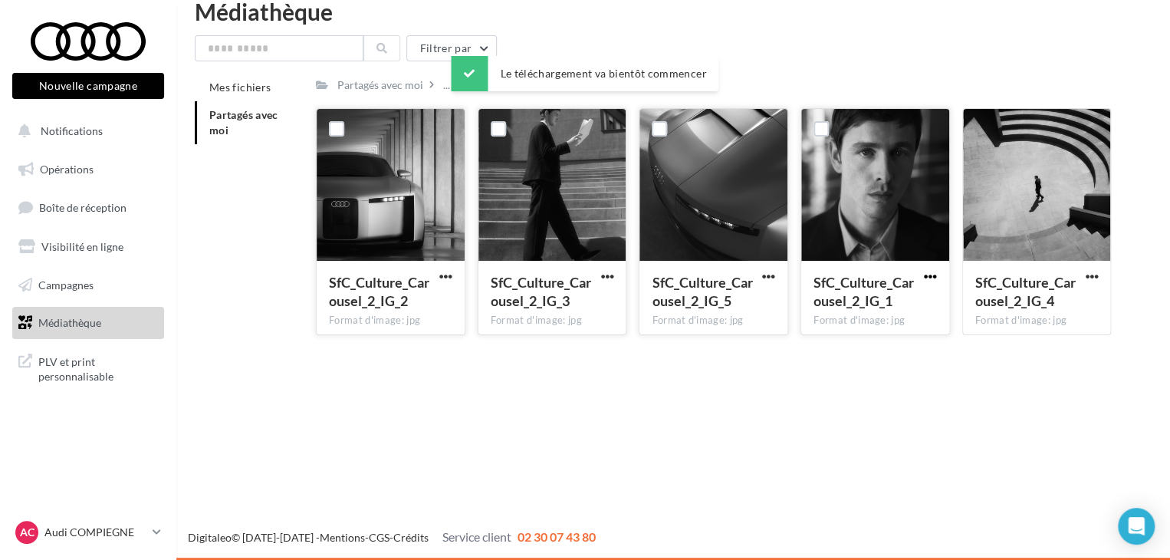
click at [931, 281] on span "button" at bounding box center [930, 276] width 13 height 13
click at [862, 314] on button "Télécharger" at bounding box center [862, 307] width 153 height 40
click at [1101, 277] on button "button" at bounding box center [1091, 277] width 19 height 15
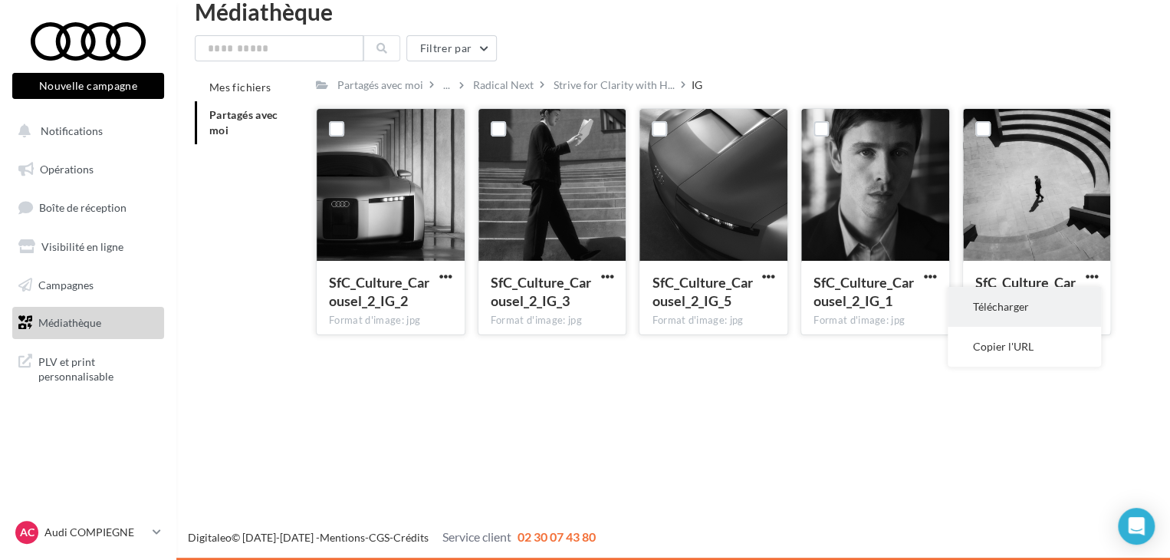
click at [1042, 310] on button "Télécharger" at bounding box center [1023, 307] width 153 height 40
click at [507, 80] on div "Radical Next" at bounding box center [503, 84] width 61 height 15
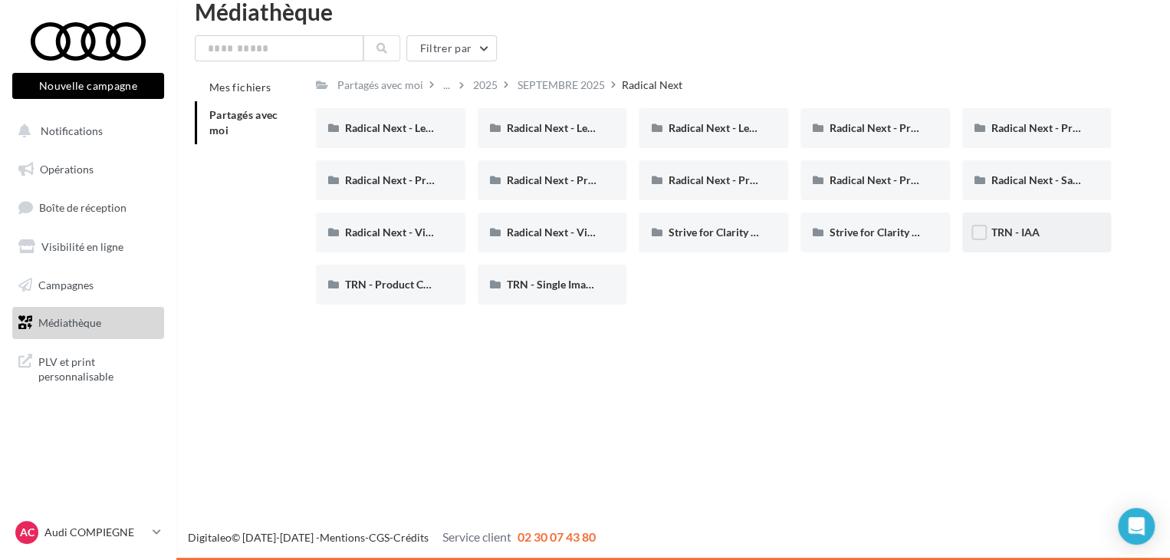
click at [1016, 243] on div "TRN - IAA" at bounding box center [1036, 232] width 149 height 40
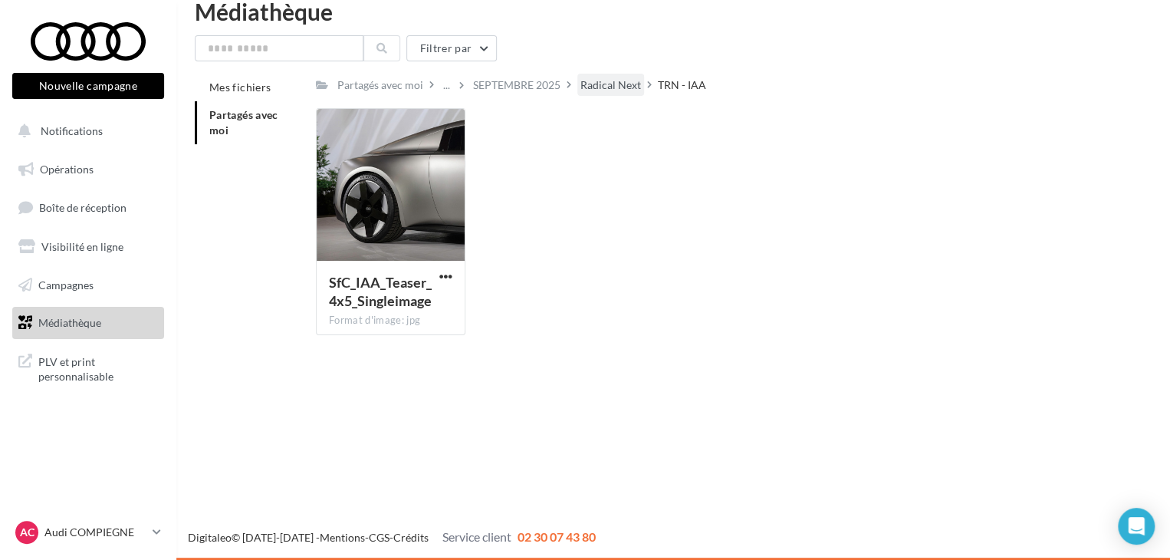
click at [628, 91] on div "Radical Next" at bounding box center [610, 84] width 61 height 15
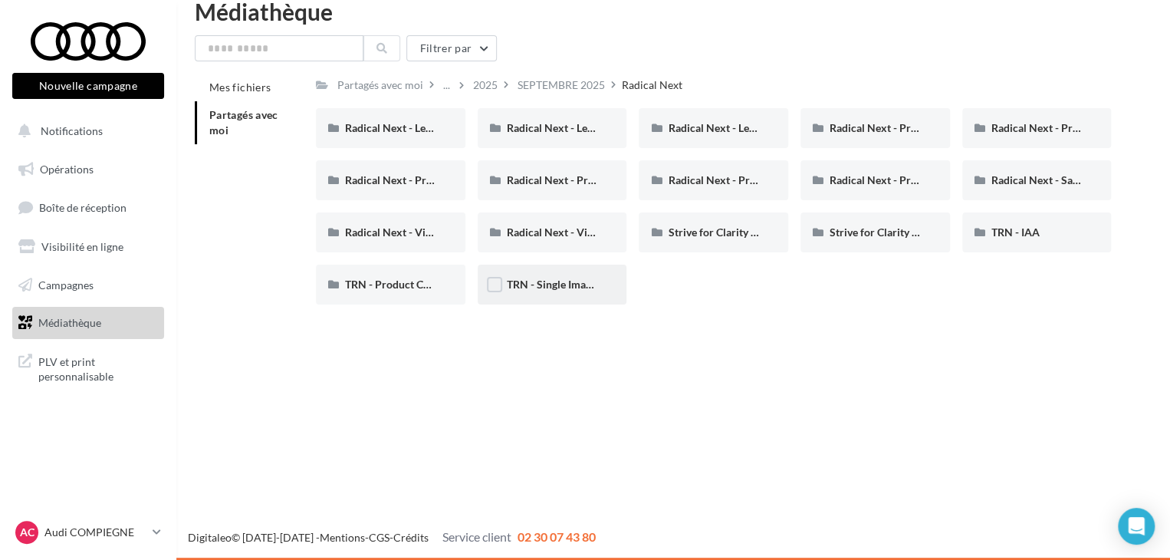
click at [573, 293] on div "TRN - Single Image (FB)" at bounding box center [552, 284] width 149 height 40
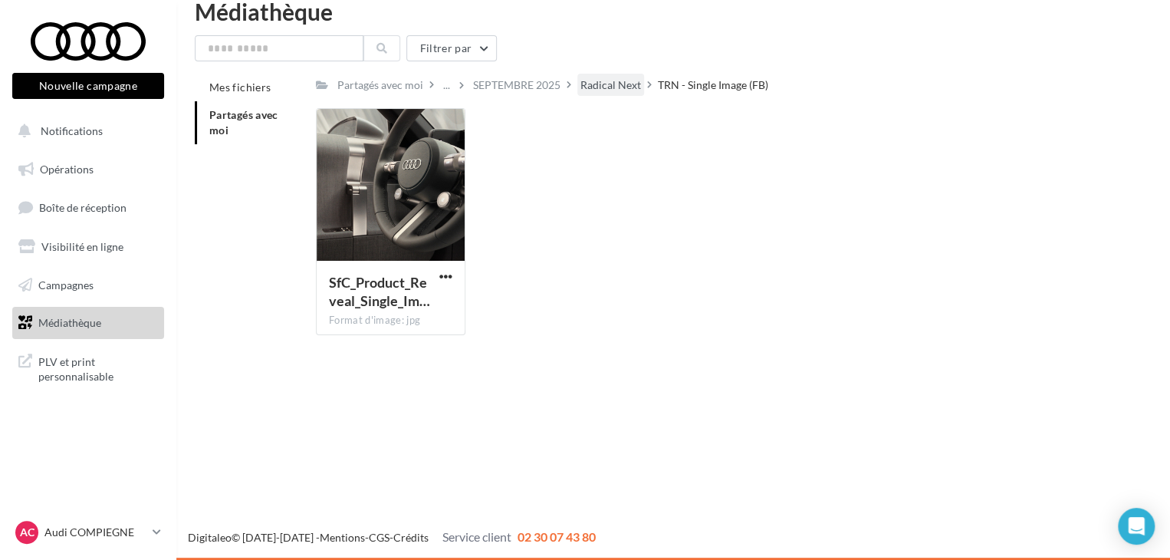
click at [622, 90] on div "Radical Next" at bounding box center [610, 84] width 61 height 15
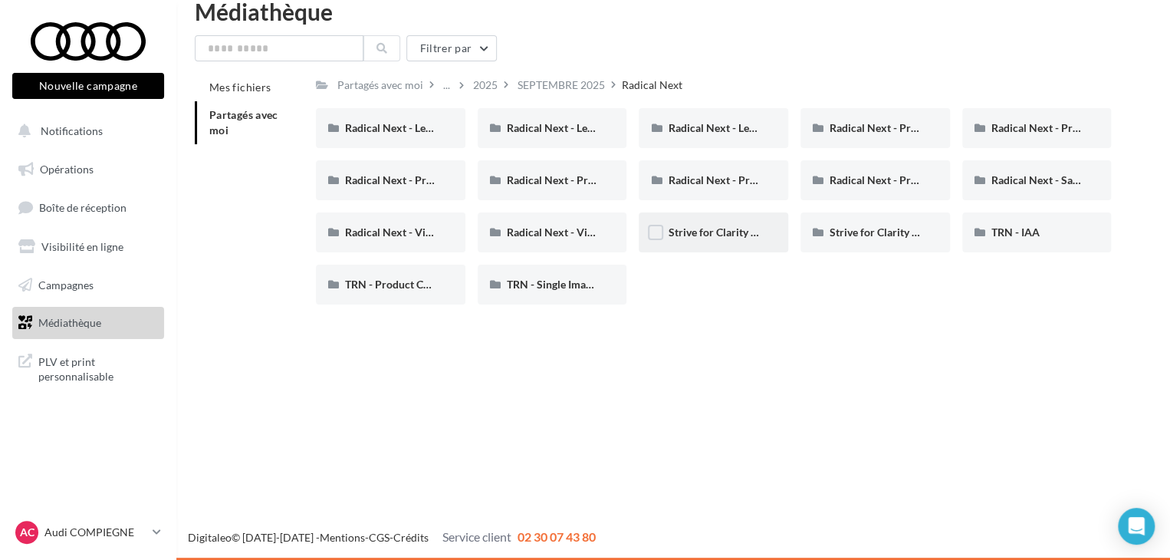
click at [688, 222] on div "Strive for Clarity with [PERSON_NAME] | Gallery 3" at bounding box center [713, 232] width 149 height 40
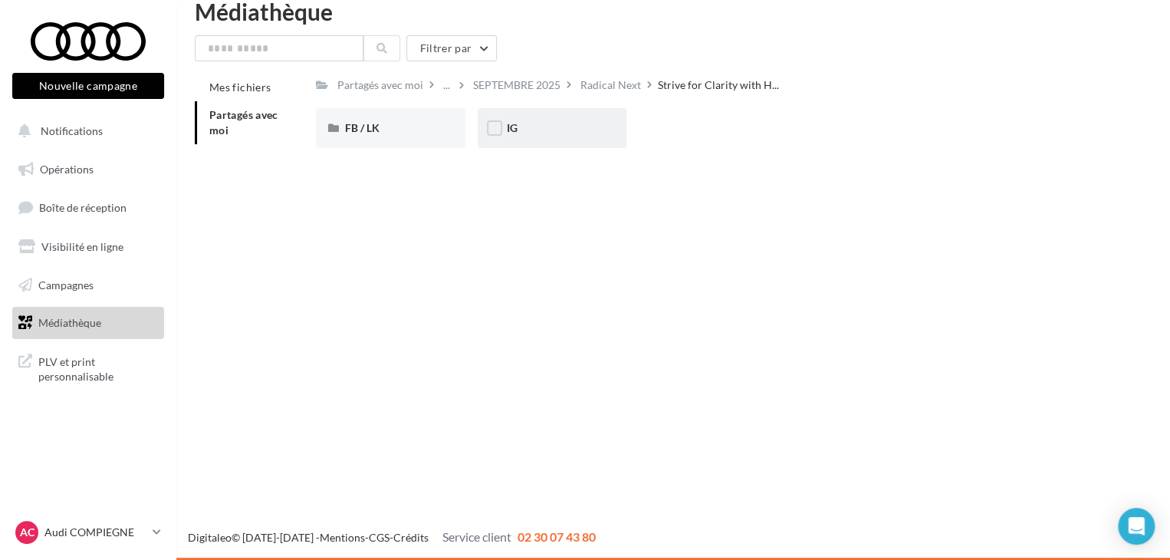
click at [511, 148] on div "IG" at bounding box center [552, 128] width 149 height 40
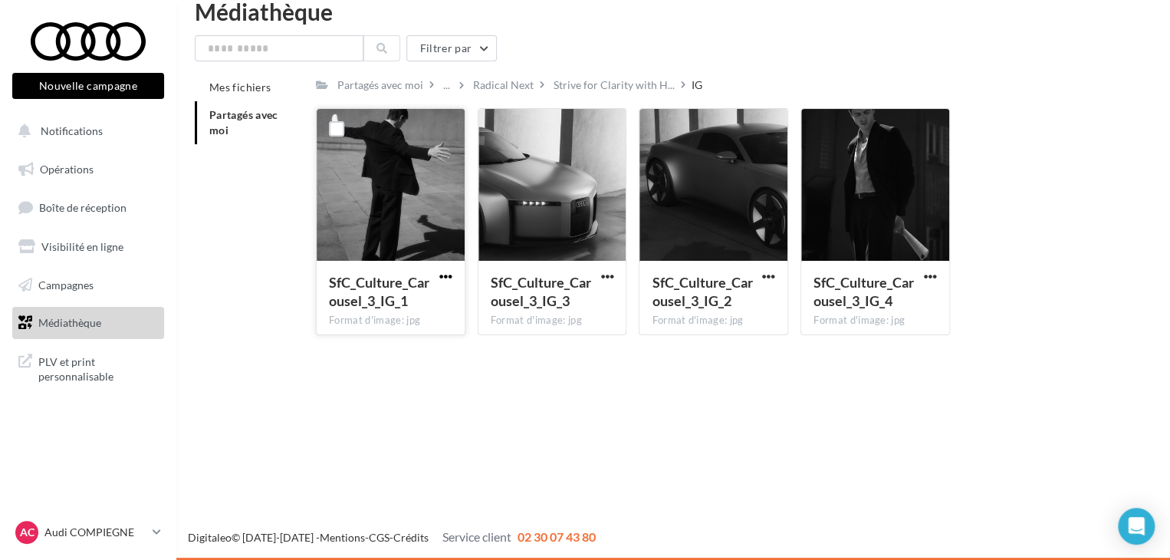
click at [449, 274] on span "button" at bounding box center [445, 276] width 13 height 13
click at [436, 300] on button "Télécharger" at bounding box center [378, 307] width 153 height 40
click at [601, 268] on div at bounding box center [606, 275] width 19 height 15
click at [602, 274] on span "button" at bounding box center [606, 276] width 13 height 13
click at [586, 304] on button "Télécharger" at bounding box center [539, 307] width 153 height 40
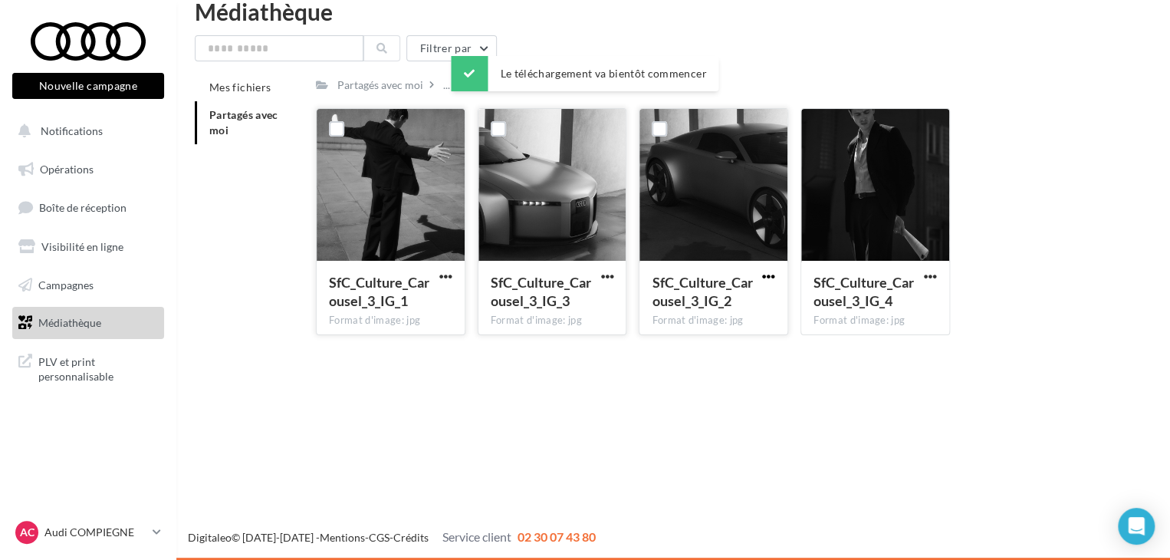
click at [770, 276] on span "button" at bounding box center [768, 276] width 13 height 13
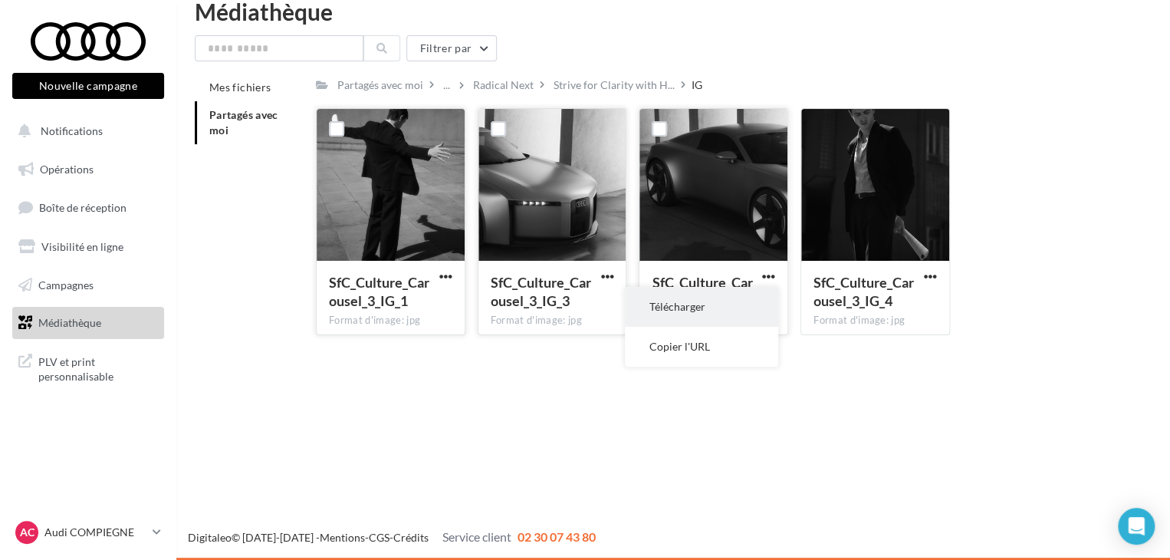
click at [708, 314] on button "Télécharger" at bounding box center [701, 307] width 153 height 40
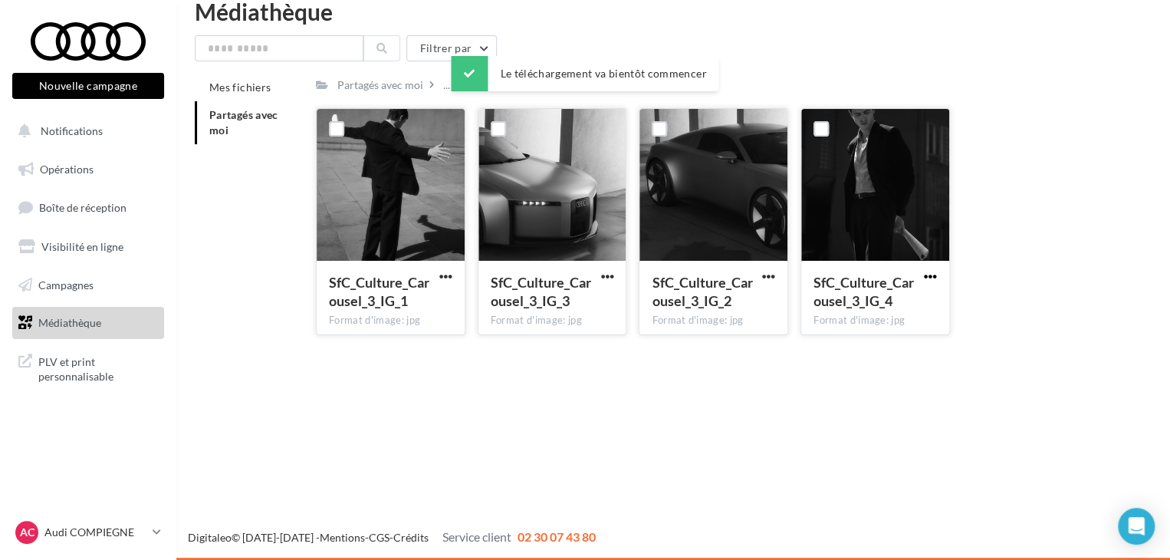
click at [925, 271] on span "button" at bounding box center [930, 276] width 13 height 13
click at [834, 307] on button "Télécharger" at bounding box center [862, 307] width 153 height 40
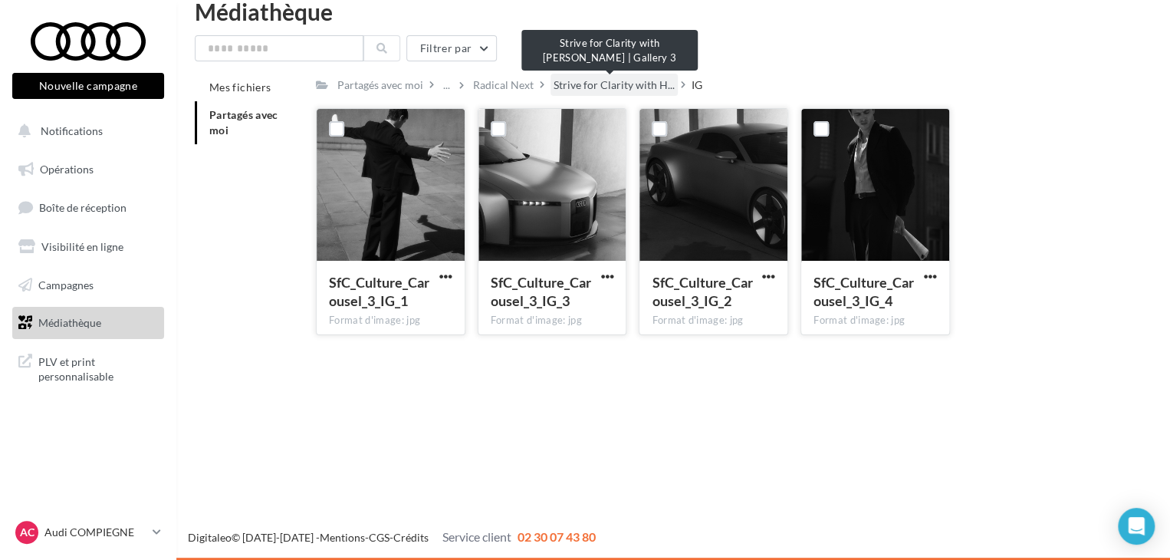
click at [600, 80] on span "Strive for Clarity with H..." at bounding box center [613, 84] width 121 height 15
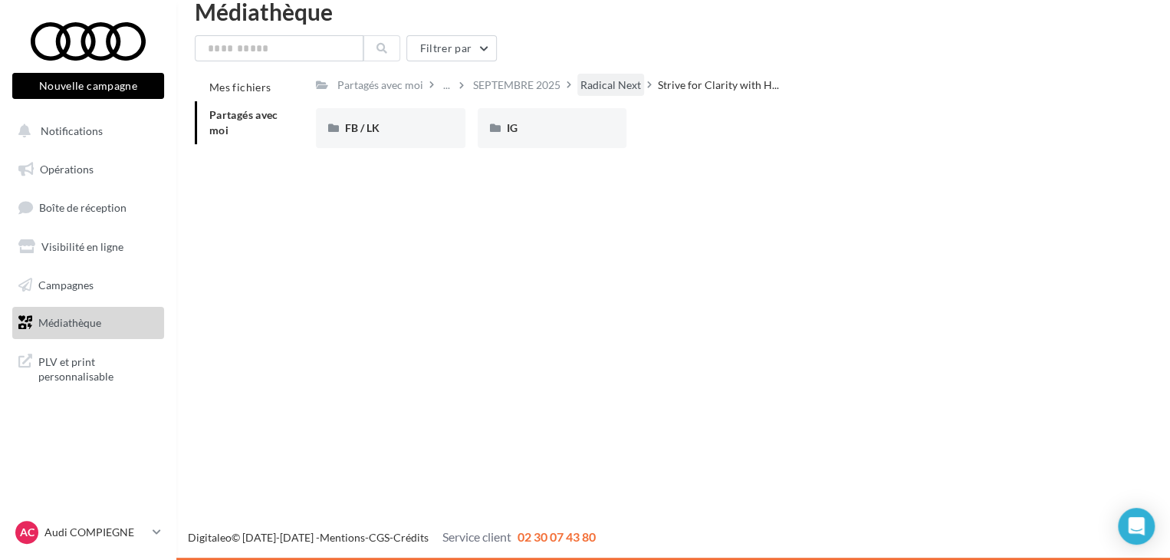
click at [617, 81] on div "Radical Next" at bounding box center [610, 84] width 61 height 15
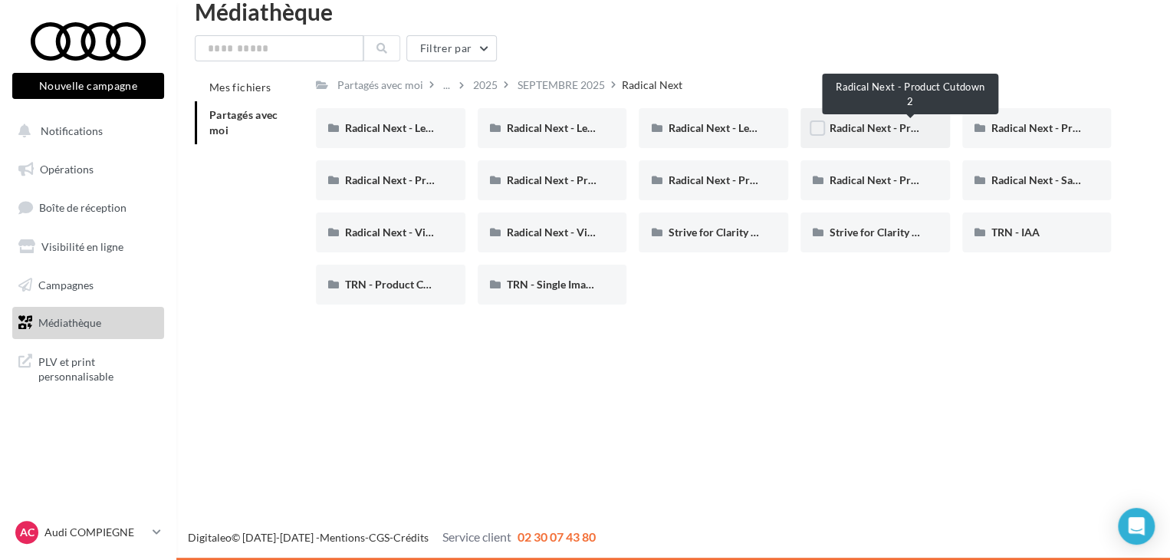
click at [852, 125] on span "Radical Next - Product Cutdown 2" at bounding box center [910, 127] width 163 height 13
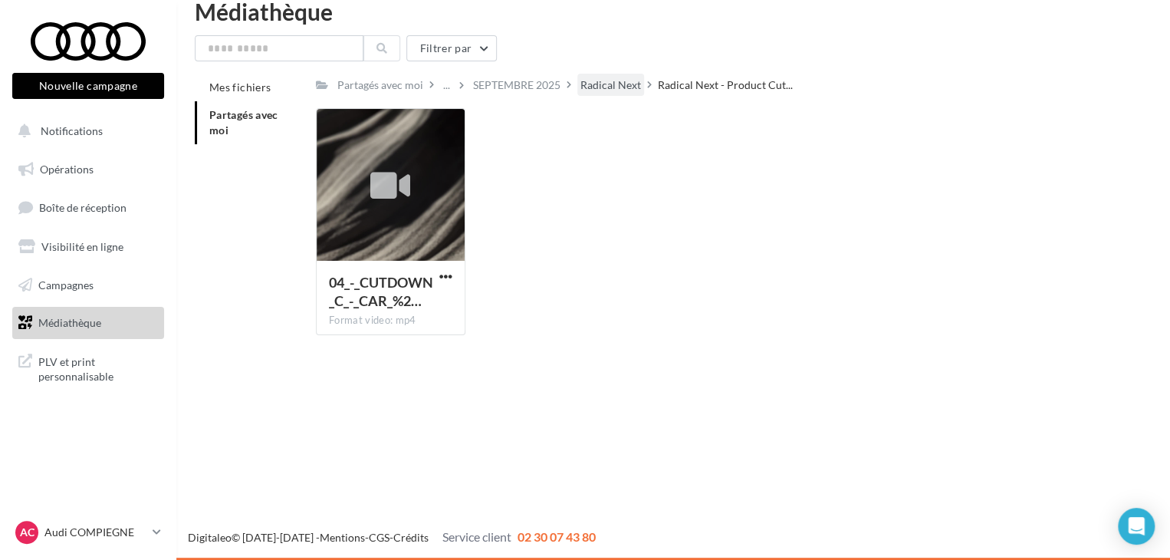
click at [616, 84] on div "Radical Next" at bounding box center [610, 84] width 61 height 15
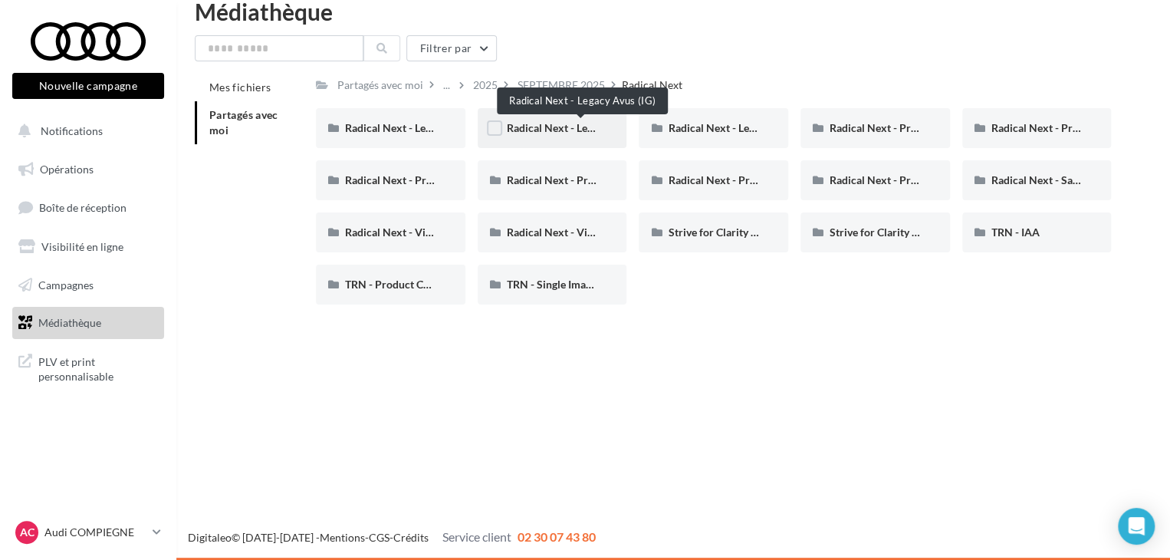
click at [536, 126] on span "Radical Next - Legacy Avus (IG)" at bounding box center [580, 127] width 146 height 13
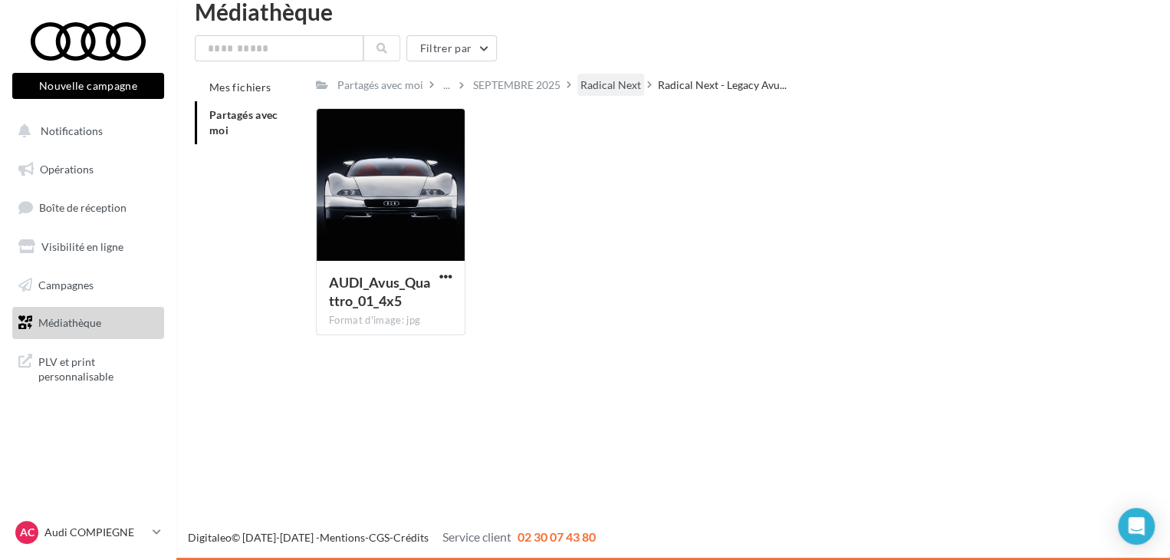
click at [615, 84] on div "Radical Next" at bounding box center [610, 84] width 61 height 15
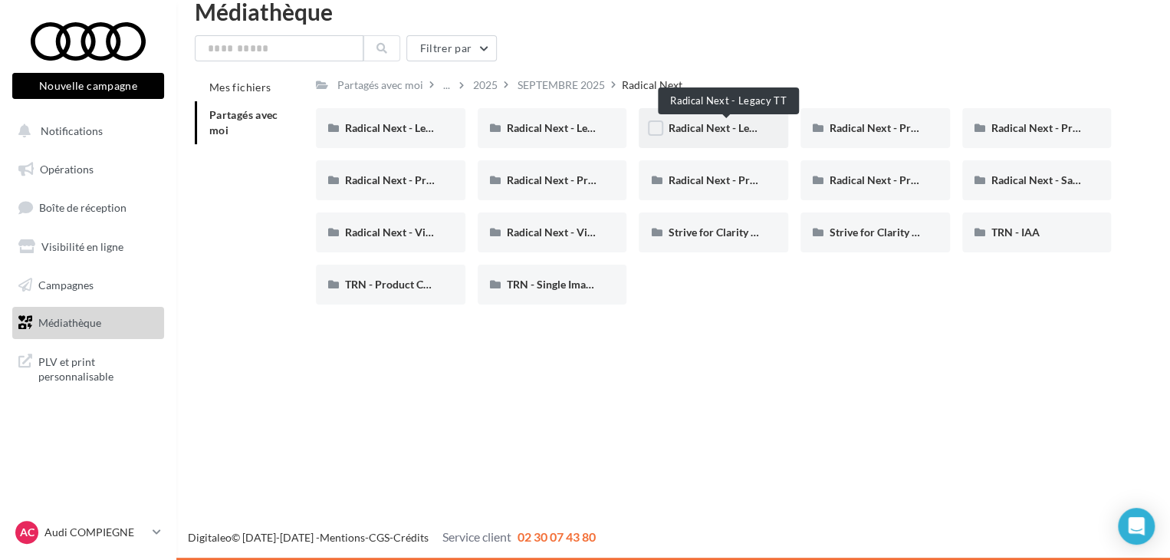
click at [695, 125] on span "Radical Next - Legacy TT" at bounding box center [726, 127] width 117 height 13
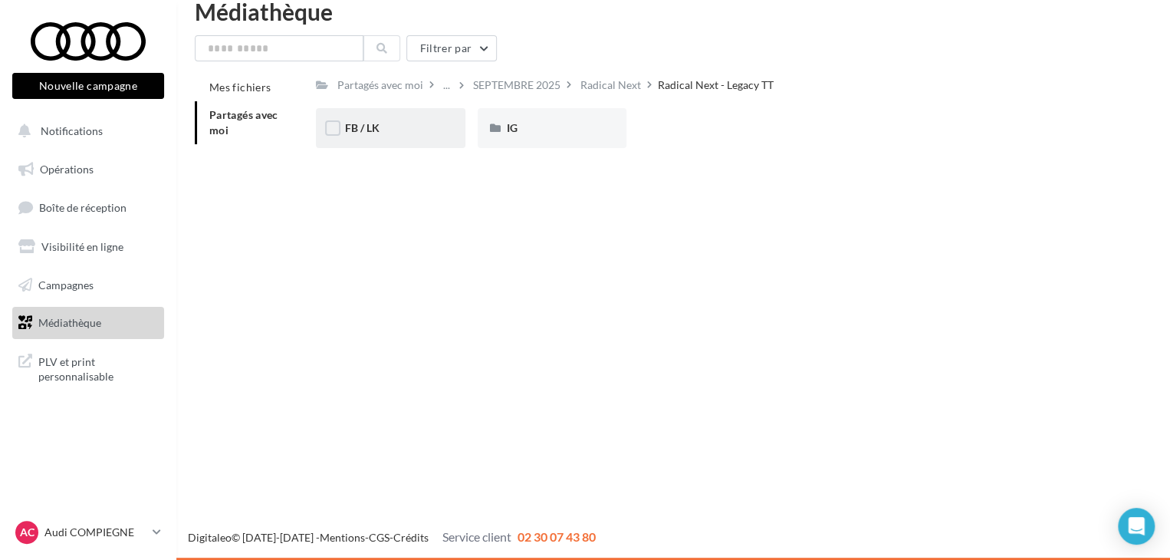
click at [419, 125] on div "FB / LK" at bounding box center [390, 127] width 91 height 15
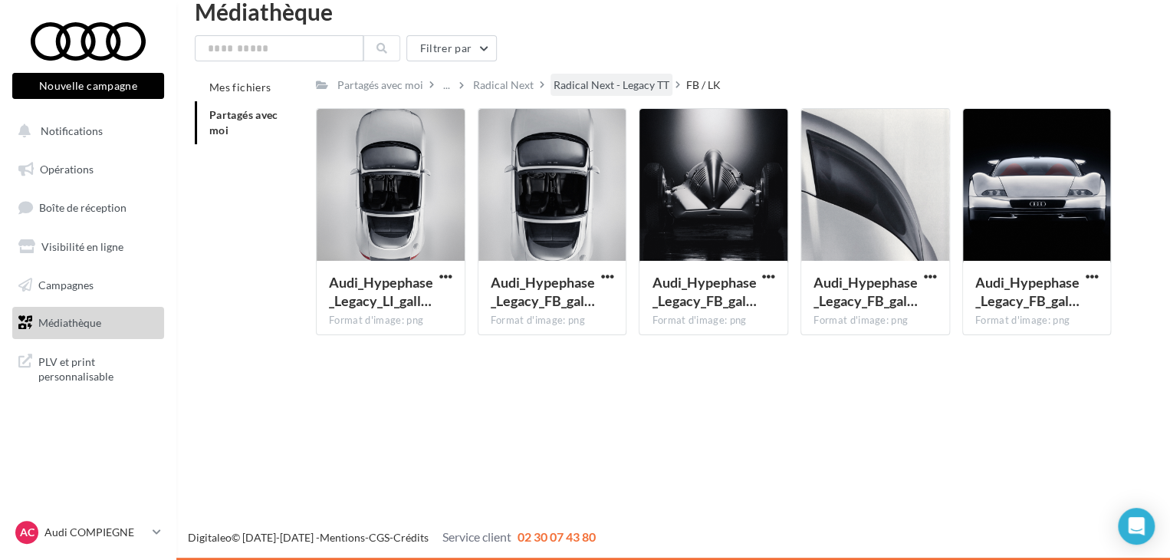
click at [604, 83] on div "Radical Next - Legacy TT" at bounding box center [611, 84] width 116 height 15
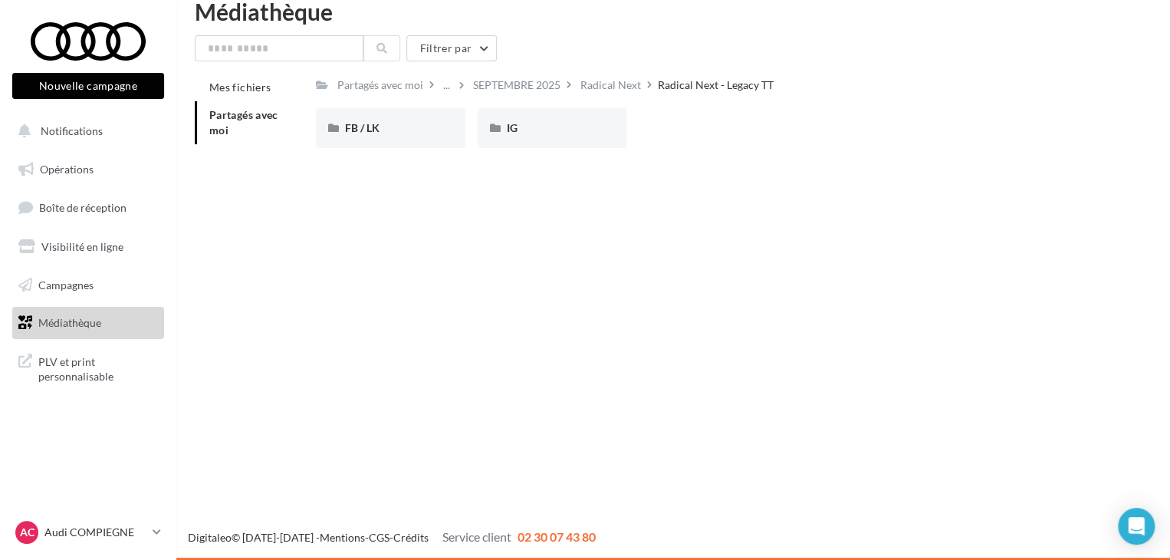
click at [604, 83] on div "Radical Next" at bounding box center [610, 84] width 61 height 15
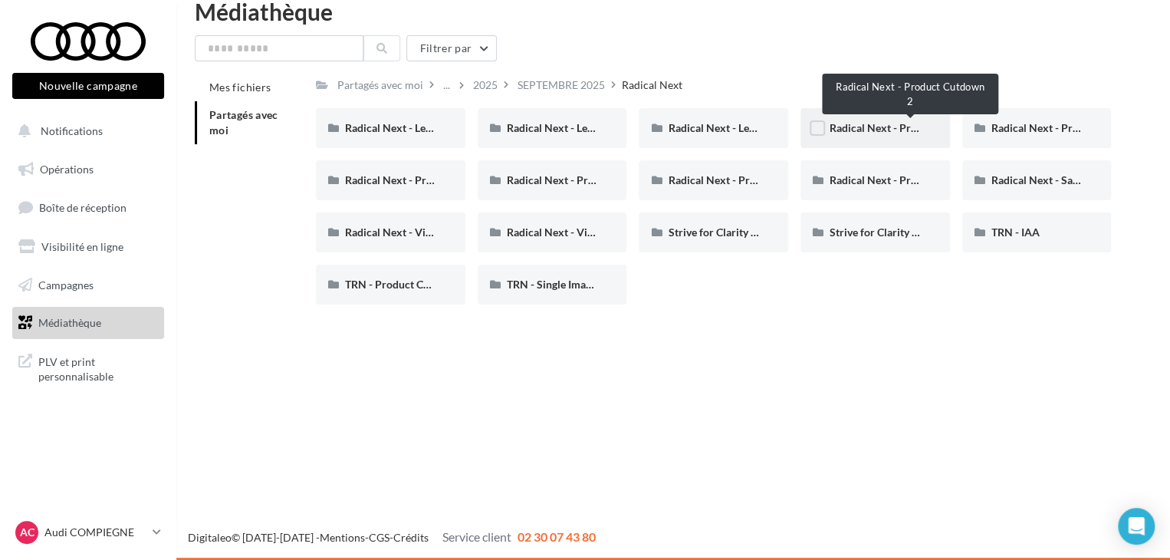
click at [914, 127] on span "Radical Next - Product Cutdown 2" at bounding box center [910, 127] width 163 height 13
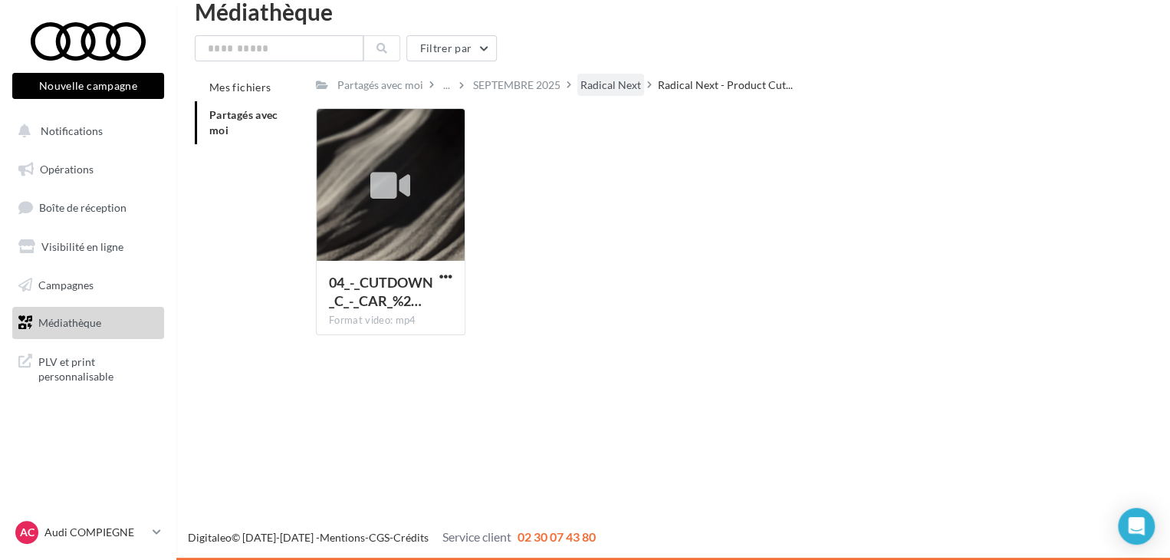
click at [601, 84] on div "Radical Next" at bounding box center [610, 84] width 61 height 15
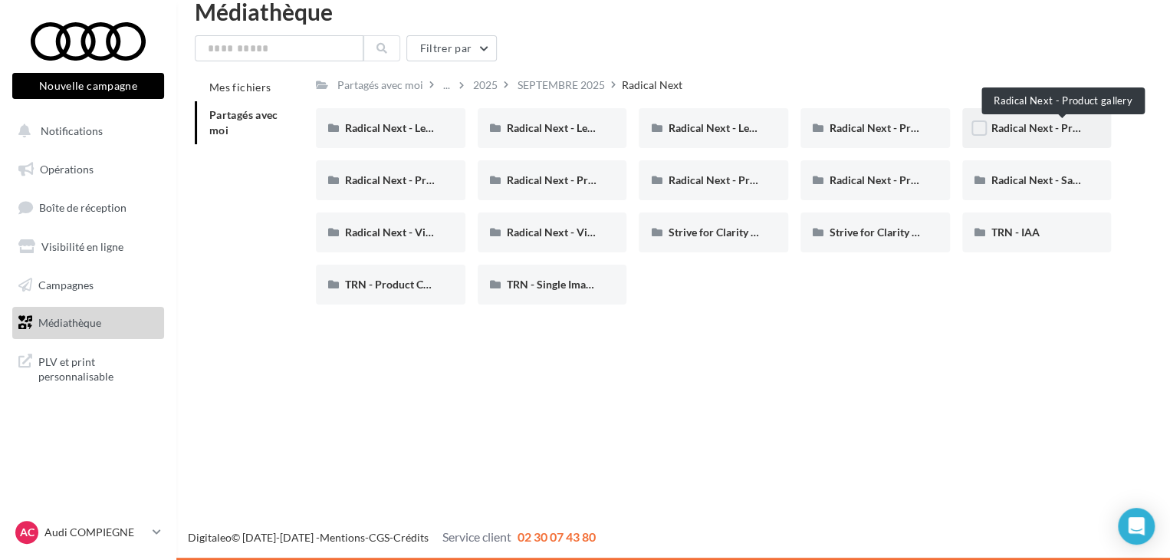
click at [1055, 130] on span "Radical Next - Product gallery" at bounding box center [1062, 127] width 143 height 13
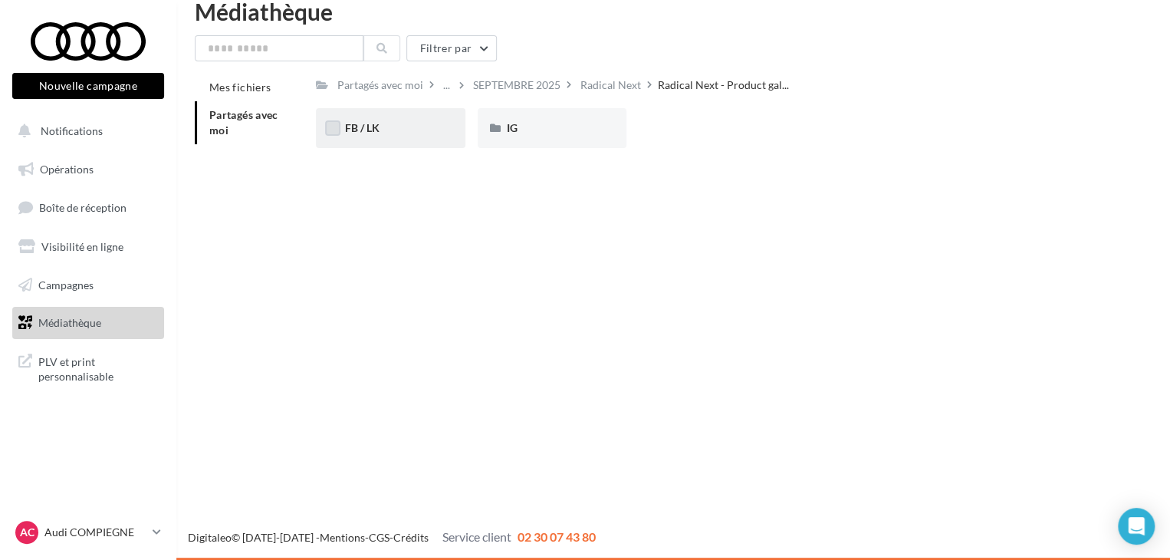
click at [336, 127] on label at bounding box center [332, 127] width 15 height 15
click at [336, 127] on icon at bounding box center [332, 128] width 11 height 11
click at [376, 126] on span "FB / LK" at bounding box center [362, 127] width 34 height 13
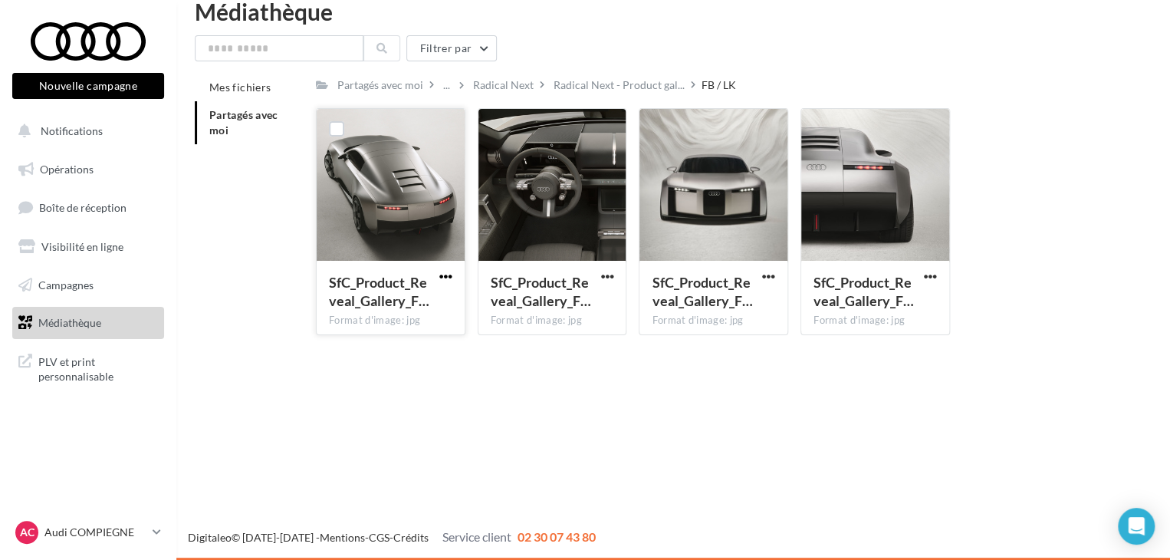
click at [448, 275] on span "button" at bounding box center [445, 276] width 13 height 13
click at [420, 307] on button "Télécharger" at bounding box center [378, 307] width 153 height 40
click at [603, 276] on span "button" at bounding box center [606, 276] width 13 height 13
click at [567, 301] on button "Télécharger" at bounding box center [539, 307] width 153 height 40
click at [767, 271] on span "button" at bounding box center [768, 276] width 13 height 13
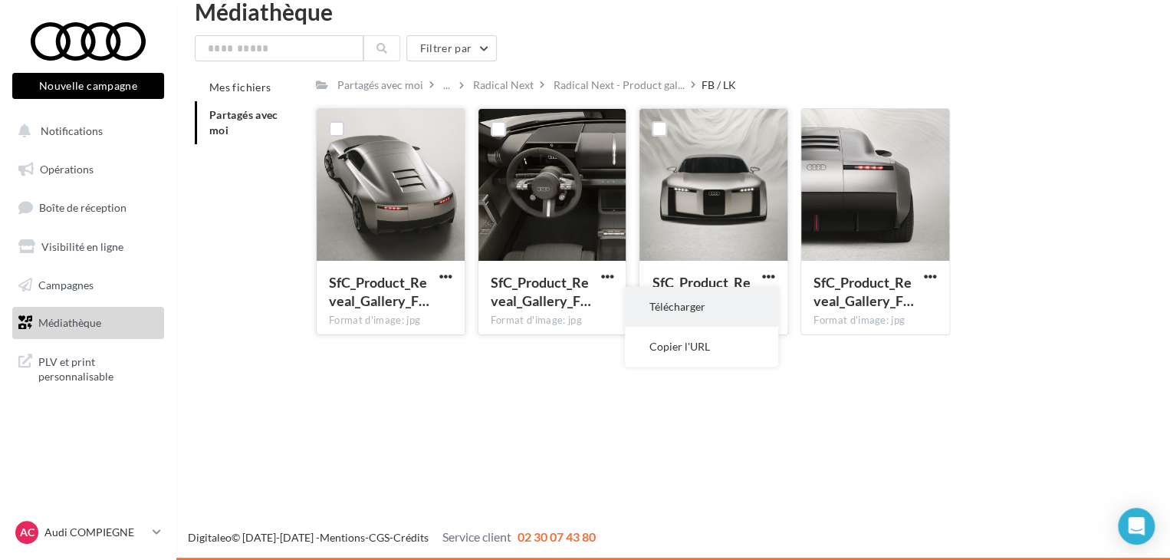
click at [715, 303] on button "Télécharger" at bounding box center [701, 307] width 153 height 40
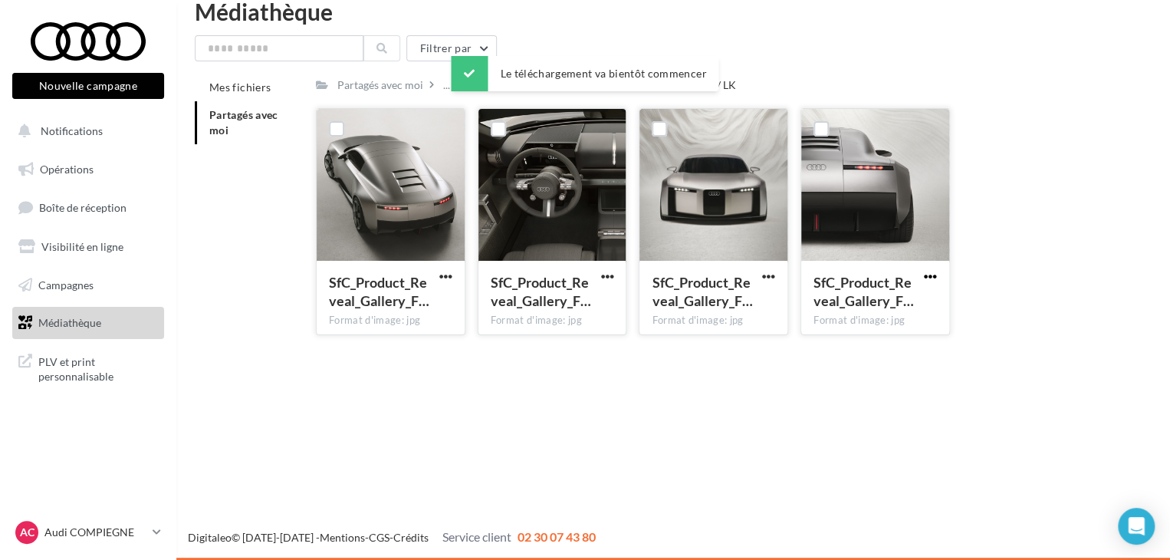
click at [927, 277] on span "button" at bounding box center [930, 276] width 13 height 13
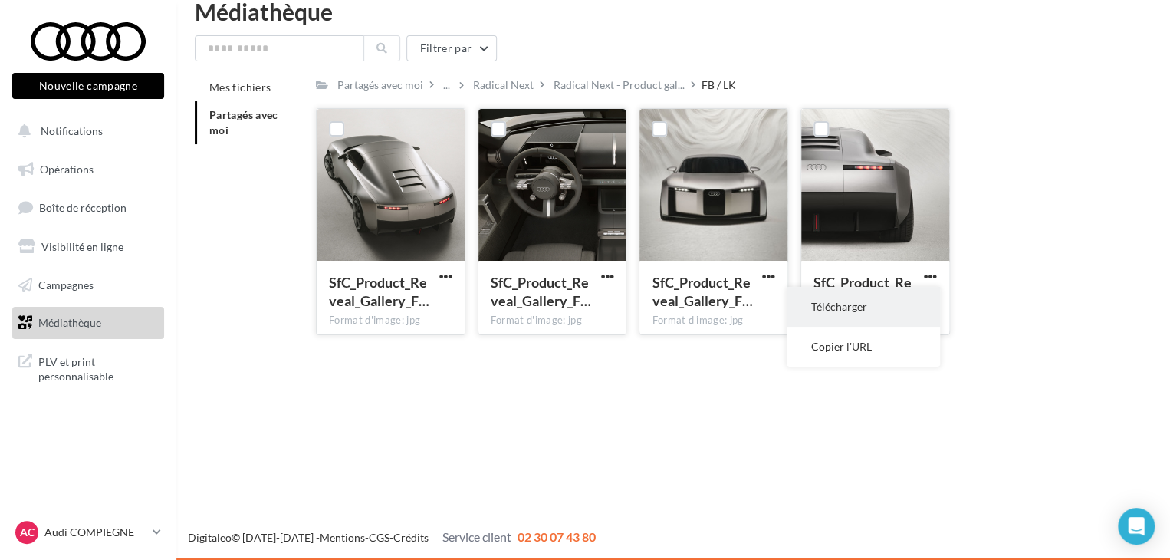
click at [882, 303] on button "Télécharger" at bounding box center [862, 307] width 153 height 40
click at [511, 88] on div "Radical Next" at bounding box center [503, 84] width 61 height 15
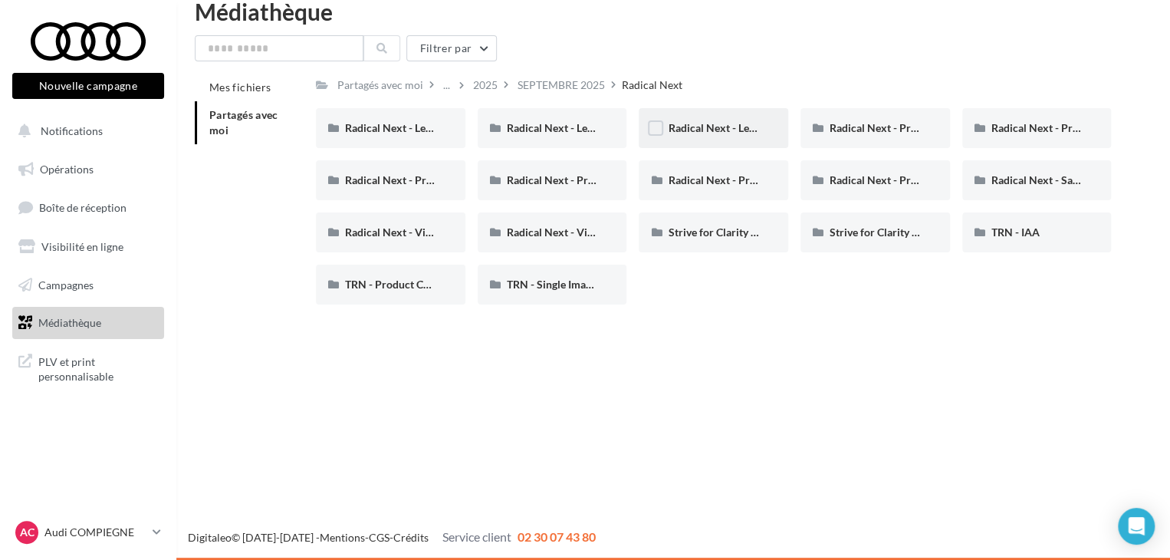
click at [717, 136] on div "Radical Next - Legacy TT" at bounding box center [713, 128] width 149 height 40
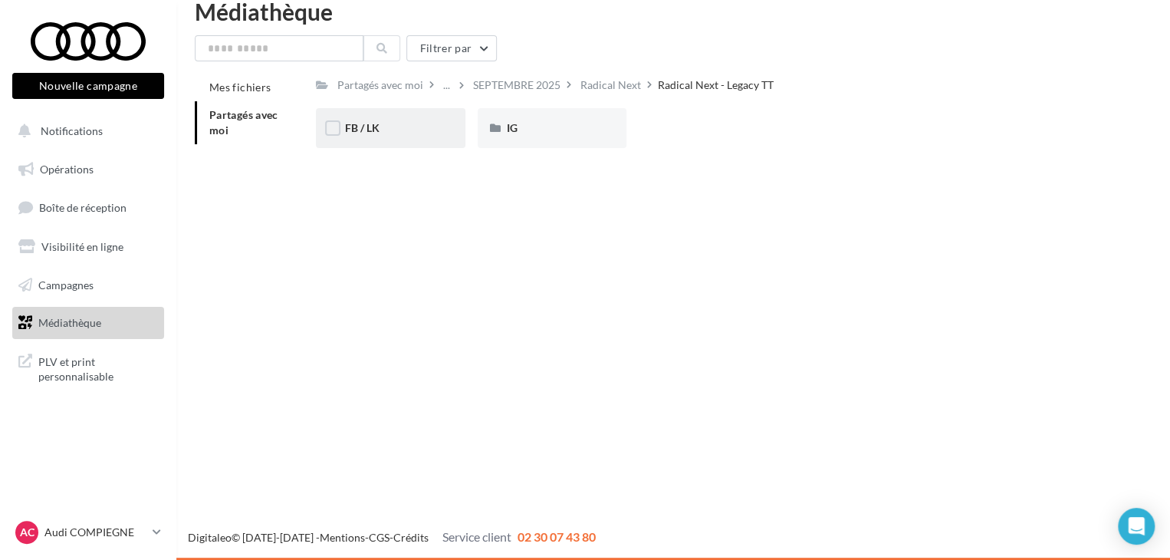
click at [411, 134] on div "FB / LK" at bounding box center [390, 127] width 91 height 15
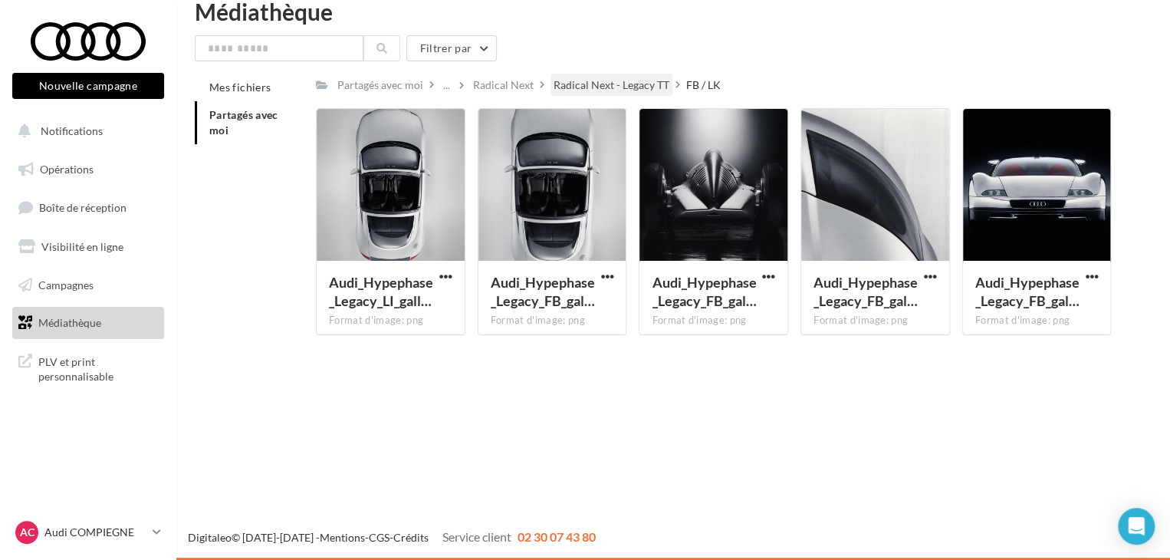
click at [588, 87] on div "Radical Next - Legacy TT" at bounding box center [611, 84] width 116 height 15
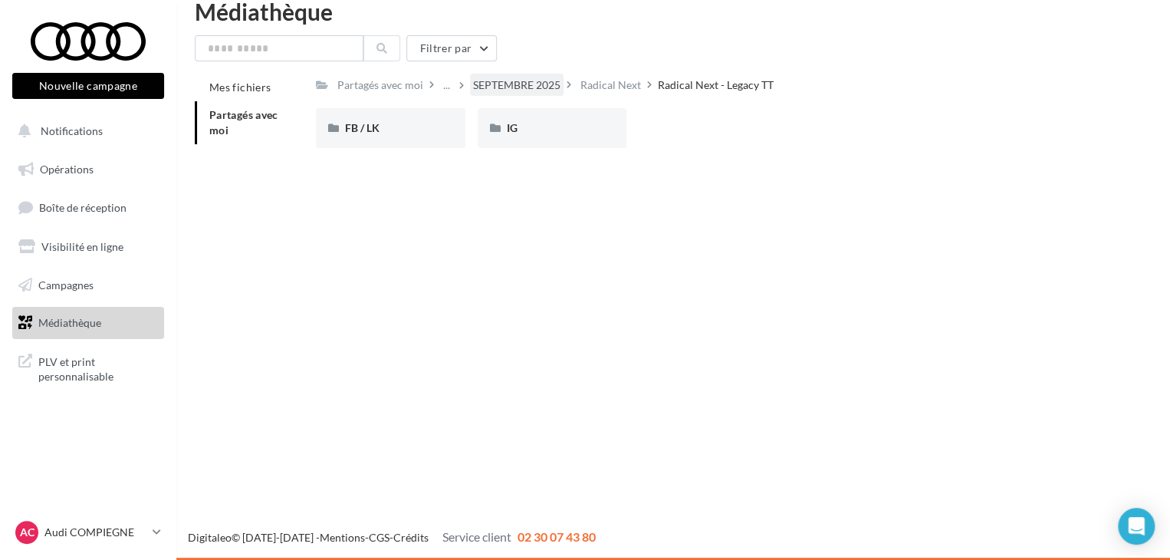
click at [527, 84] on div "SEPTEMBRE 2025" at bounding box center [516, 84] width 87 height 15
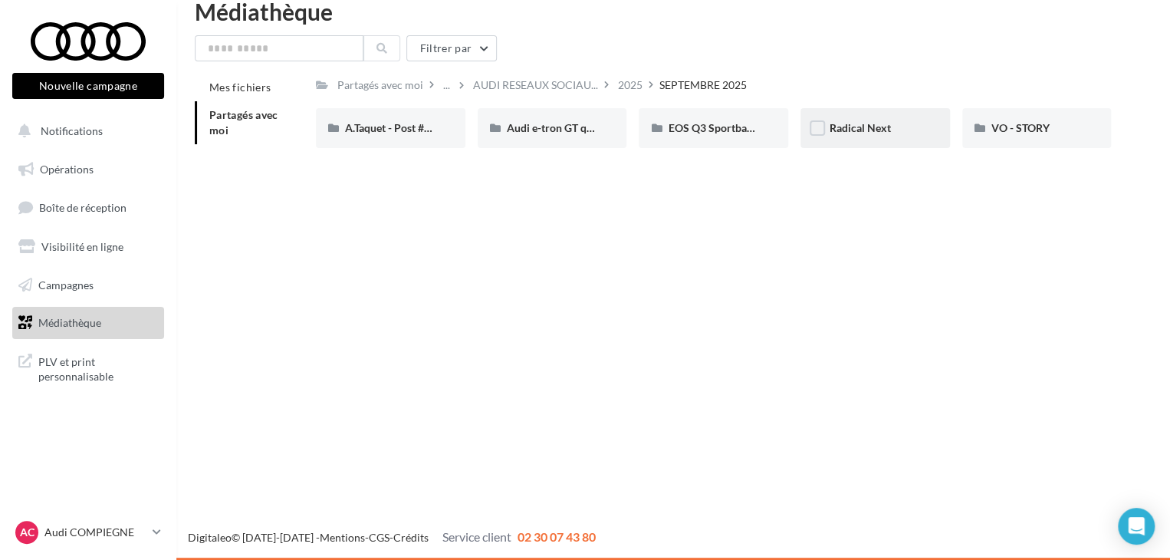
click at [883, 125] on span "Radical Next" at bounding box center [859, 127] width 61 height 13
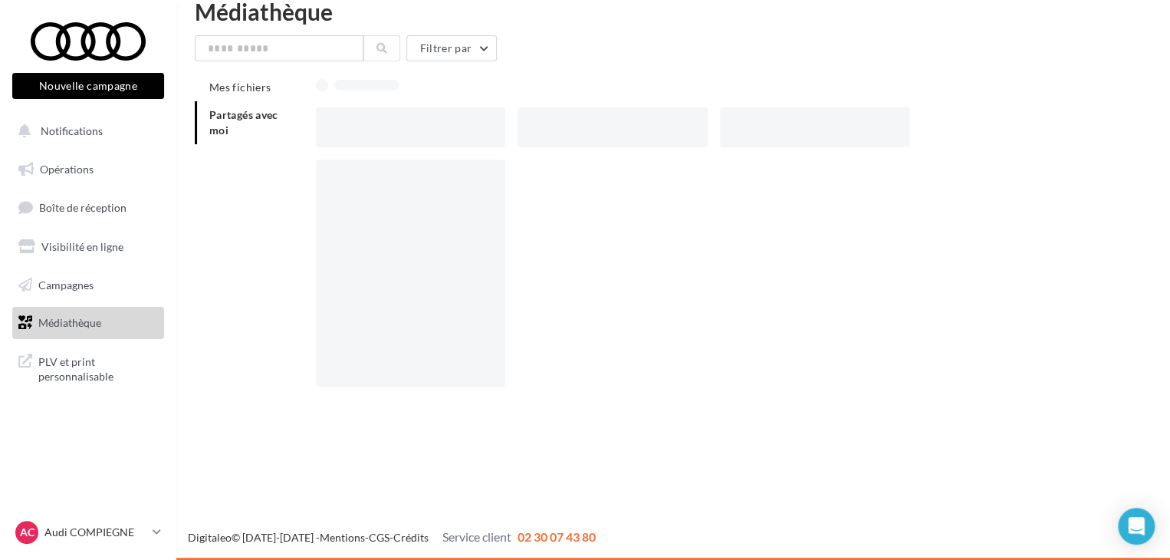
click at [883, 125] on div at bounding box center [814, 127] width 189 height 40
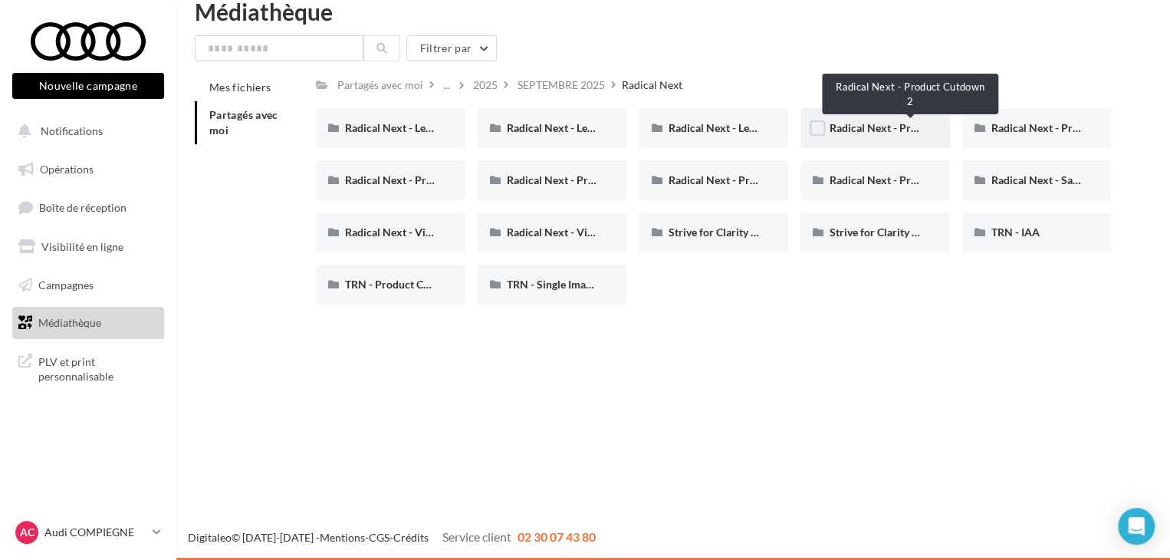
click at [861, 123] on span "Radical Next - Product Cutdown 2" at bounding box center [910, 127] width 163 height 13
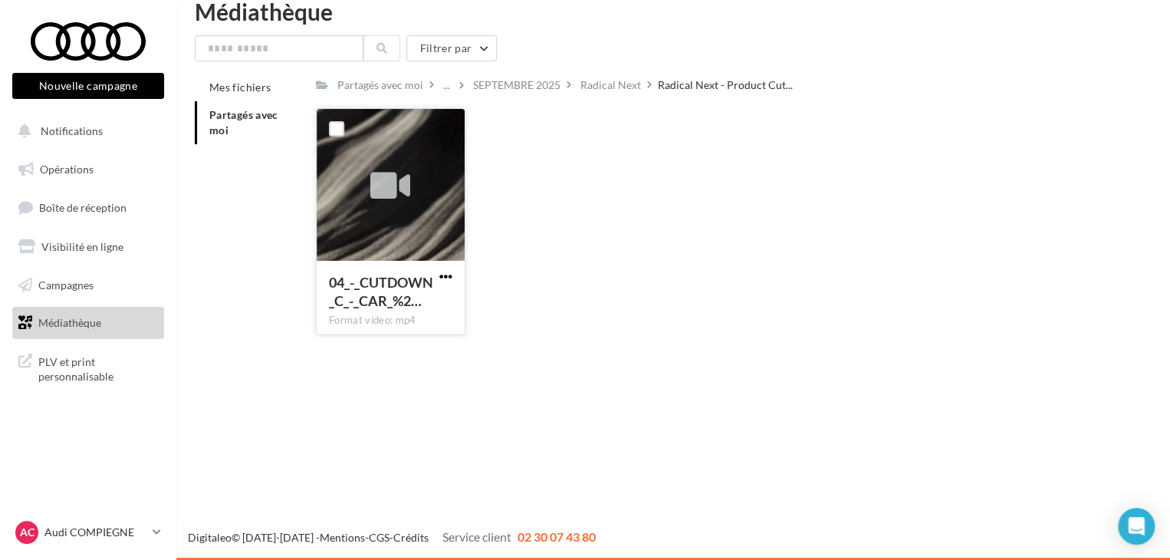
click at [445, 275] on span "button" at bounding box center [445, 276] width 13 height 13
click at [409, 296] on button "Télécharger" at bounding box center [378, 307] width 153 height 40
click at [614, 87] on div "Radical Next" at bounding box center [610, 84] width 61 height 15
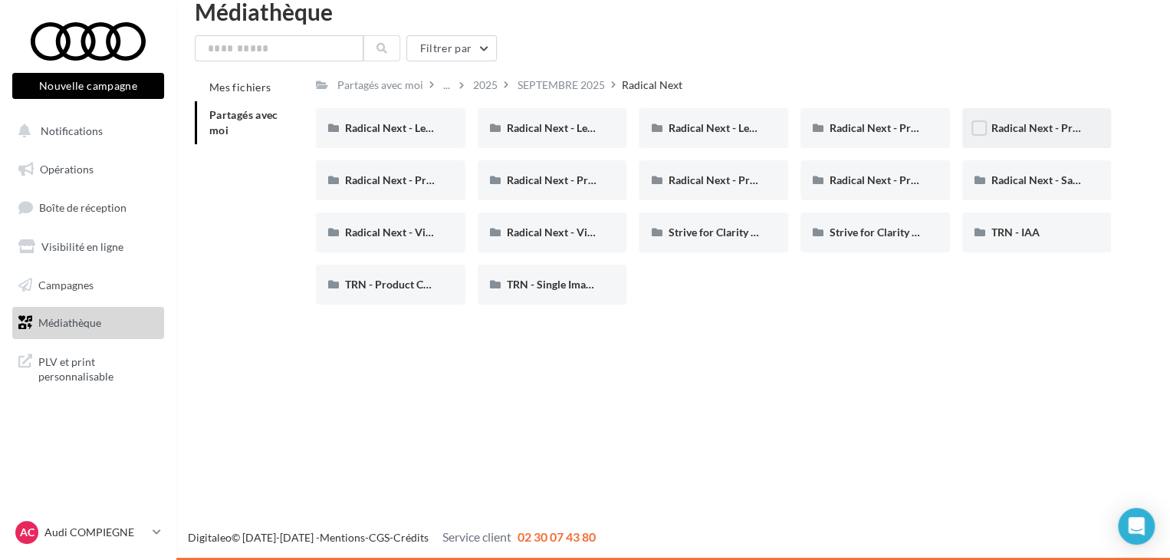
click at [1033, 111] on div "Radical Next - Product gallery" at bounding box center [1036, 128] width 149 height 40
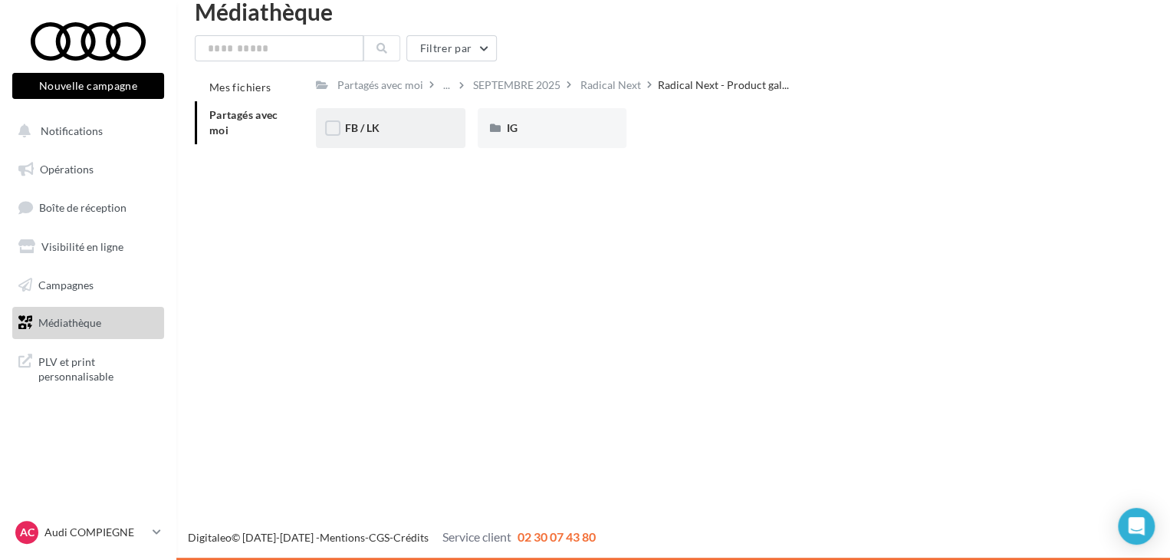
click at [357, 110] on div "FB / LK" at bounding box center [390, 128] width 149 height 40
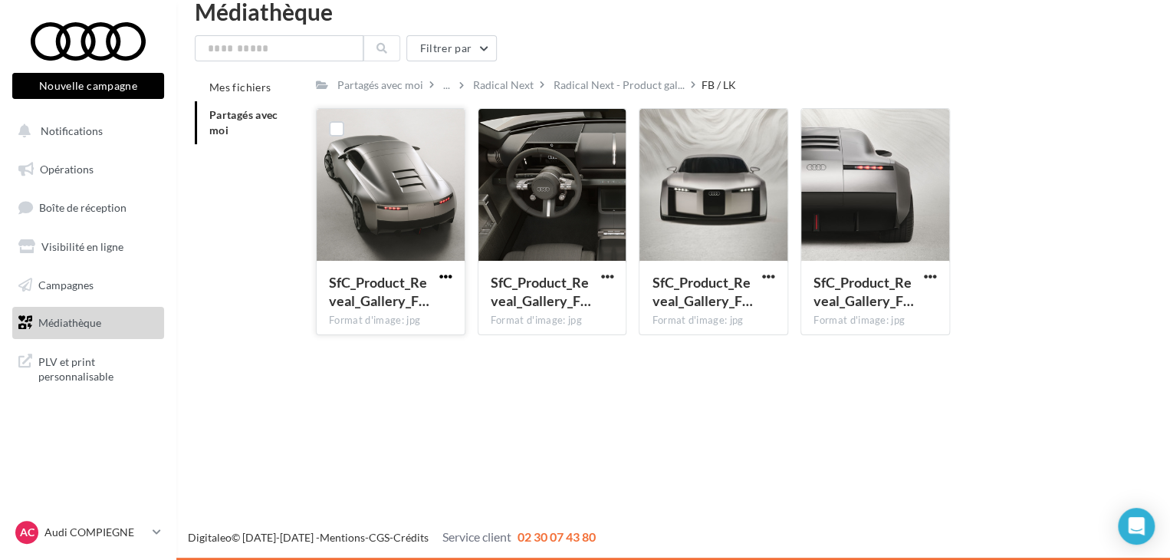
click at [446, 274] on span "button" at bounding box center [445, 276] width 13 height 13
click at [418, 296] on button "Télécharger" at bounding box center [378, 307] width 153 height 40
click at [608, 277] on span "button" at bounding box center [606, 276] width 13 height 13
click at [569, 301] on button "Télécharger" at bounding box center [539, 307] width 153 height 40
click at [771, 278] on span "button" at bounding box center [768, 276] width 13 height 13
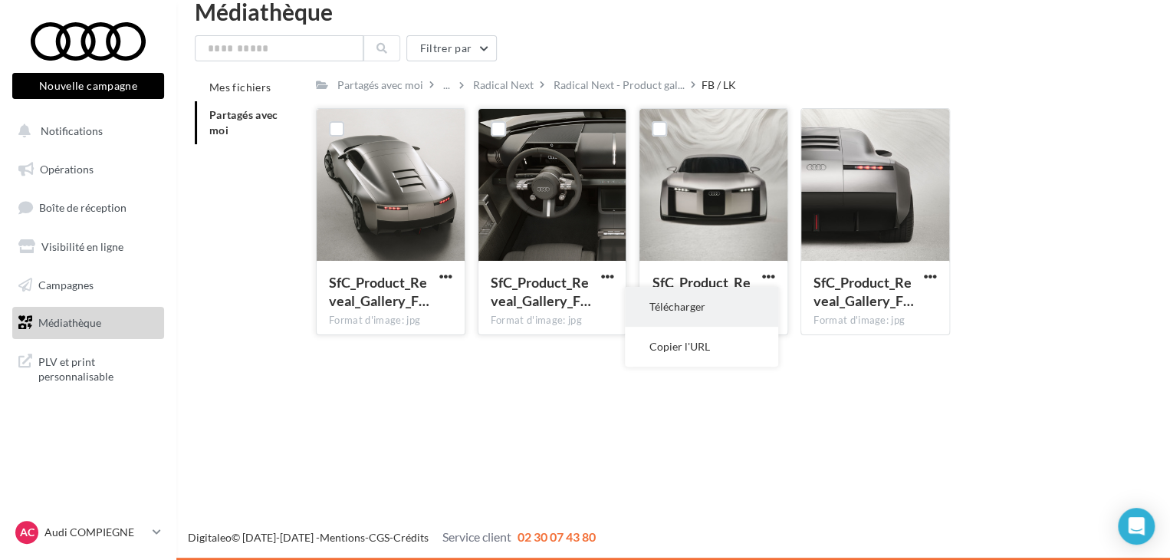
click at [732, 310] on button "Télécharger" at bounding box center [701, 307] width 153 height 40
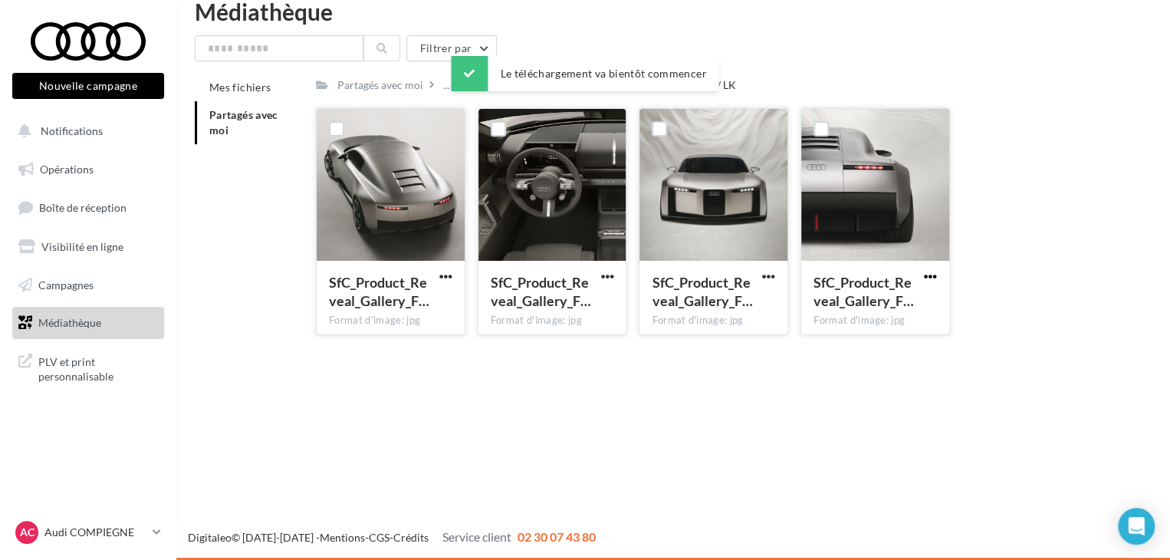
click at [935, 277] on span "button" at bounding box center [930, 276] width 13 height 13
click at [886, 307] on button "Télécharger" at bounding box center [862, 307] width 153 height 40
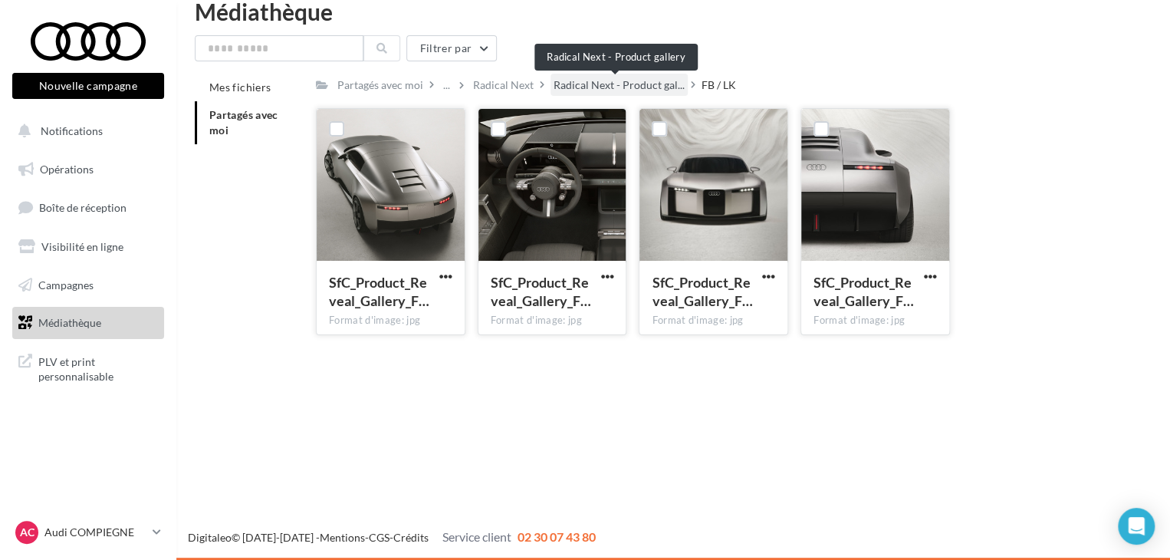
click at [593, 79] on span "Radical Next - Product gal..." at bounding box center [618, 84] width 131 height 15
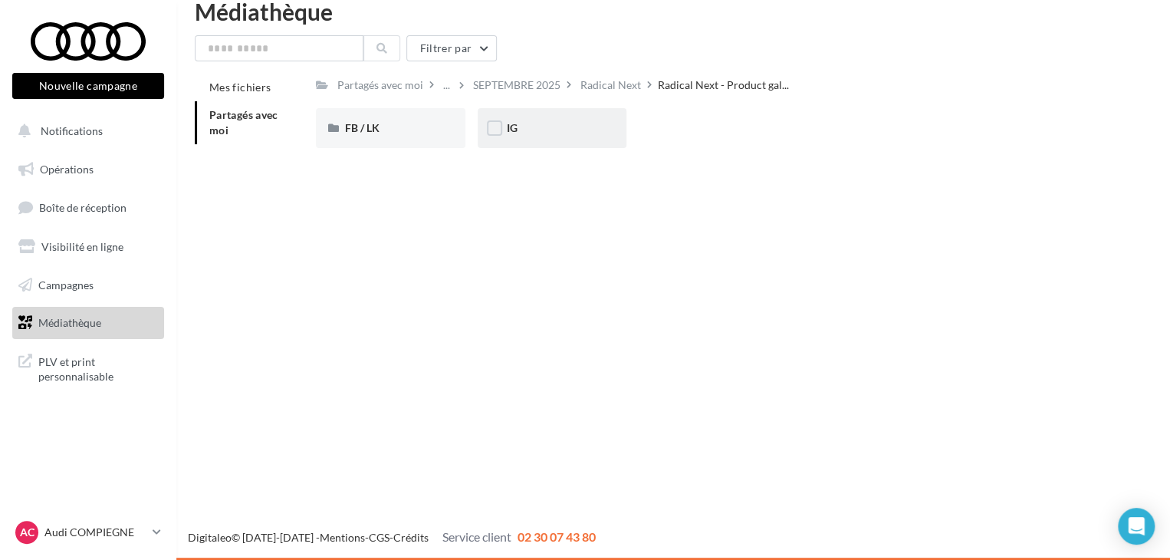
click at [538, 123] on div "IG" at bounding box center [552, 127] width 91 height 15
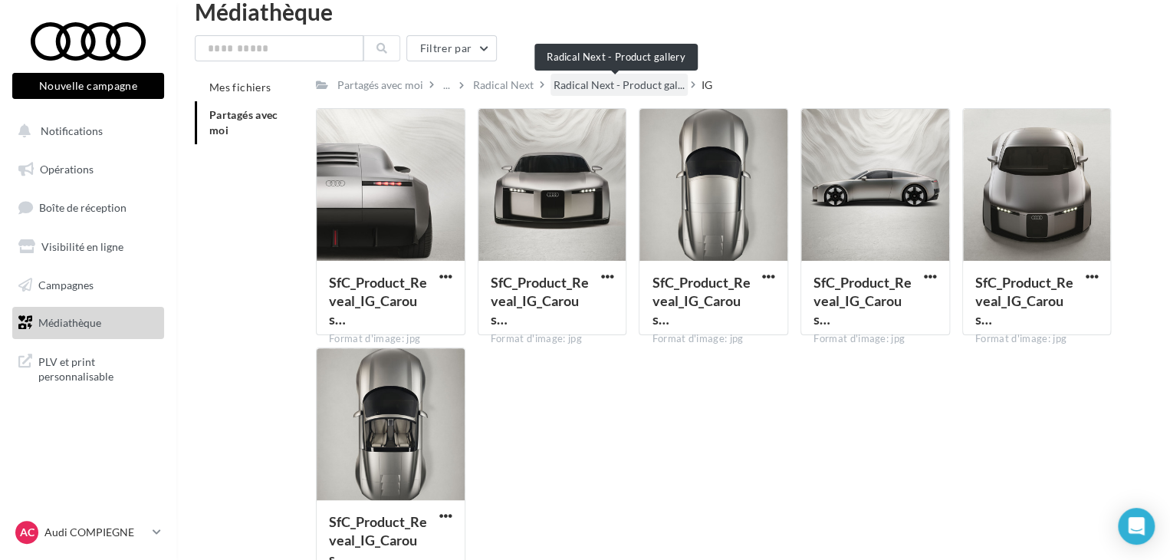
click at [592, 87] on span "Radical Next - Product gal..." at bounding box center [618, 84] width 131 height 15
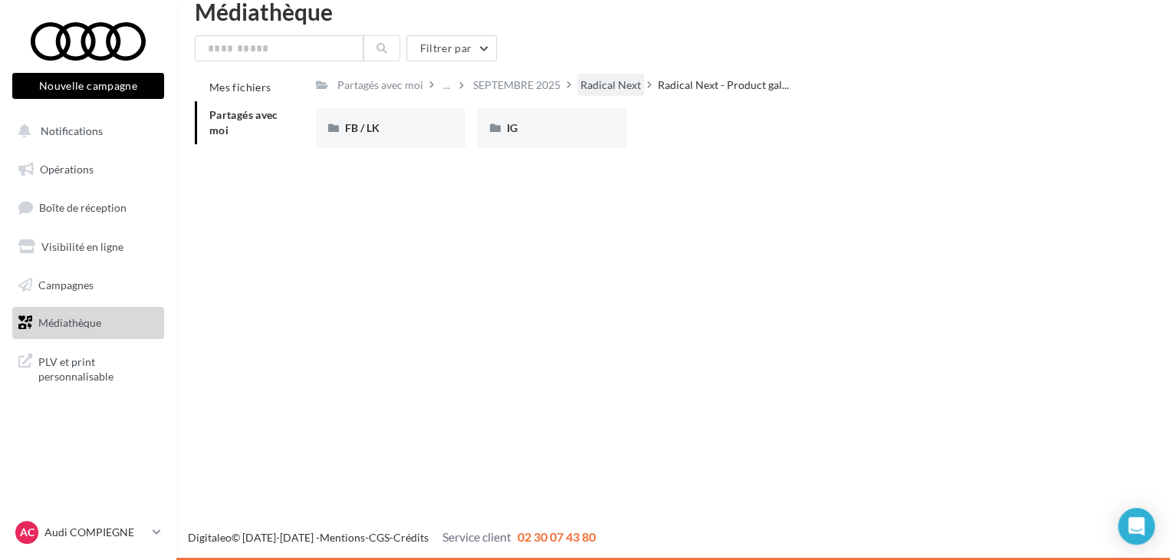
click at [623, 85] on div "Radical Next" at bounding box center [610, 84] width 61 height 15
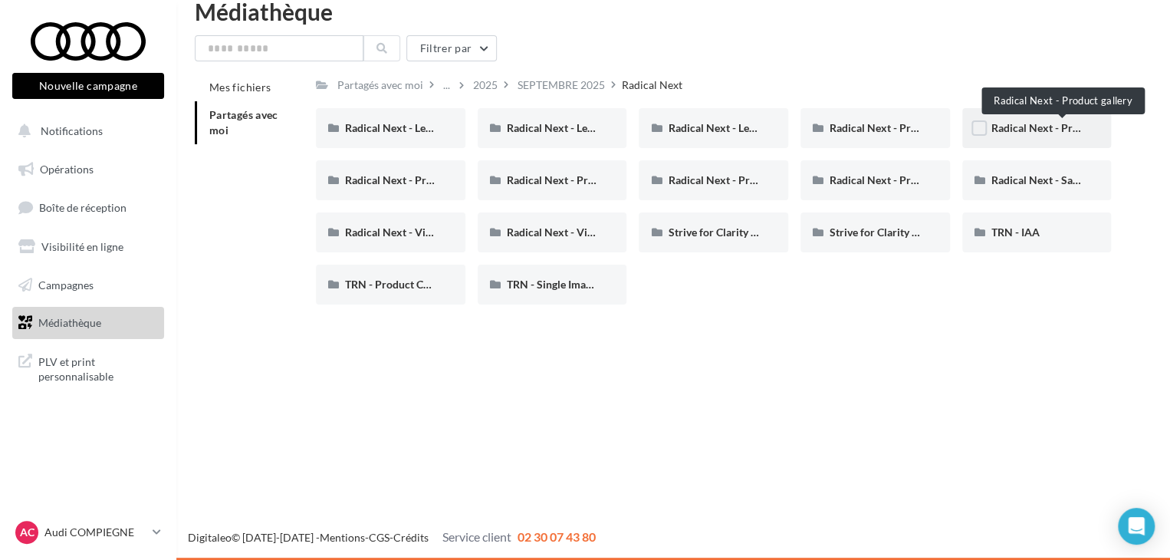
click at [1000, 130] on span "Radical Next - Product gallery" at bounding box center [1062, 127] width 143 height 13
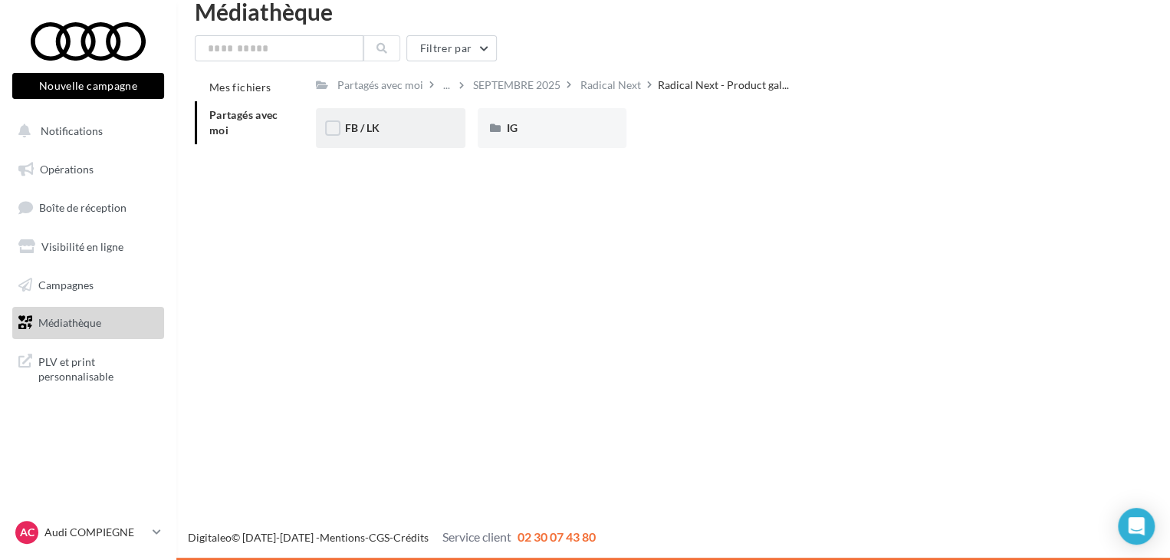
click at [401, 113] on div "FB / LK" at bounding box center [390, 128] width 149 height 40
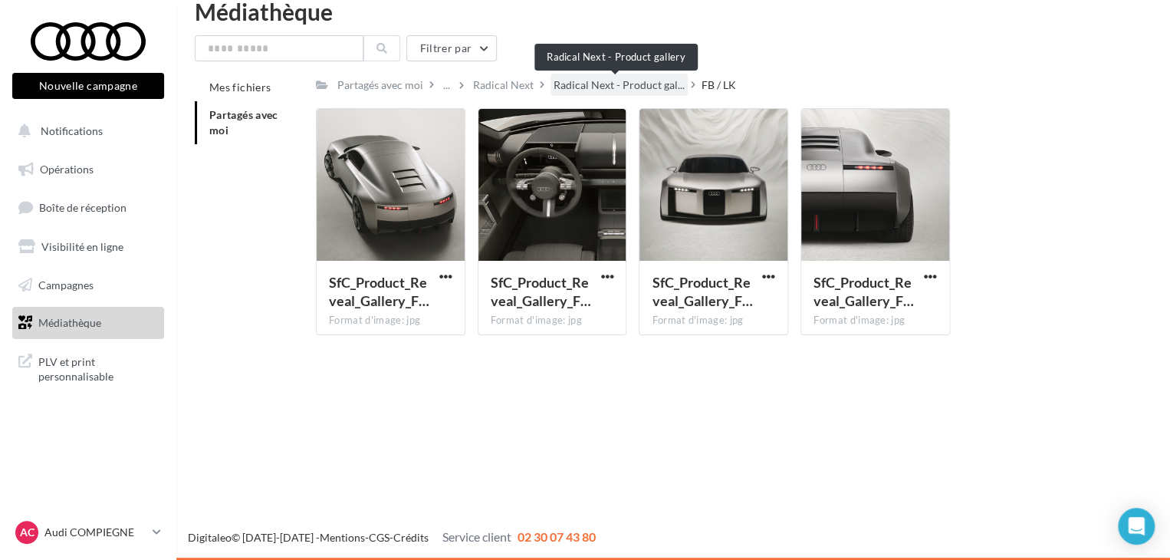
click at [610, 87] on span "Radical Next - Product gal..." at bounding box center [618, 84] width 131 height 15
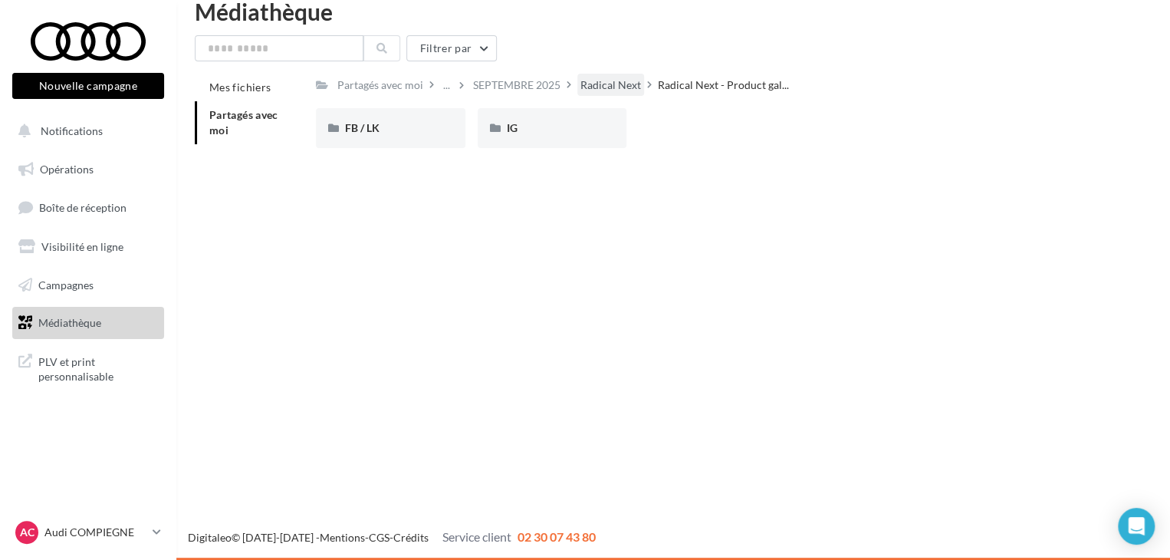
click at [613, 84] on div "Radical Next" at bounding box center [610, 84] width 61 height 15
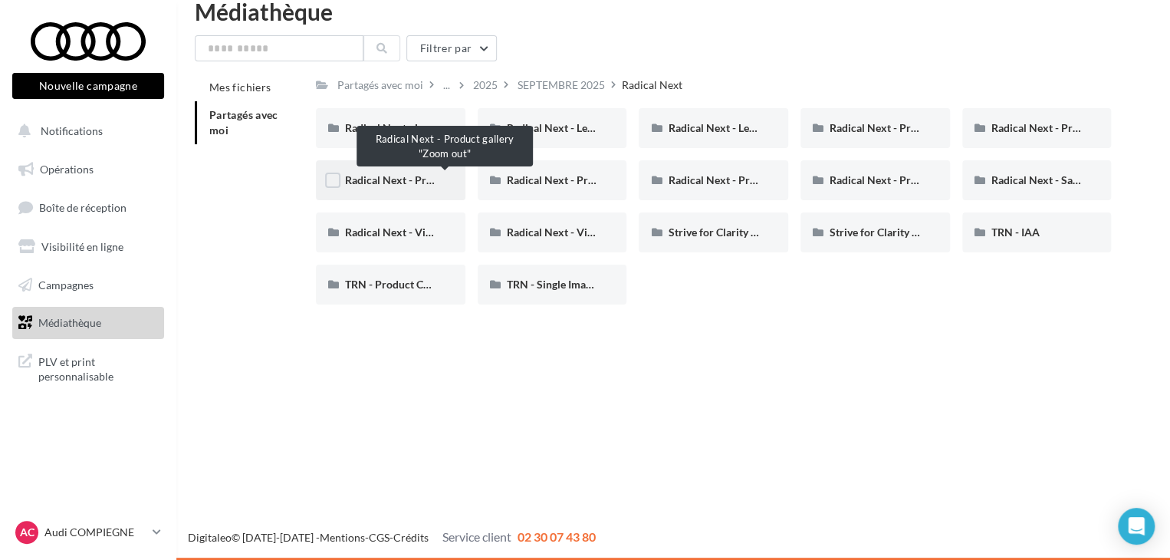
click at [428, 173] on span "Radical Next - Product gallery "Zoom out"" at bounding box center [446, 179] width 202 height 13
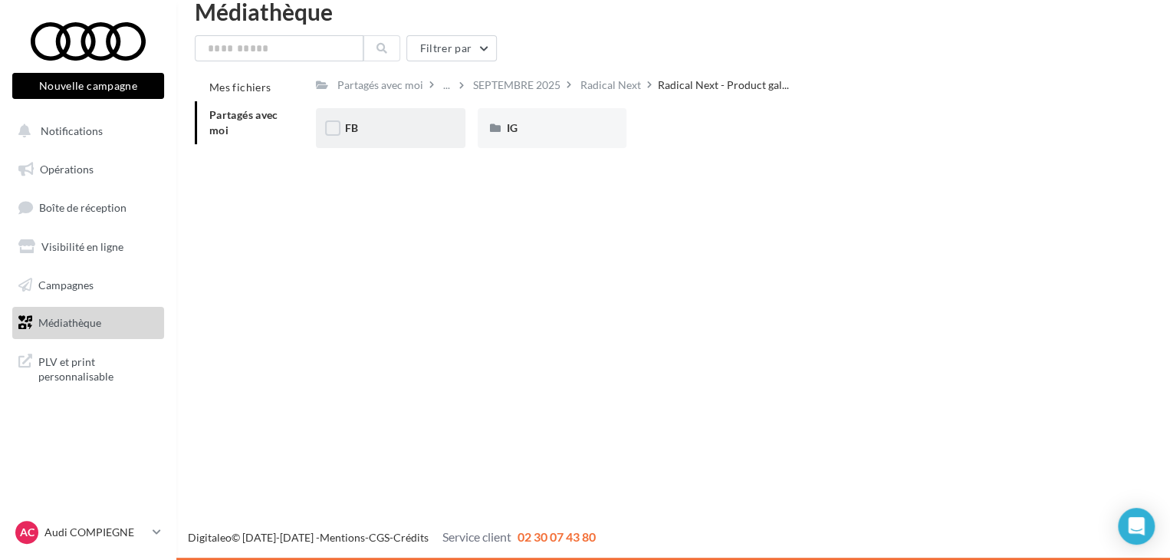
click at [426, 124] on div "FB" at bounding box center [390, 127] width 91 height 15
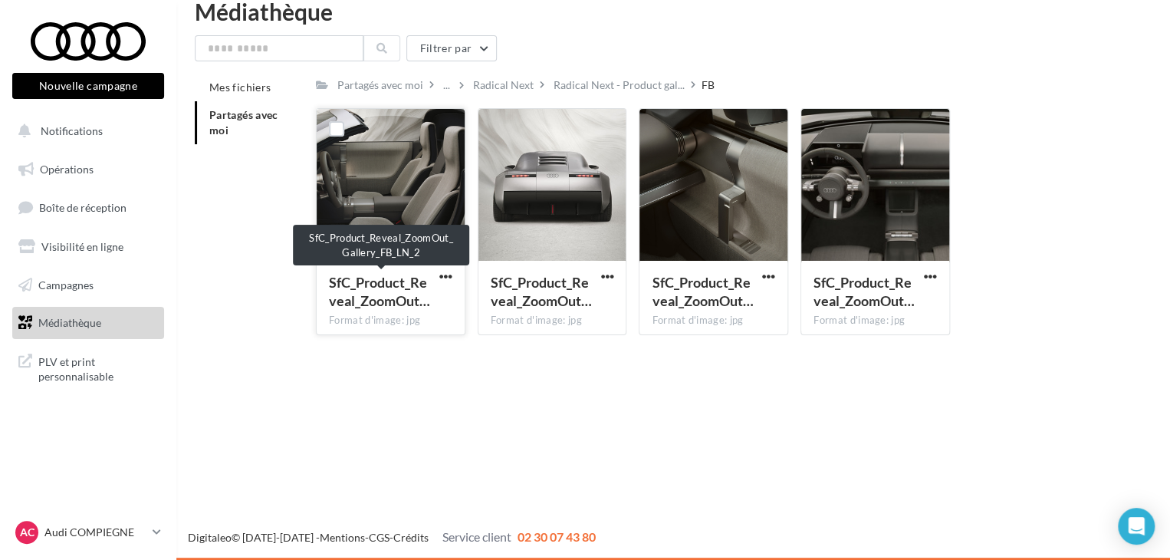
click at [435, 272] on div "SfC_Product_Reveal_ZoomOut… Format d'image: jpg" at bounding box center [391, 297] width 148 height 72
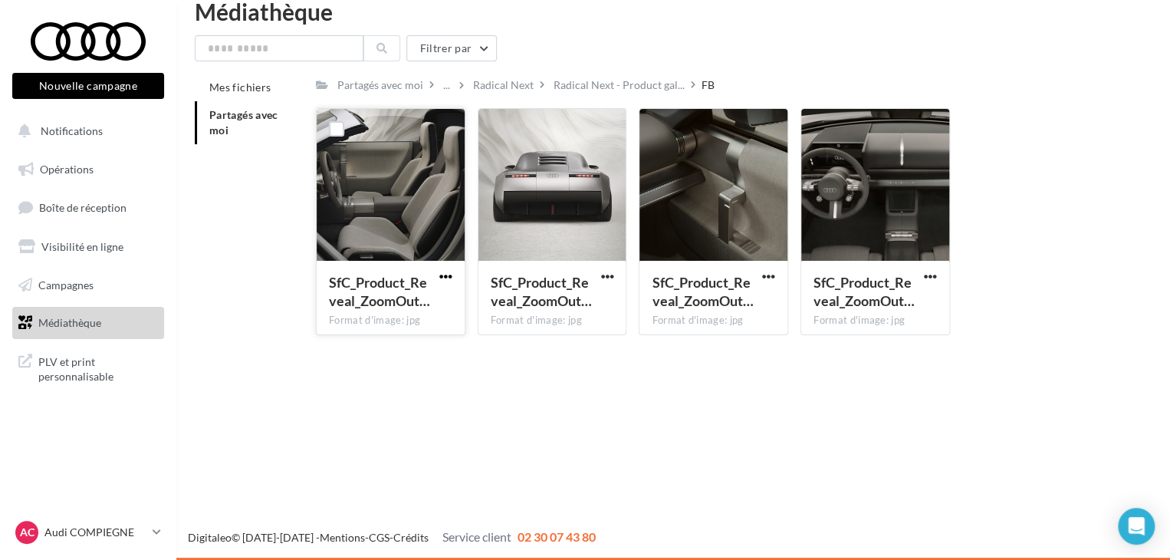
click at [439, 275] on span "button" at bounding box center [445, 276] width 13 height 13
click at [411, 304] on button "Télécharger" at bounding box center [378, 307] width 153 height 40
click at [606, 271] on span "button" at bounding box center [606, 276] width 13 height 13
click at [546, 305] on button "Télécharger" at bounding box center [539, 307] width 153 height 40
click at [770, 271] on span "button" at bounding box center [768, 276] width 13 height 13
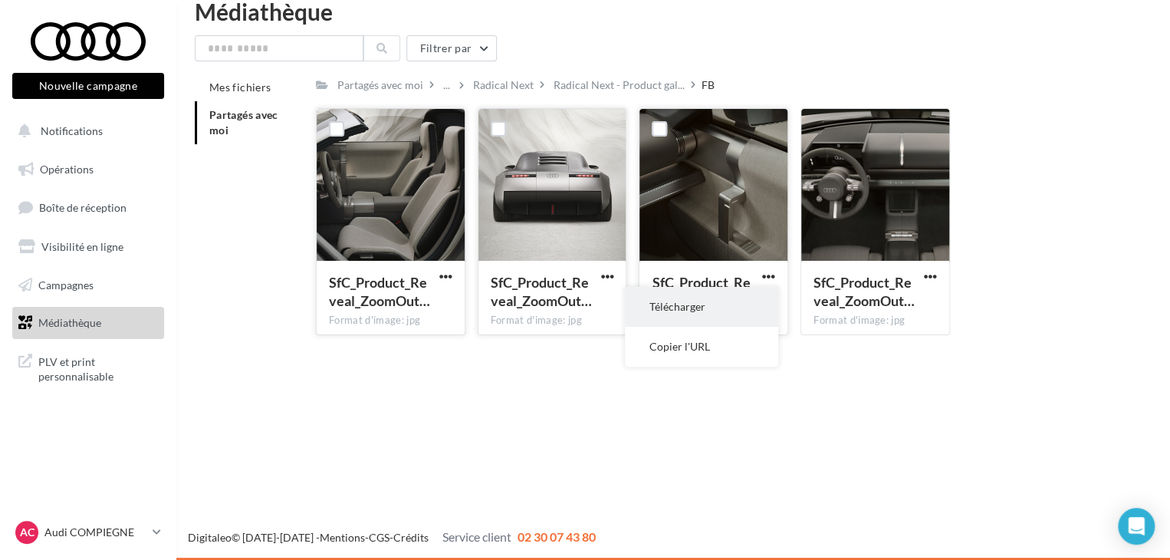
click at [698, 313] on button "Télécharger" at bounding box center [701, 307] width 153 height 40
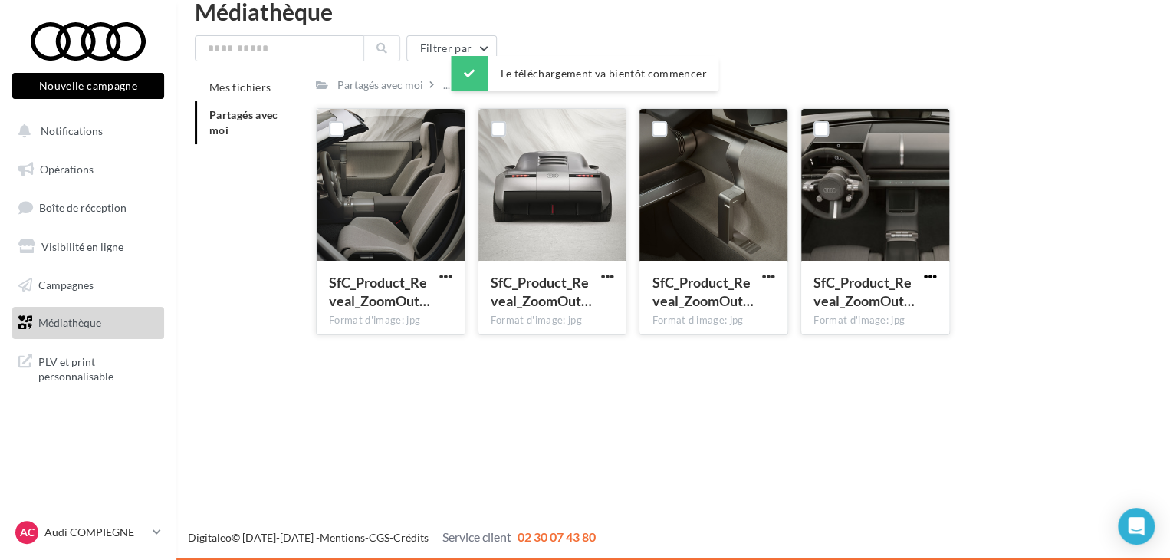
click at [924, 275] on span "button" at bounding box center [930, 276] width 13 height 13
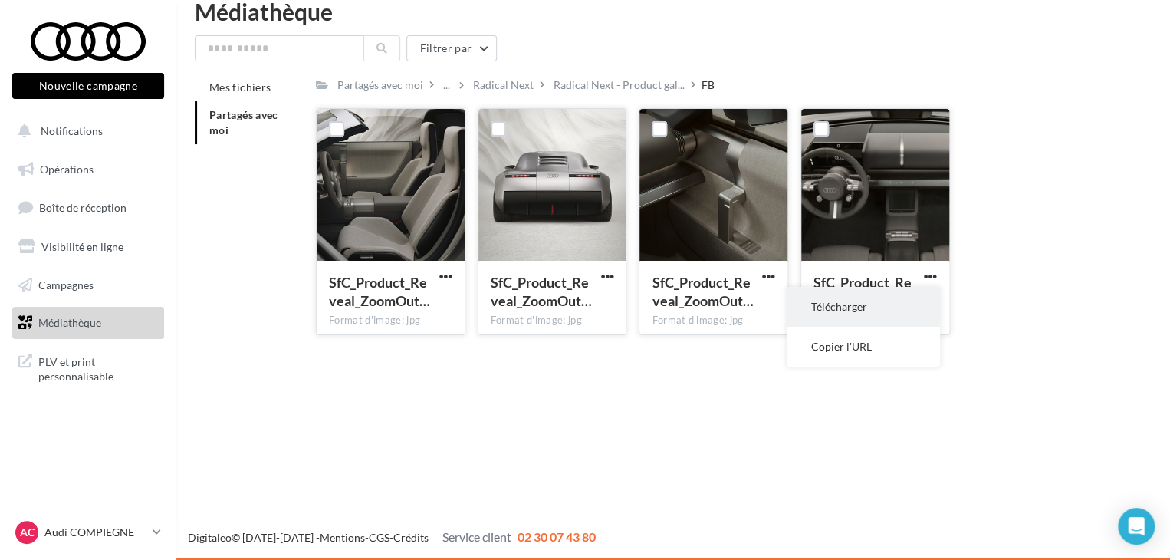
click at [805, 307] on button "Télécharger" at bounding box center [862, 307] width 153 height 40
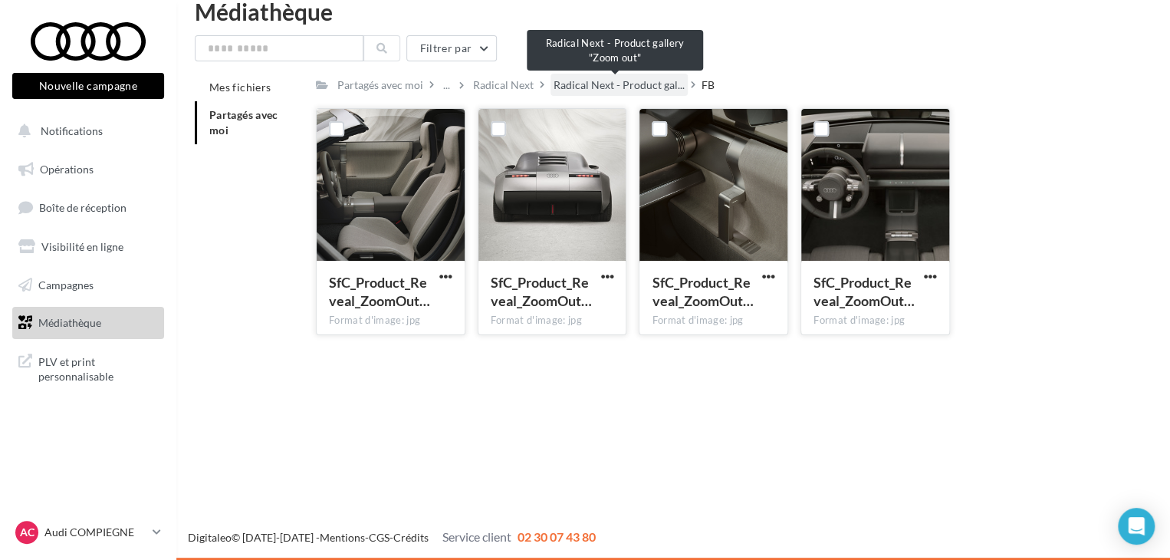
click at [598, 86] on span "Radical Next - Product gal..." at bounding box center [618, 84] width 131 height 15
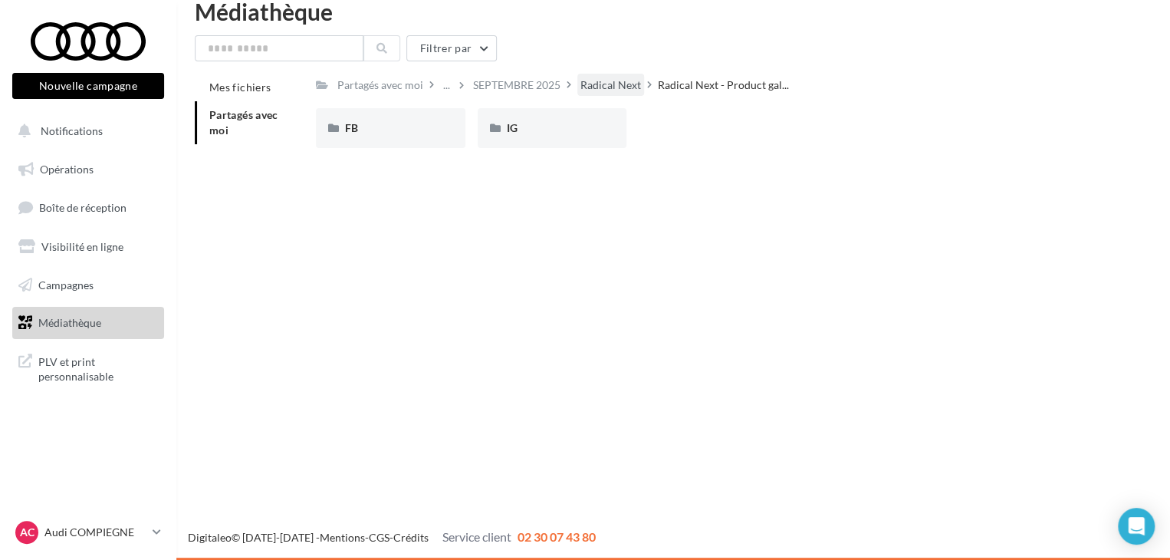
click at [582, 80] on div "Radical Next" at bounding box center [610, 84] width 61 height 15
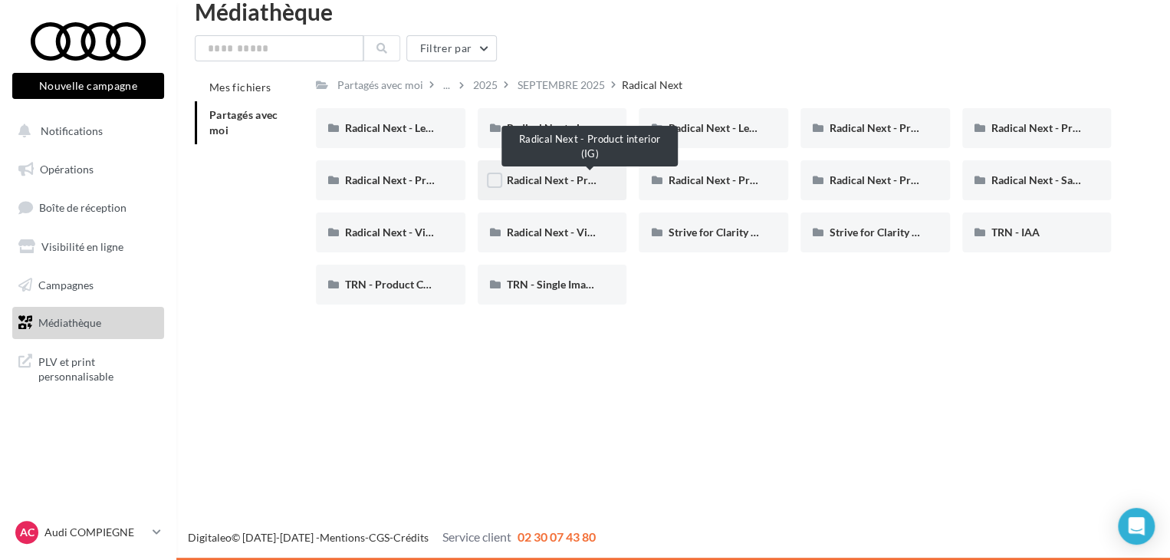
click at [560, 175] on span "Radical Next - Product interior (IG)" at bounding box center [590, 179] width 167 height 13
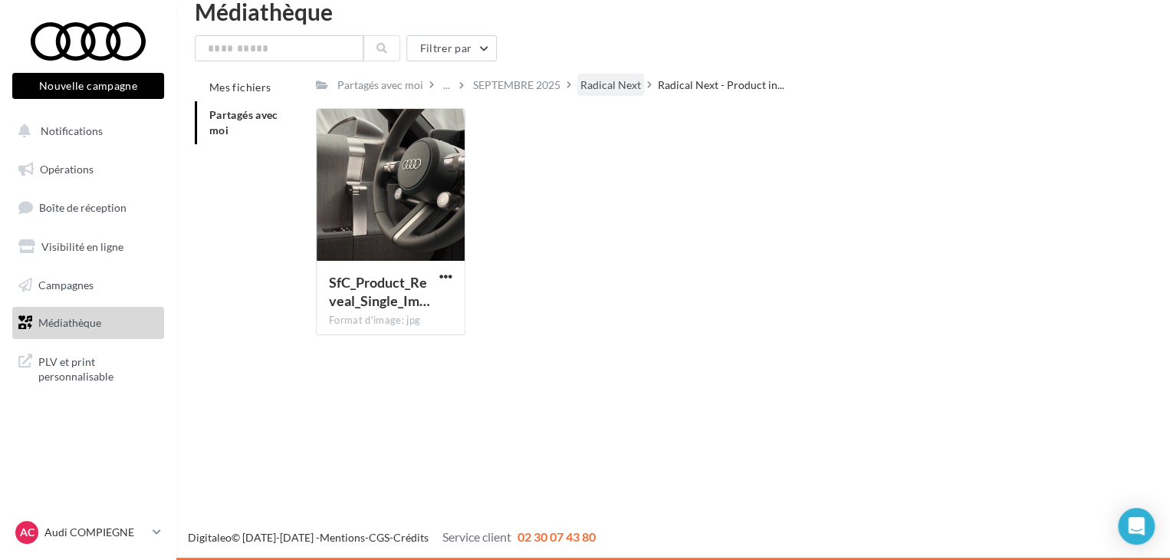
click at [598, 86] on div "Radical Next" at bounding box center [610, 84] width 61 height 15
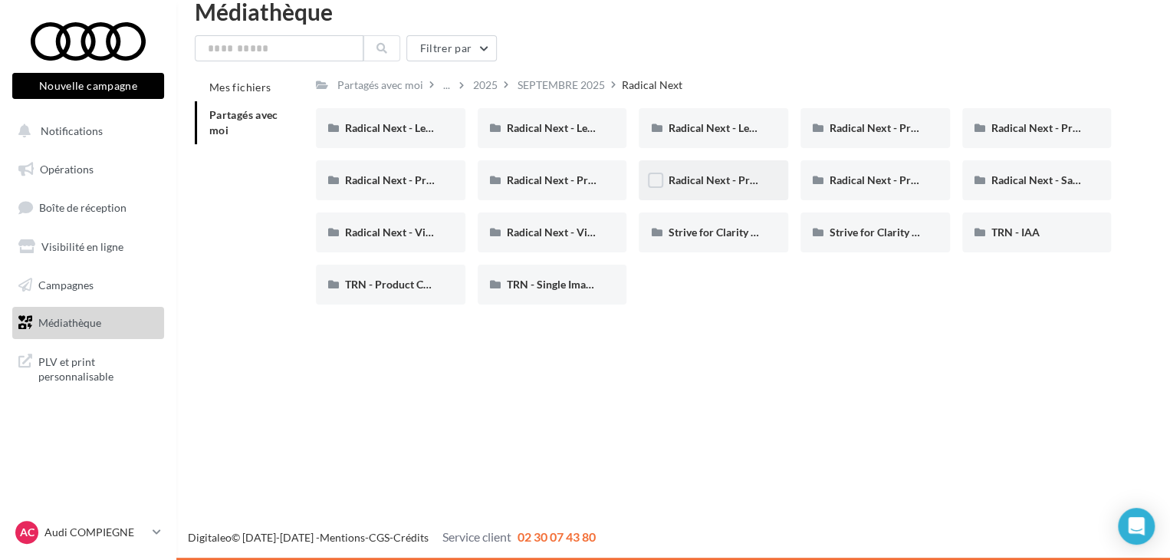
click at [710, 172] on div "Radical Next - Product Reveal "Zoom Out"" at bounding box center [713, 179] width 91 height 15
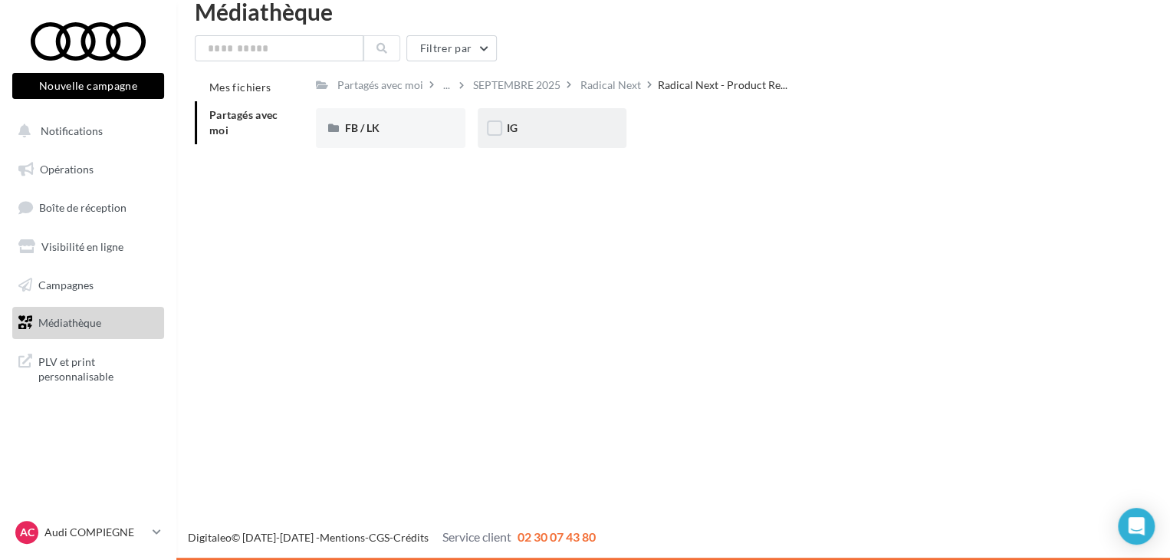
click at [522, 130] on div "IG" at bounding box center [552, 127] width 91 height 15
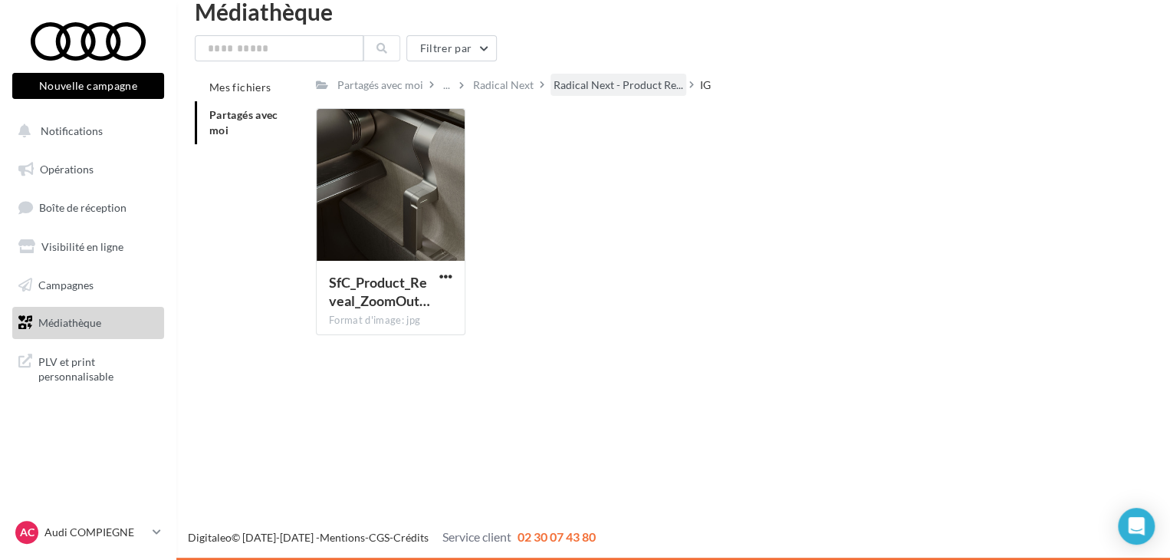
click at [570, 80] on span "Radical Next - Product Re..." at bounding box center [618, 84] width 130 height 15
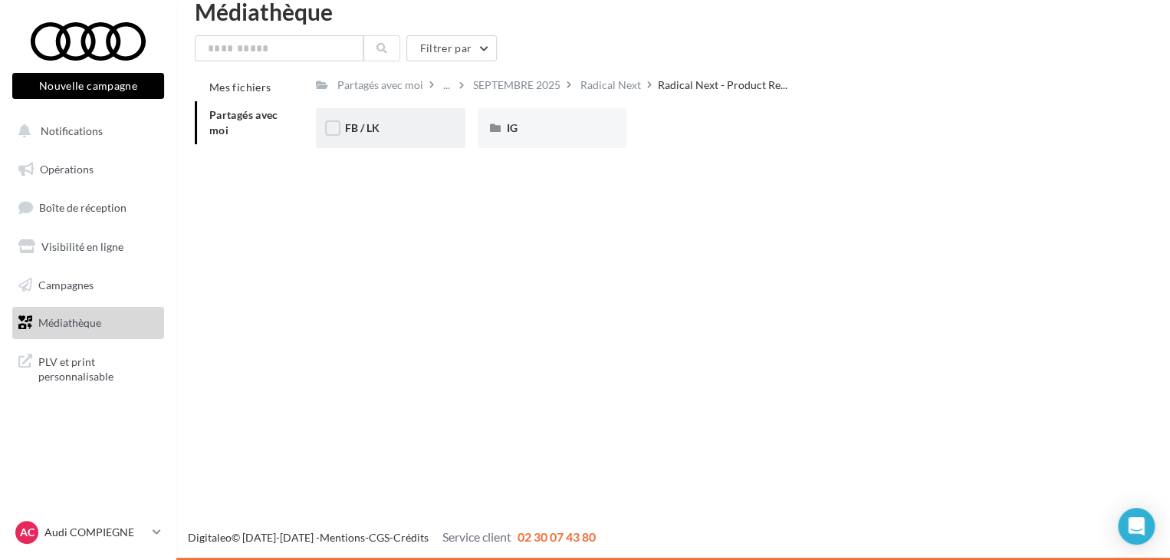
click at [408, 129] on div "FB / LK" at bounding box center [390, 127] width 91 height 15
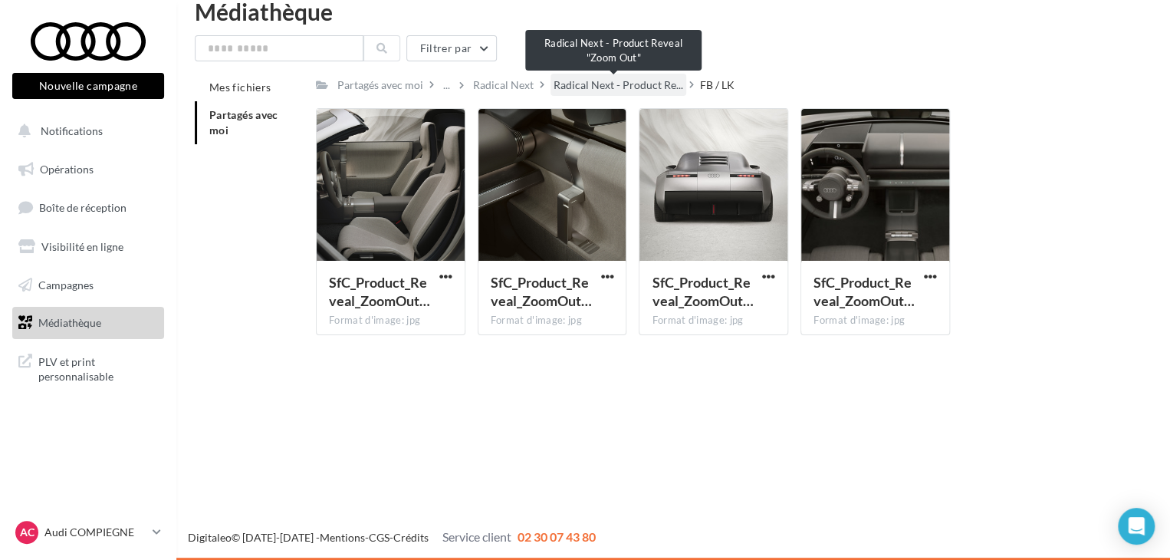
click at [620, 90] on span "Radical Next - Product Re..." at bounding box center [618, 84] width 130 height 15
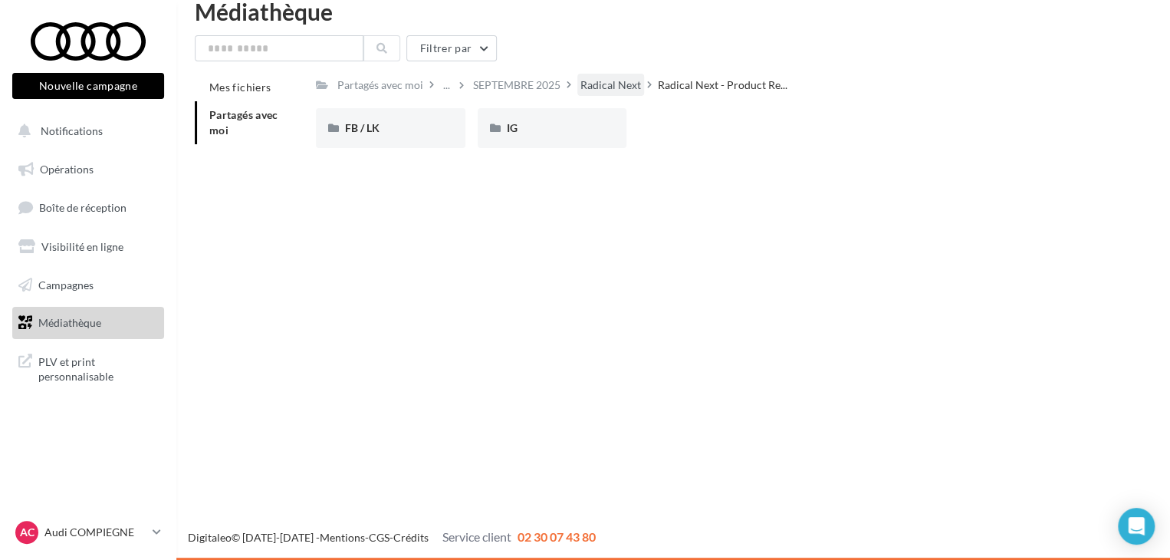
click at [613, 92] on div "Radical Next" at bounding box center [610, 84] width 61 height 15
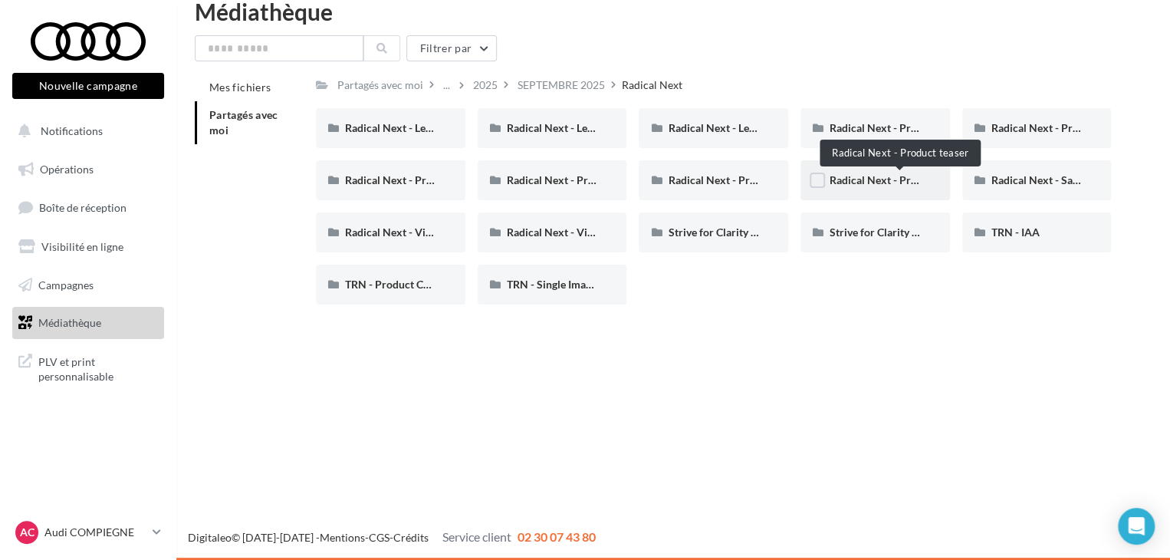
click at [893, 184] on span "Radical Next - Product teaser" at bounding box center [899, 179] width 140 height 13
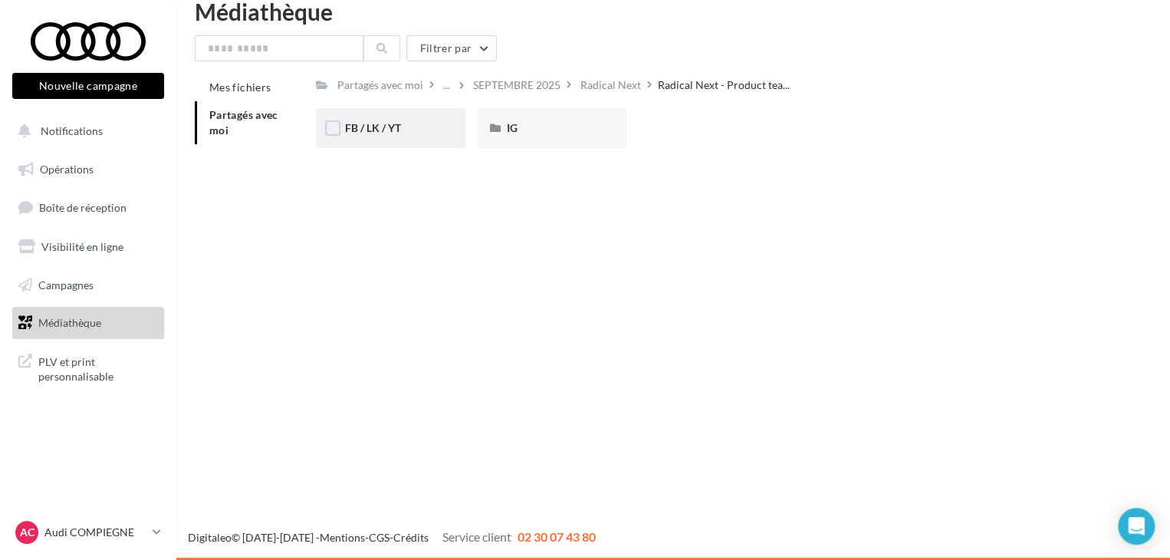
click at [377, 140] on div "FB / LK / YT" at bounding box center [390, 128] width 149 height 40
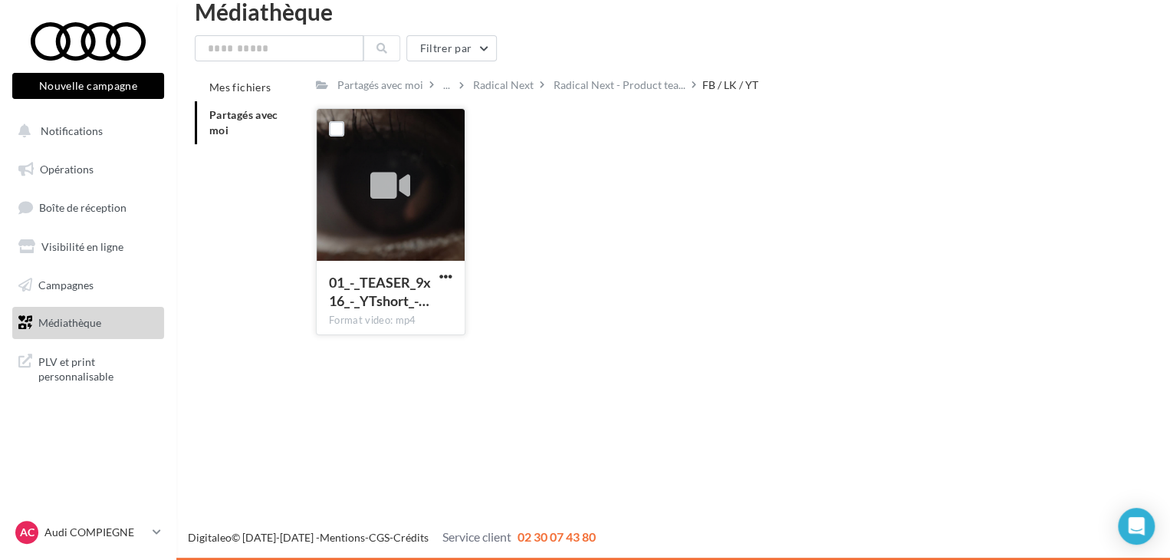
click at [453, 271] on button "button" at bounding box center [445, 277] width 19 height 15
click at [402, 297] on button "Télécharger" at bounding box center [378, 307] width 153 height 40
drag, startPoint x: 714, startPoint y: 90, endPoint x: 662, endPoint y: 126, distance: 63.4
click at [714, 90] on div "FB / LK / YT" at bounding box center [730, 84] width 56 height 15
click at [450, 277] on span "button" at bounding box center [445, 276] width 13 height 13
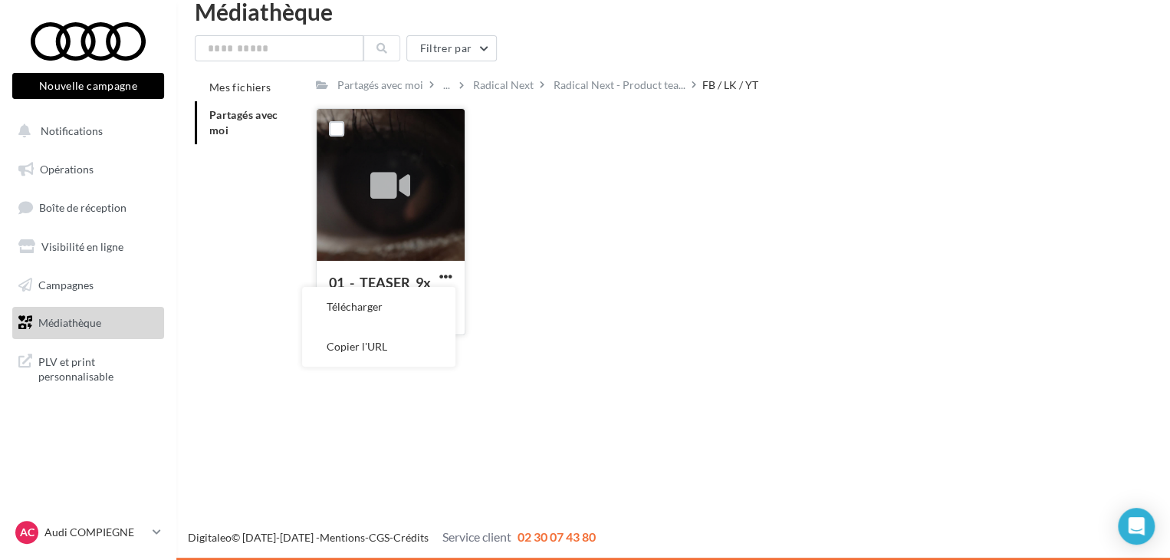
click at [402, 305] on button "Télécharger" at bounding box center [378, 307] width 153 height 40
